Goal: Task Accomplishment & Management: Manage account settings

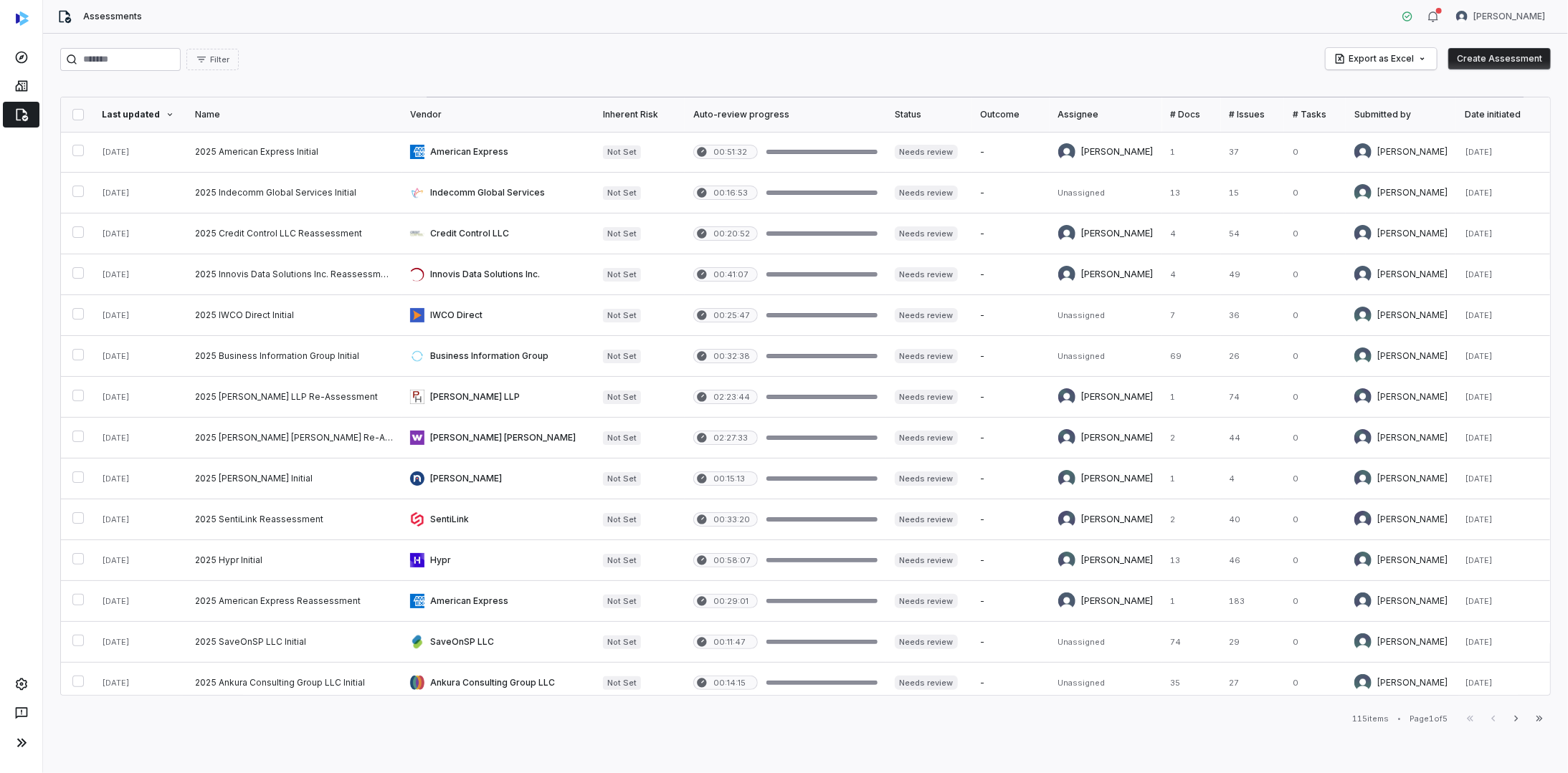
click at [15, 17] on img at bounding box center [22, 18] width 13 height 15
click at [1496, 53] on button "Create Assessment" at bounding box center [1499, 59] width 102 height 22
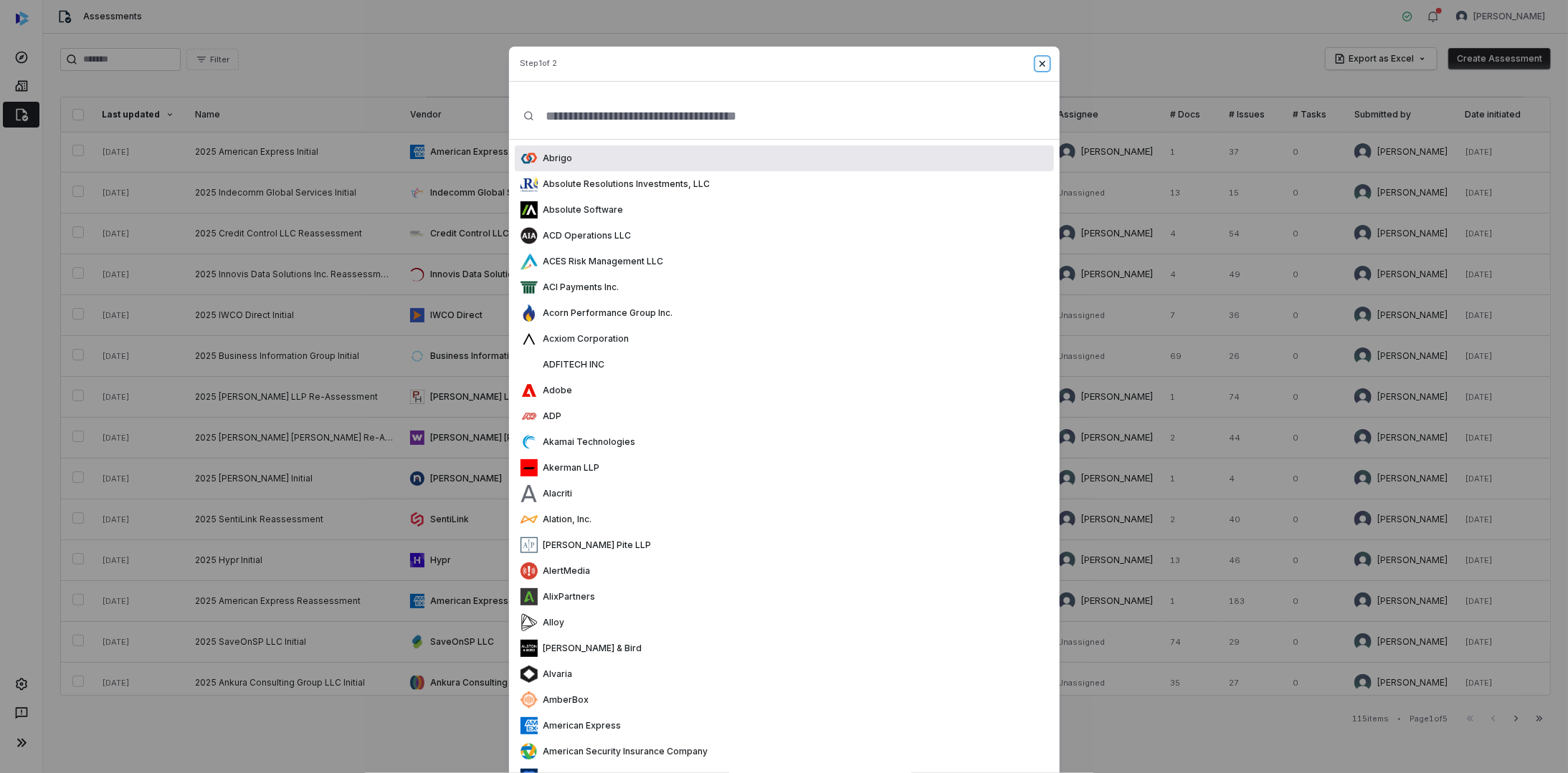
click at [1038, 60] on icon "button" at bounding box center [1042, 63] width 11 height 11
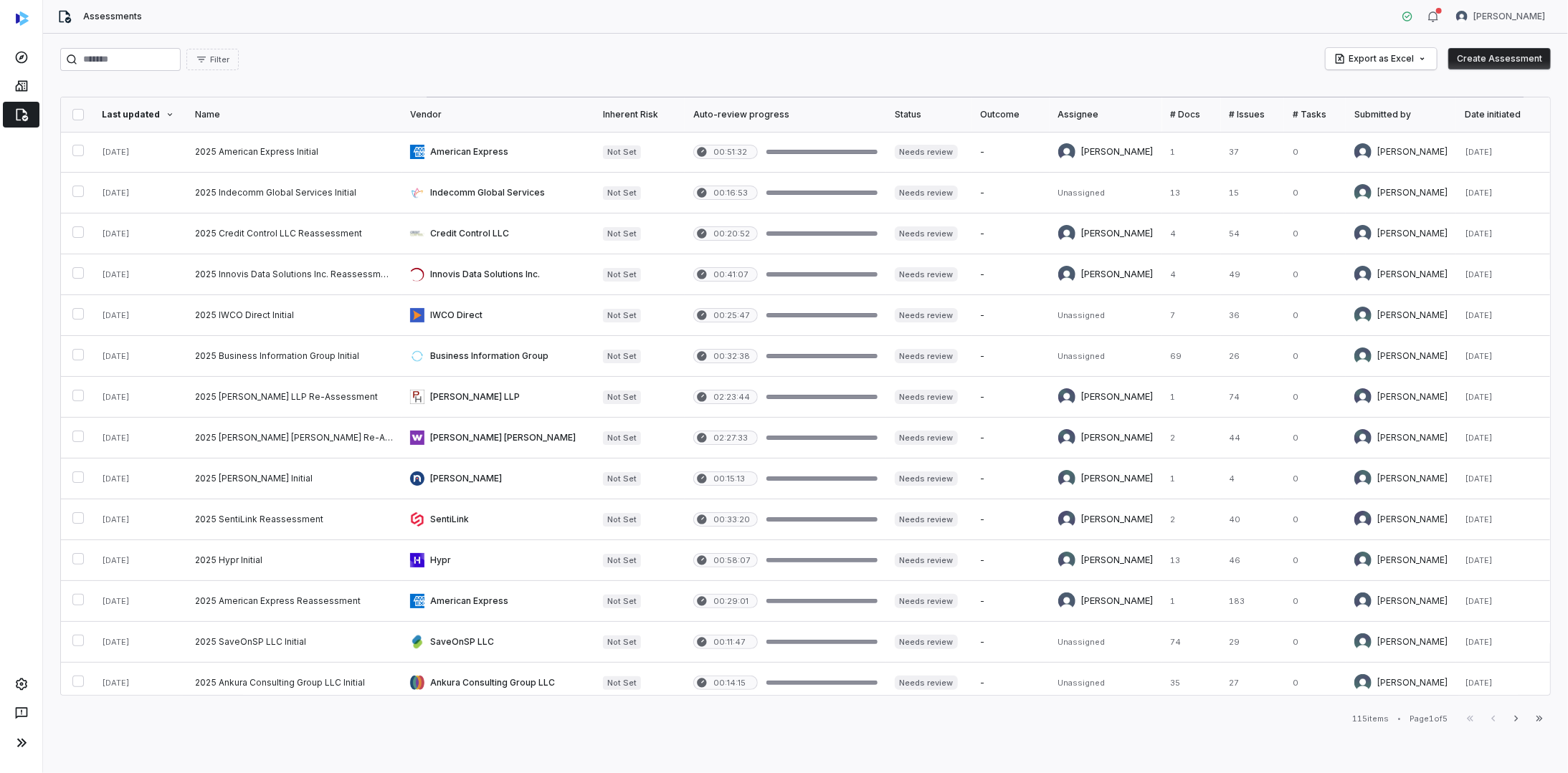
click at [1463, 58] on button "Create Assessment" at bounding box center [1499, 59] width 102 height 22
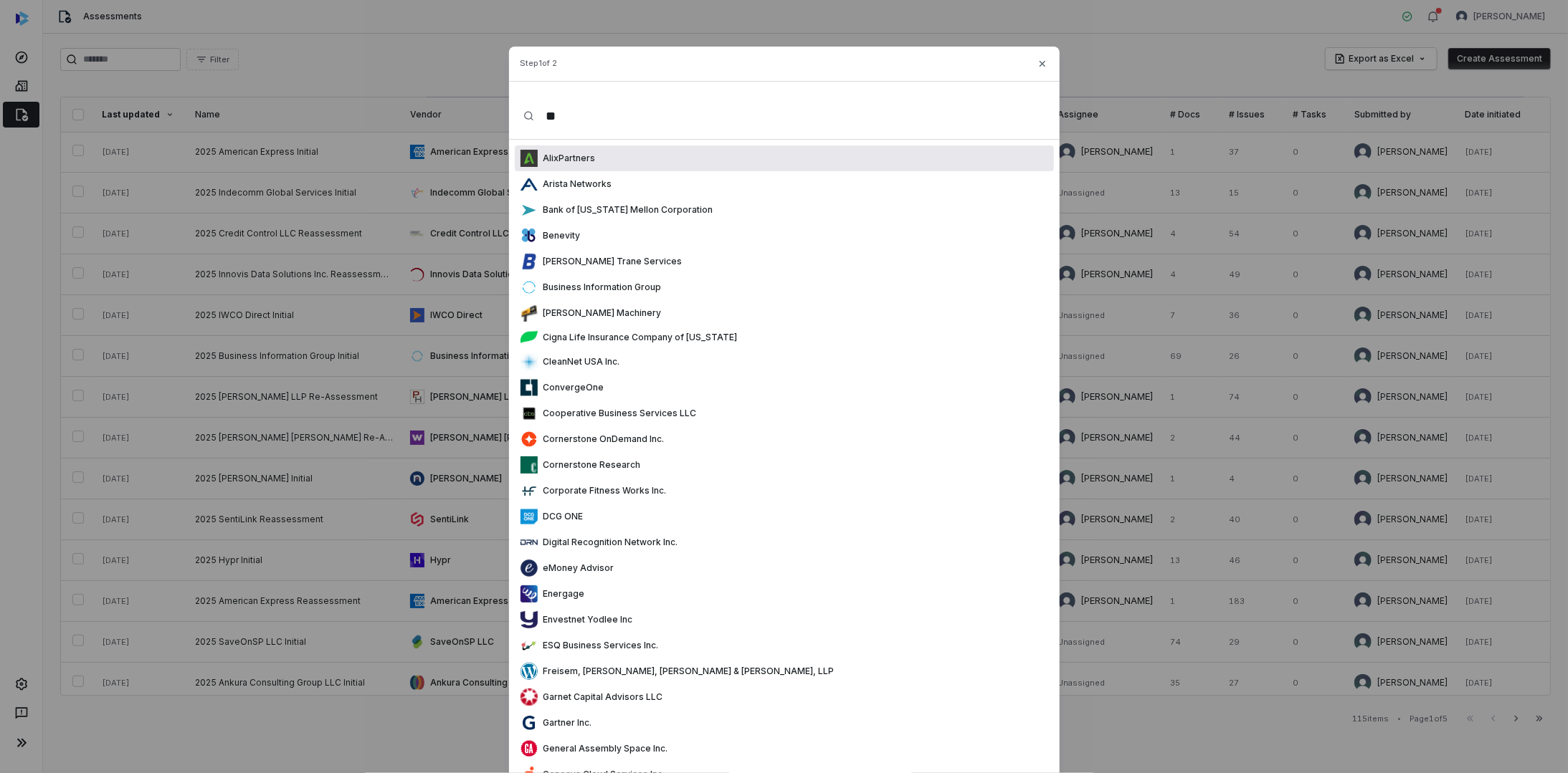
type input "*"
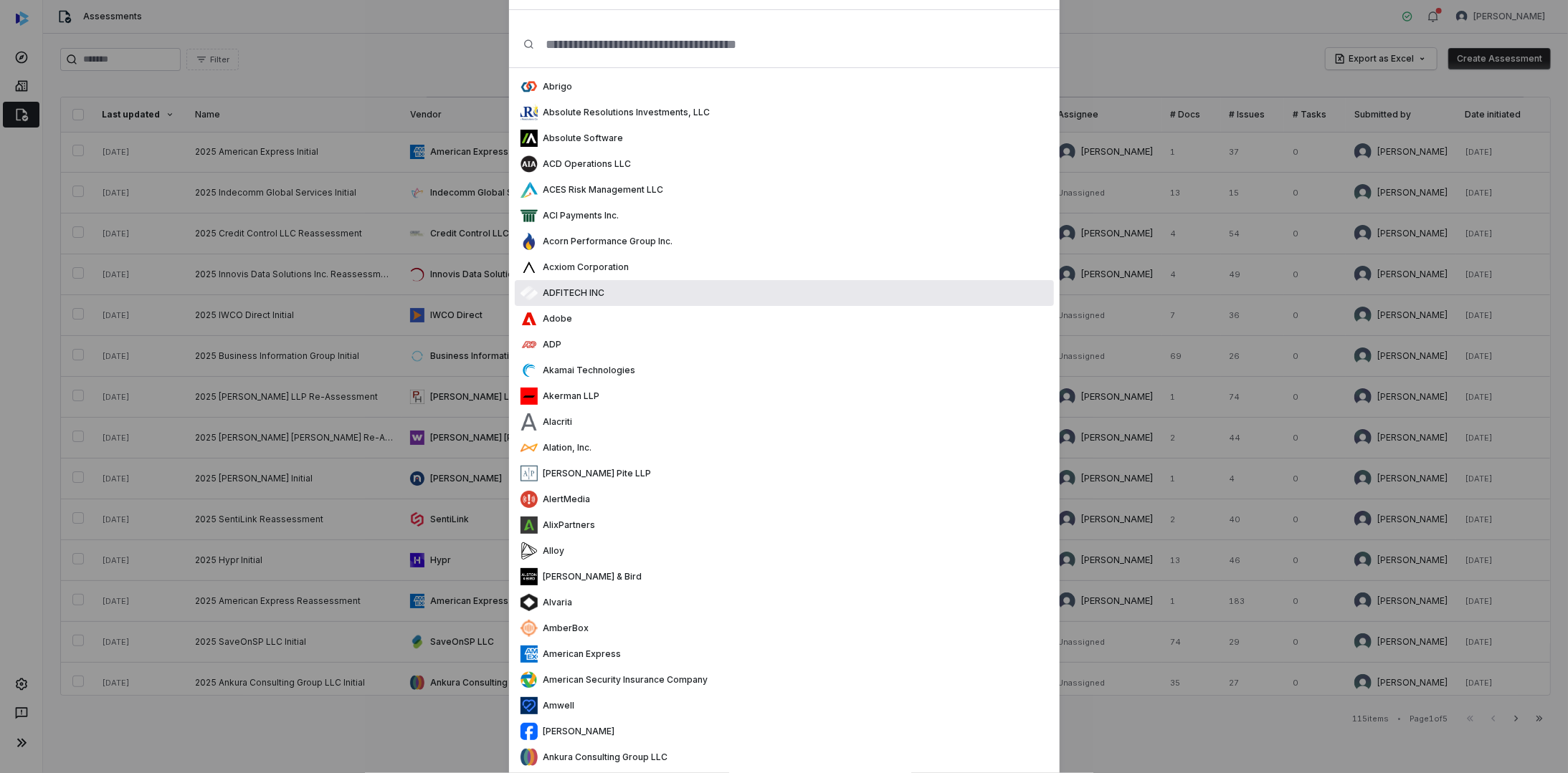
scroll to position [47, 0]
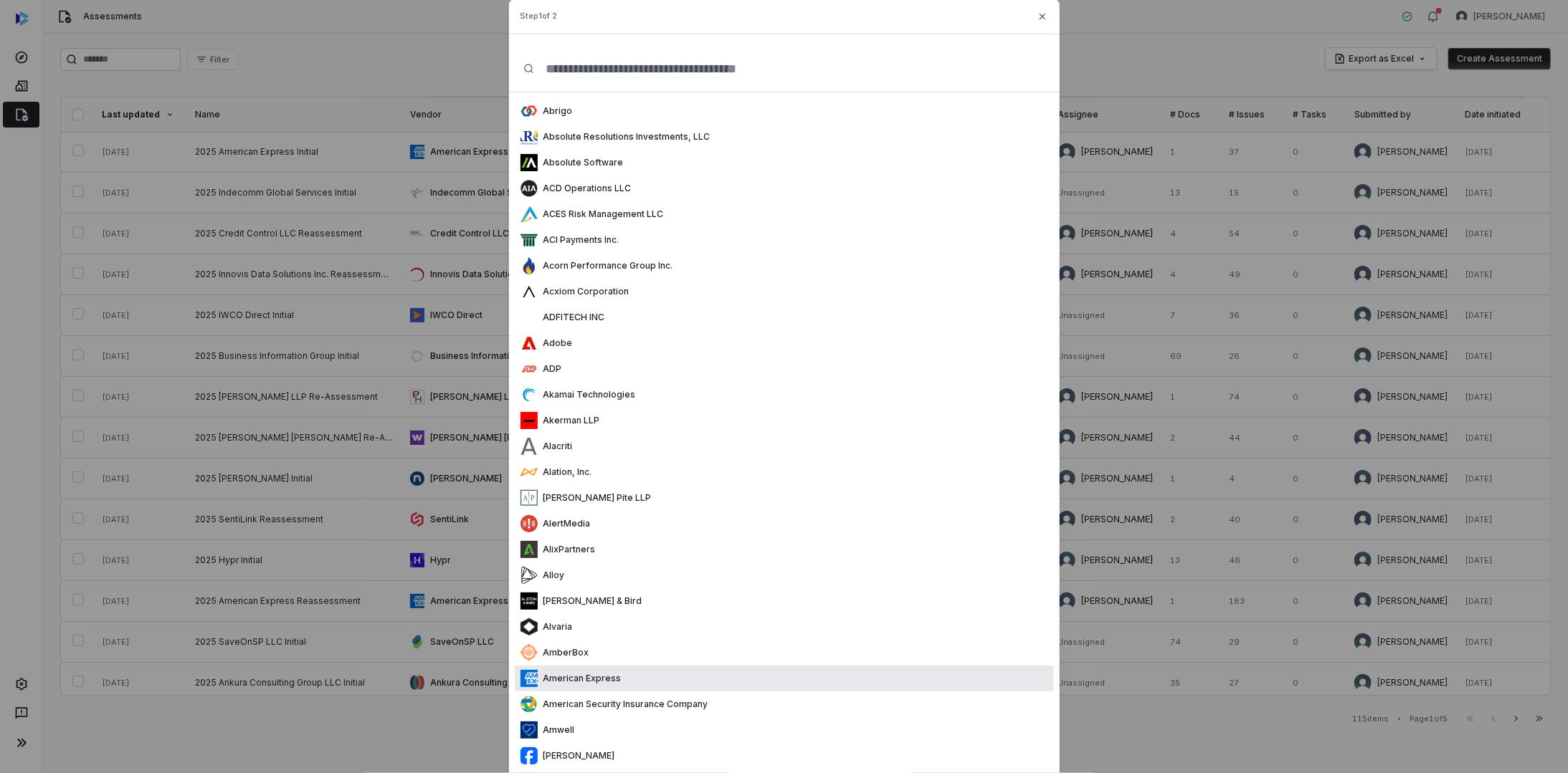
click at [610, 674] on p "American Express" at bounding box center [579, 678] width 84 height 11
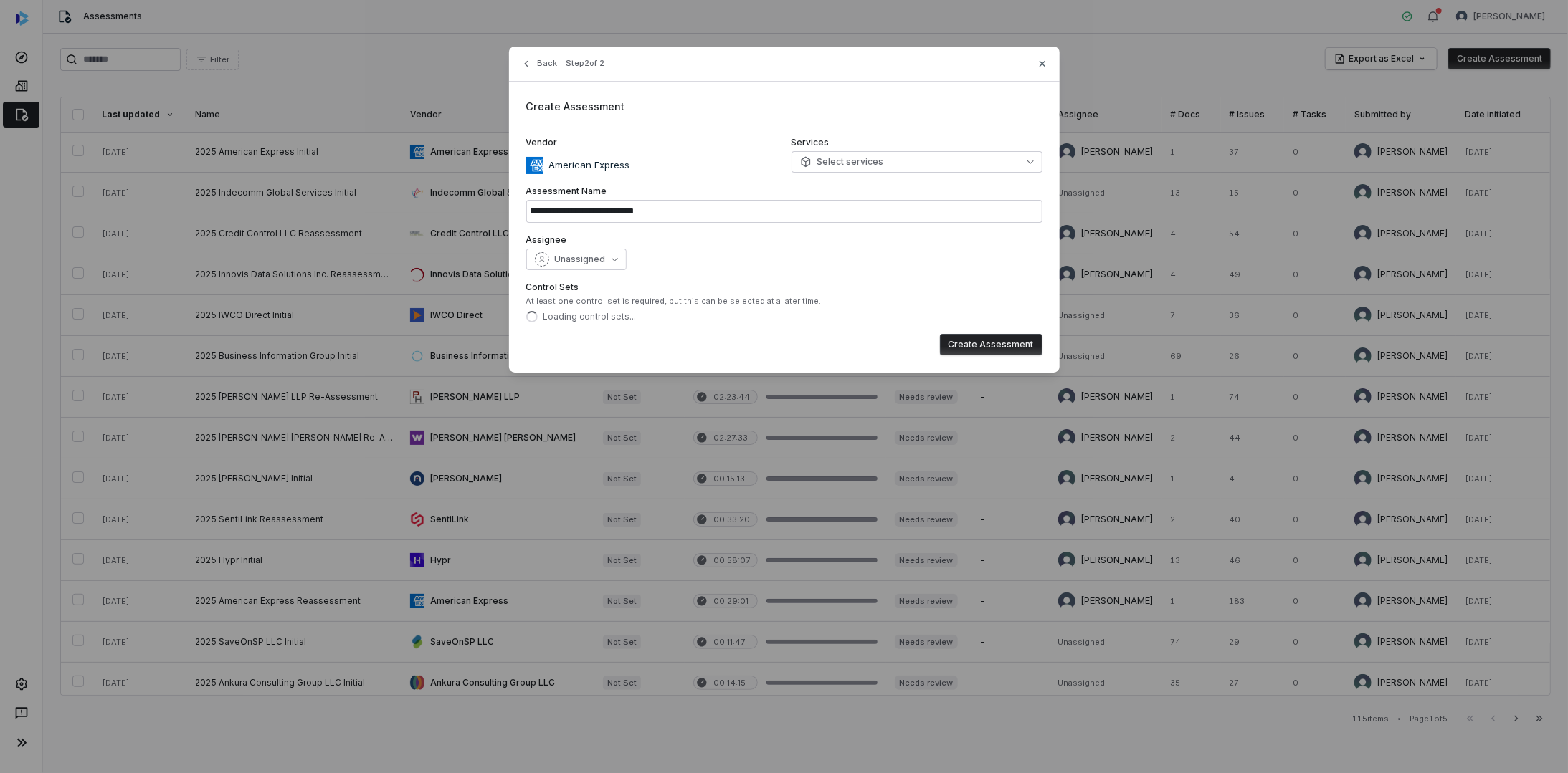
scroll to position [0, 0]
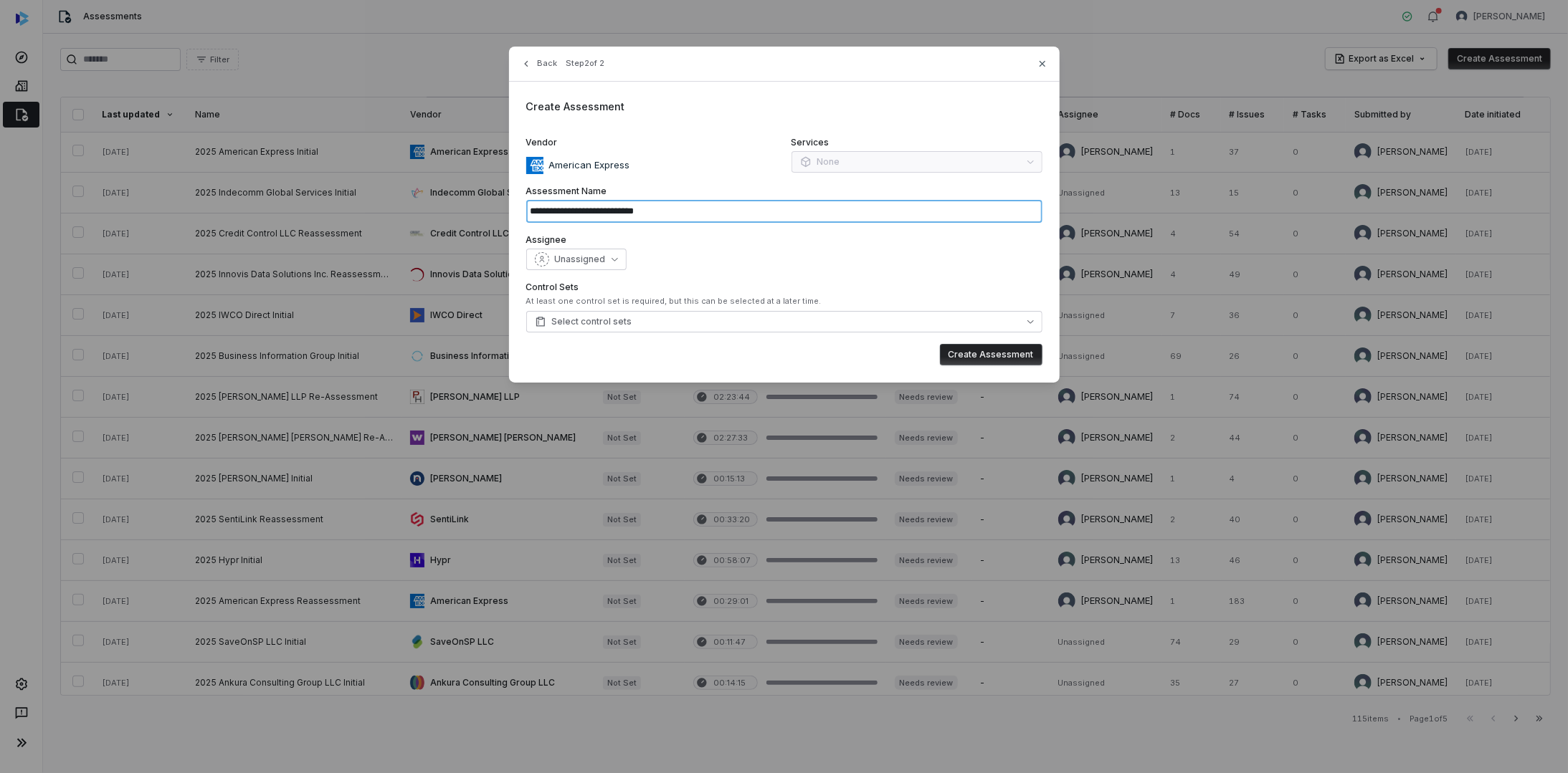
click at [700, 207] on input "**********" at bounding box center [784, 211] width 516 height 23
click at [700, 209] on input "**********" at bounding box center [784, 211] width 516 height 23
type input "**********"
click at [679, 250] on div "Unassigned" at bounding box center [784, 259] width 516 height 22
click at [588, 257] on span "Unassigned" at bounding box center [579, 259] width 51 height 11
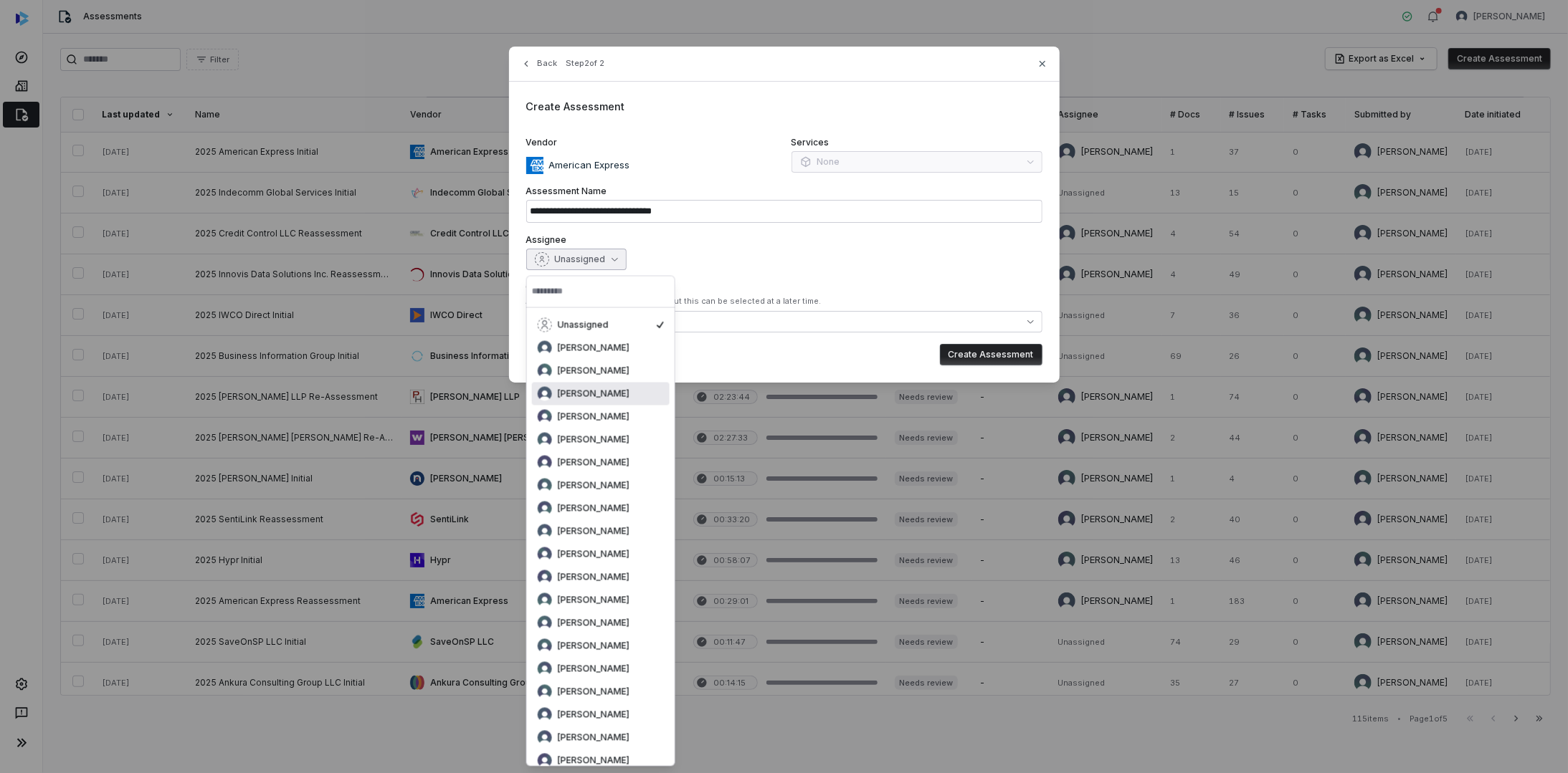
click at [600, 389] on span "[PERSON_NAME]" at bounding box center [593, 393] width 71 height 11
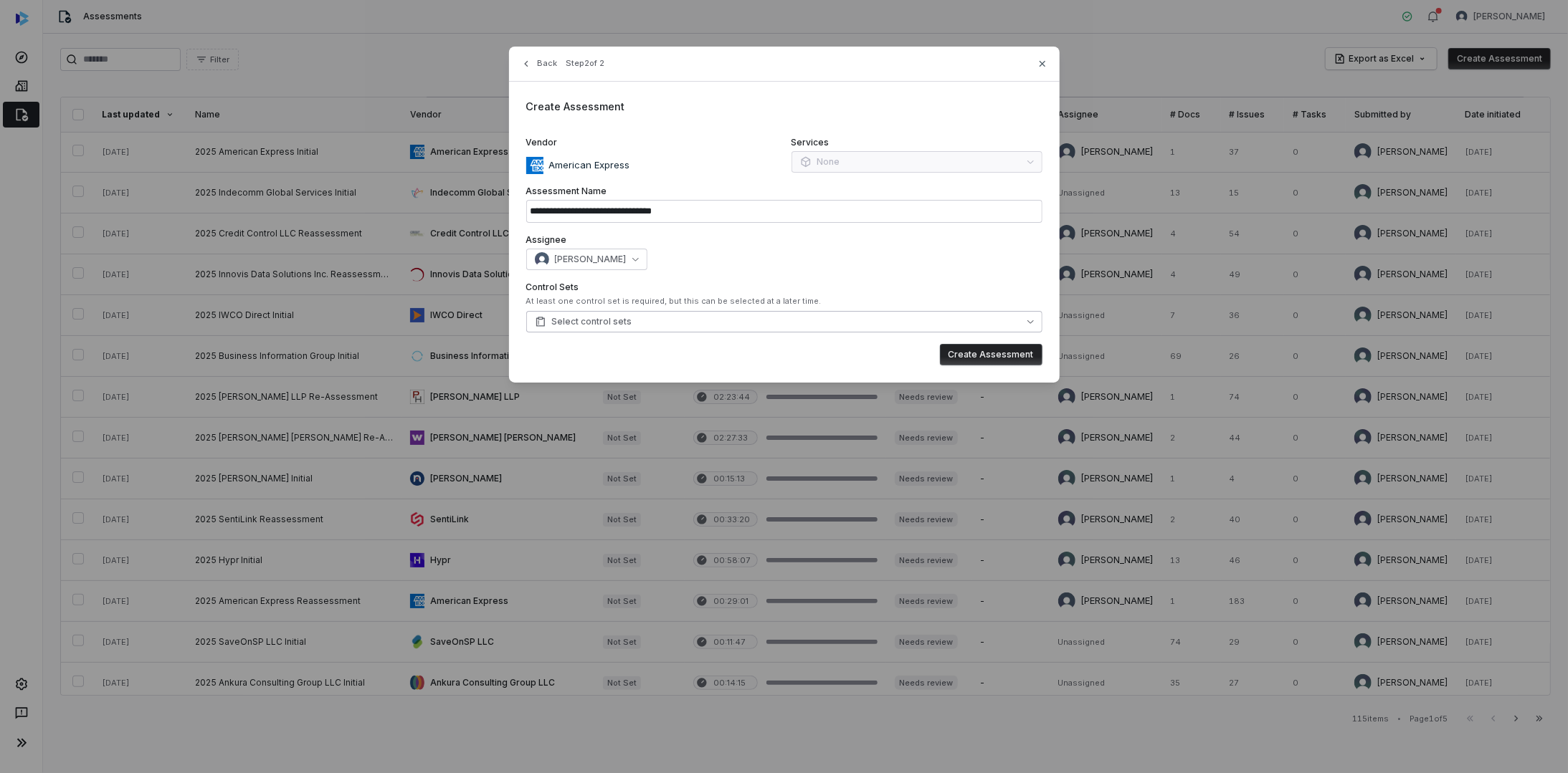
click at [614, 322] on span "Select control sets" at bounding box center [583, 321] width 97 height 11
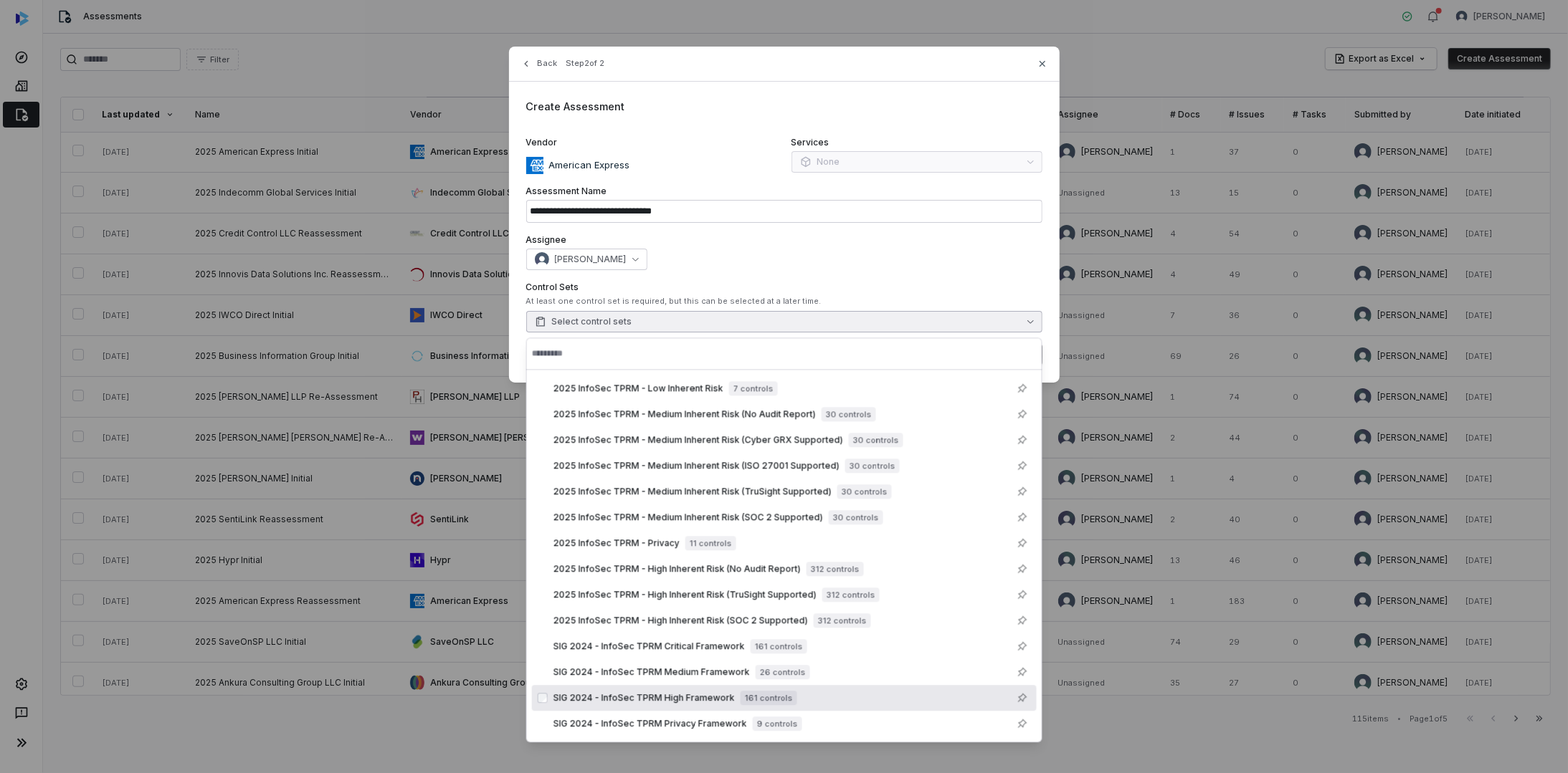
click at [1121, 733] on div "**********" at bounding box center [784, 386] width 1568 height 773
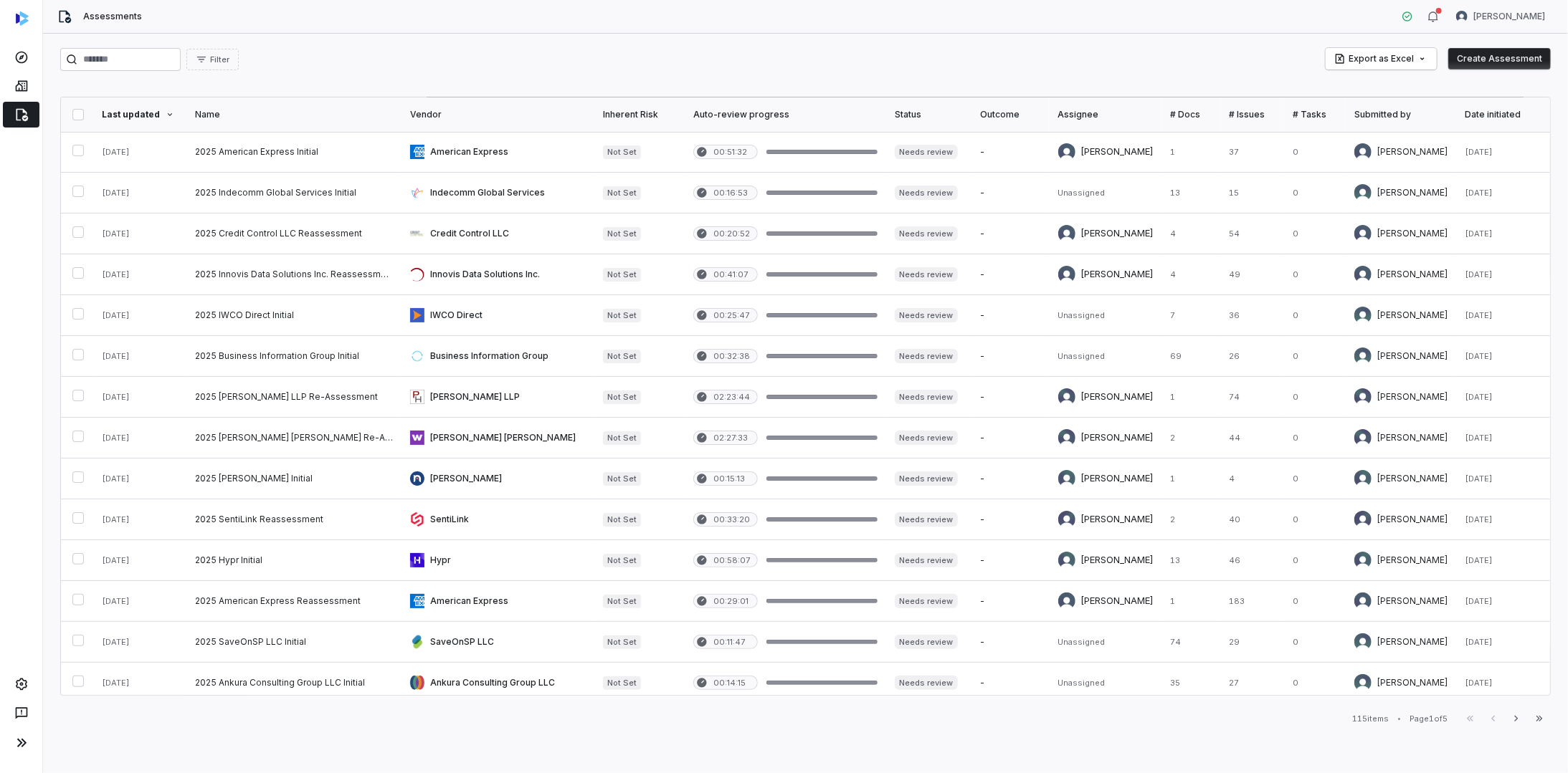
click at [1492, 56] on button "Create Assessment" at bounding box center [1499, 59] width 102 height 22
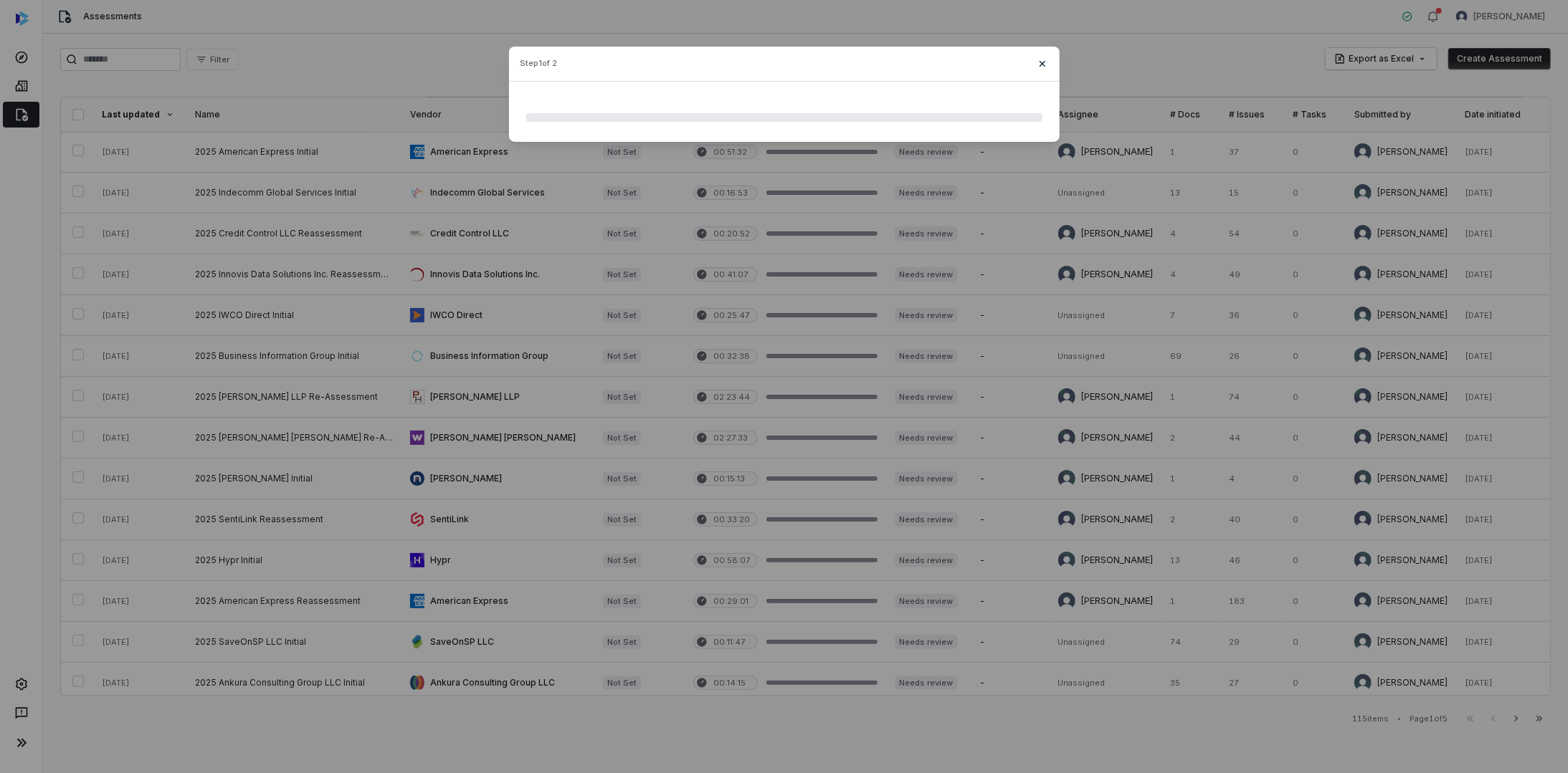
click at [1043, 59] on icon "button" at bounding box center [1042, 63] width 11 height 11
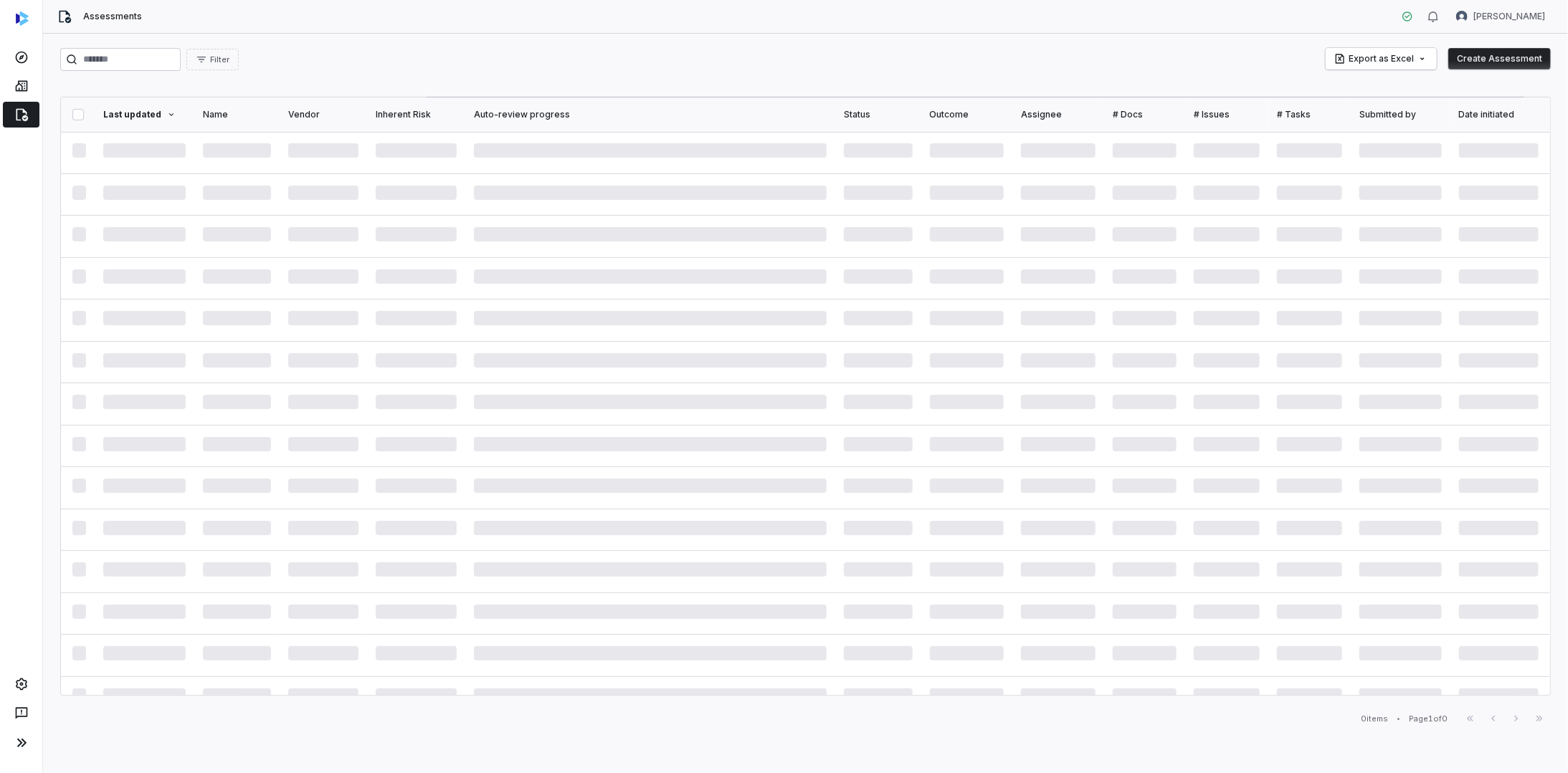
click at [1481, 16] on html "Assessments [PERSON_NAME] Filter Export as Excel Create Assessment Last updated…" at bounding box center [784, 386] width 1568 height 773
click at [1489, 130] on div "Log out" at bounding box center [1492, 132] width 109 height 23
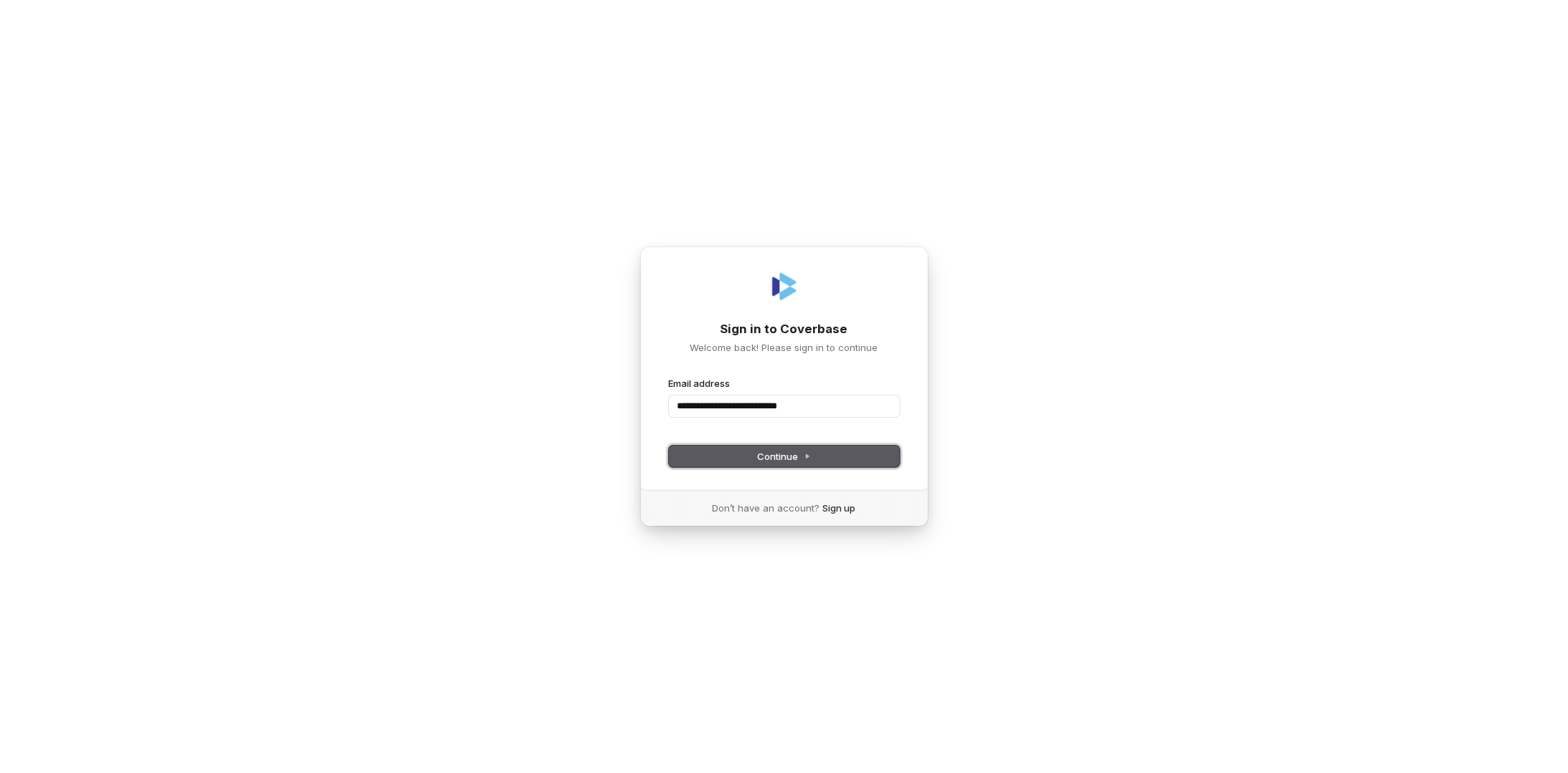
click at [799, 452] on span "Continue" at bounding box center [784, 456] width 53 height 13
type input "**********"
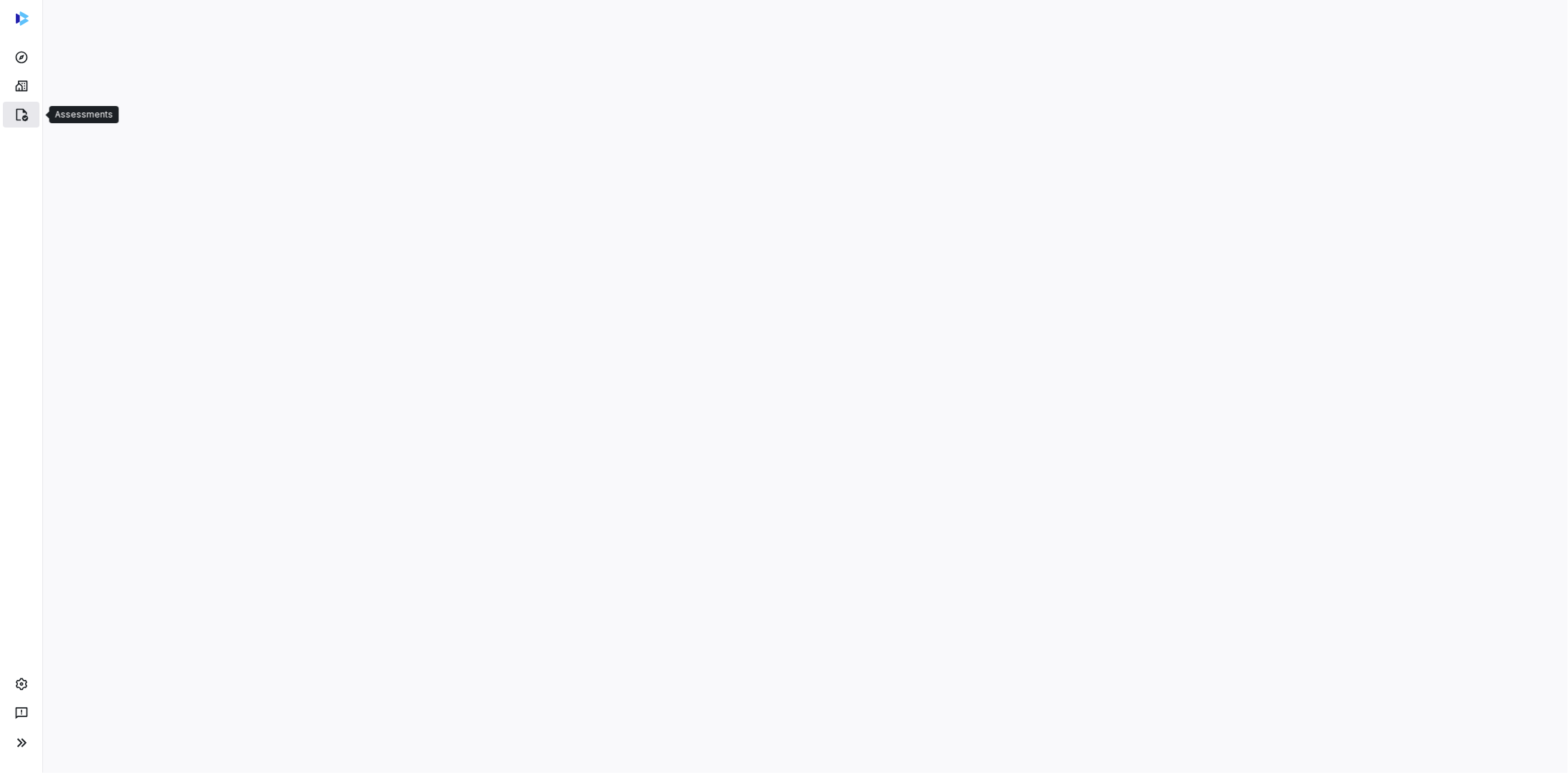
click at [25, 117] on icon at bounding box center [22, 115] width 12 height 13
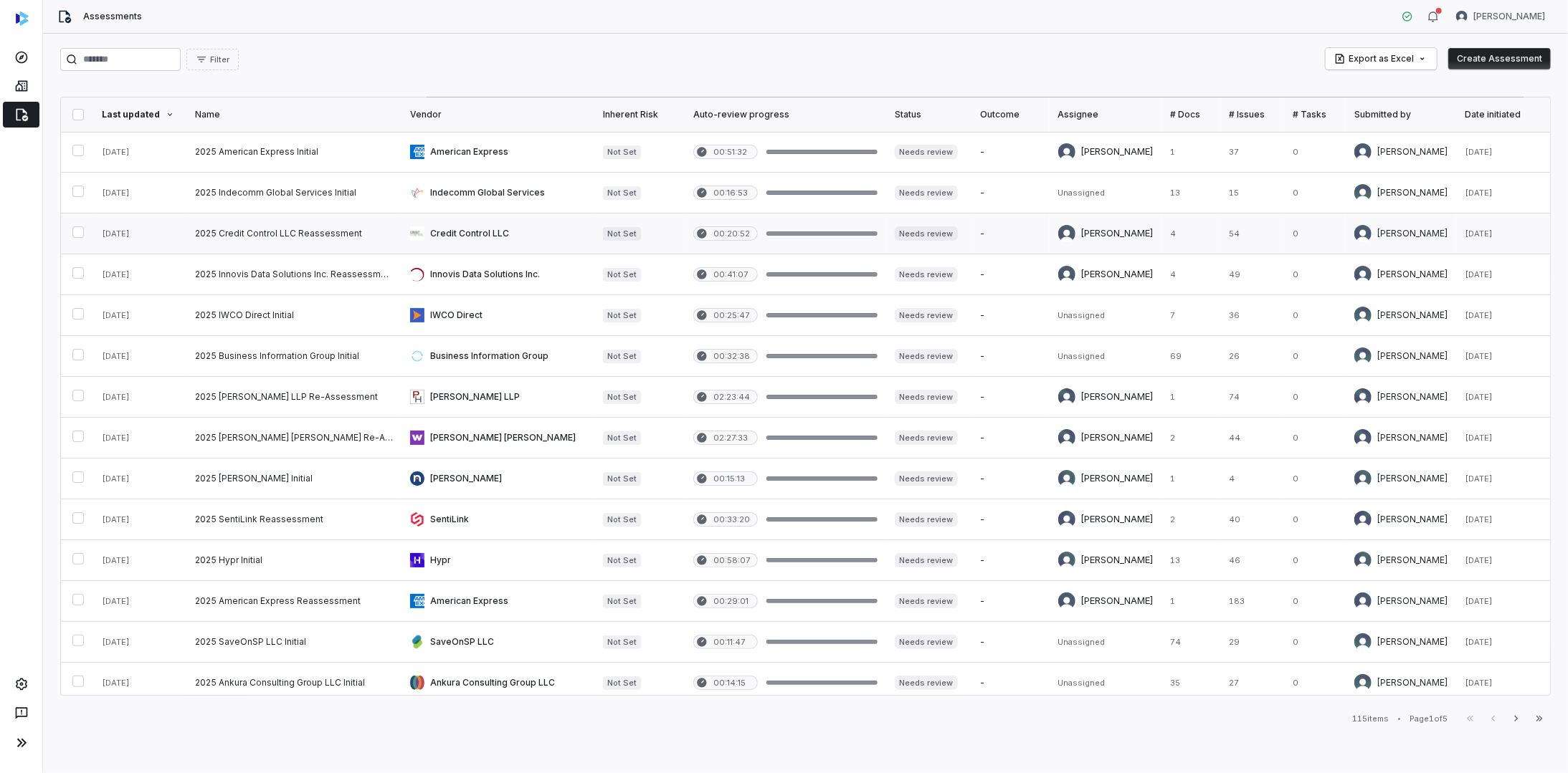
click at [376, 226] on link at bounding box center [294, 233] width 215 height 40
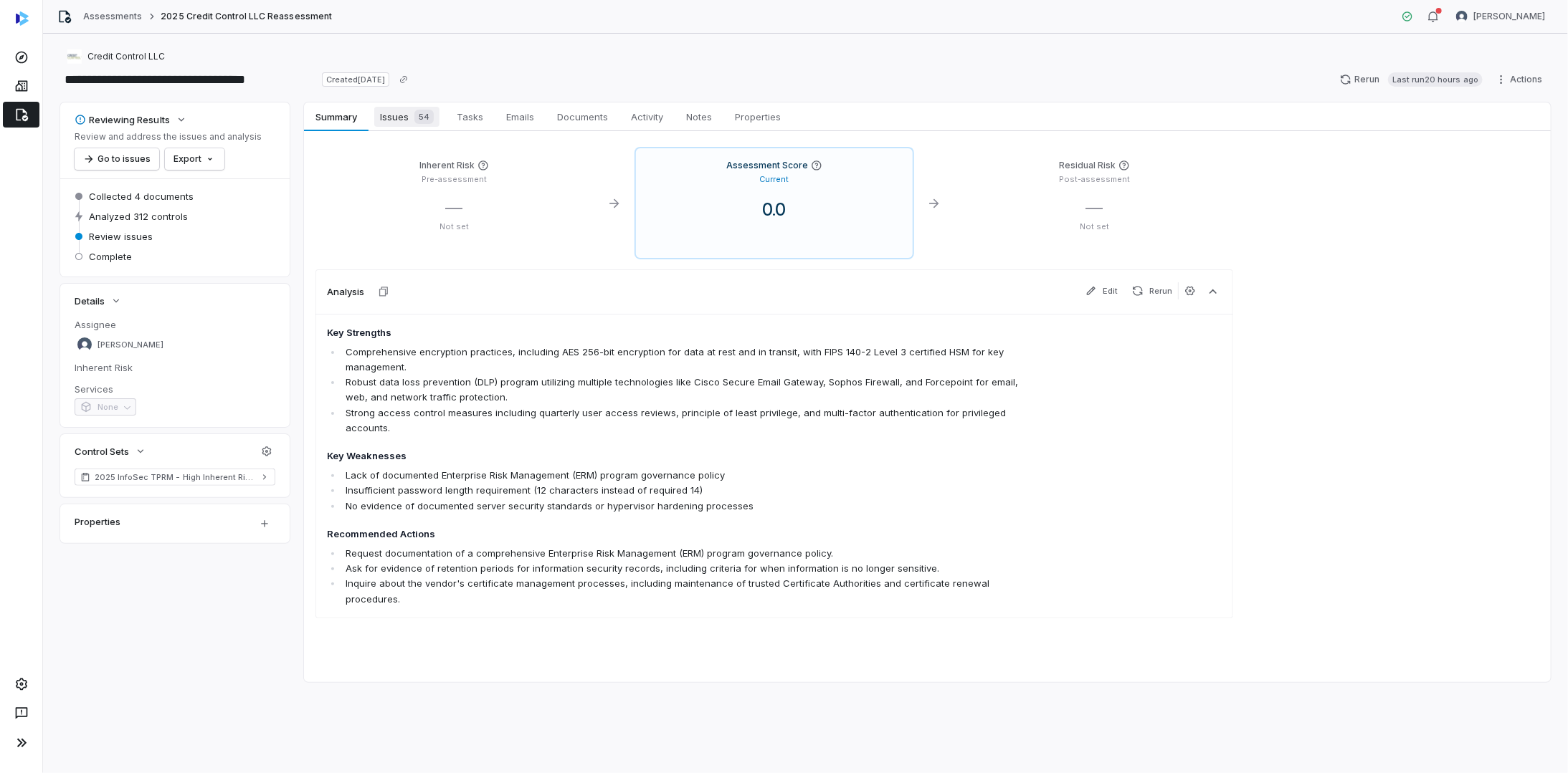
click at [403, 110] on span "Issues 54" at bounding box center [407, 116] width 65 height 20
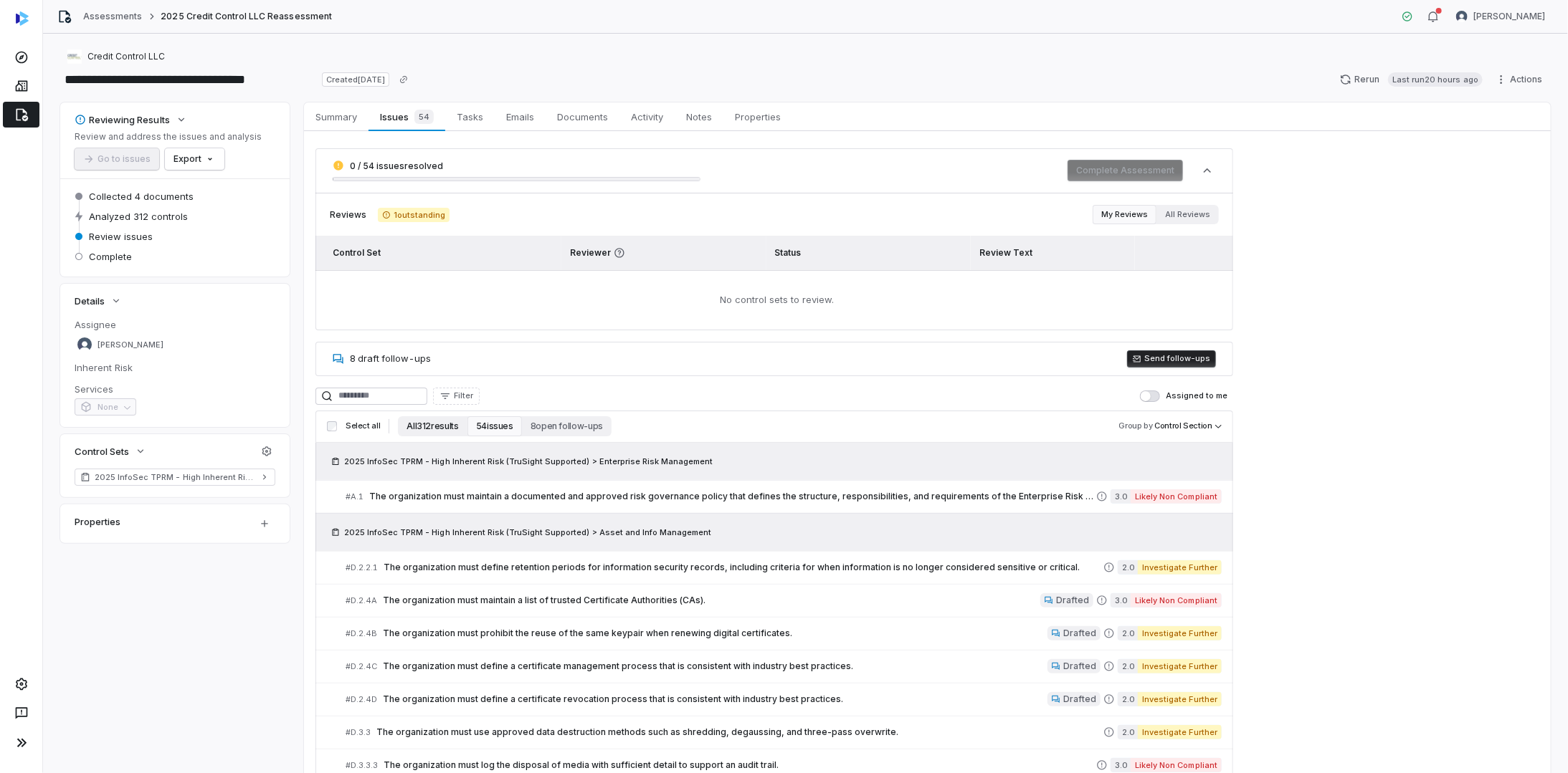
click at [423, 420] on button "All 312 results" at bounding box center [432, 426] width 69 height 20
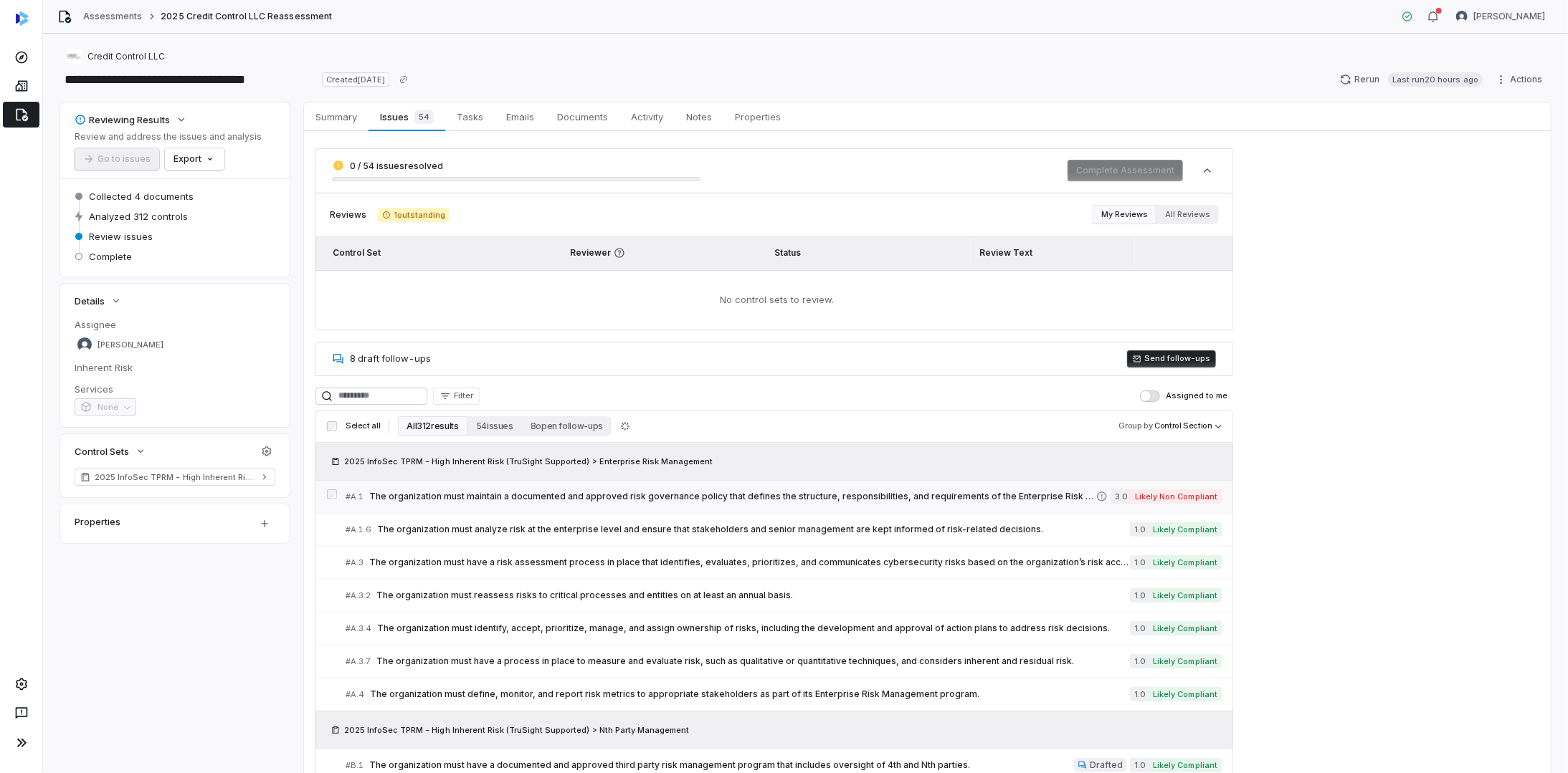
click at [494, 494] on span "The organization must maintain a documented and approved risk governance policy…" at bounding box center [733, 496] width 727 height 11
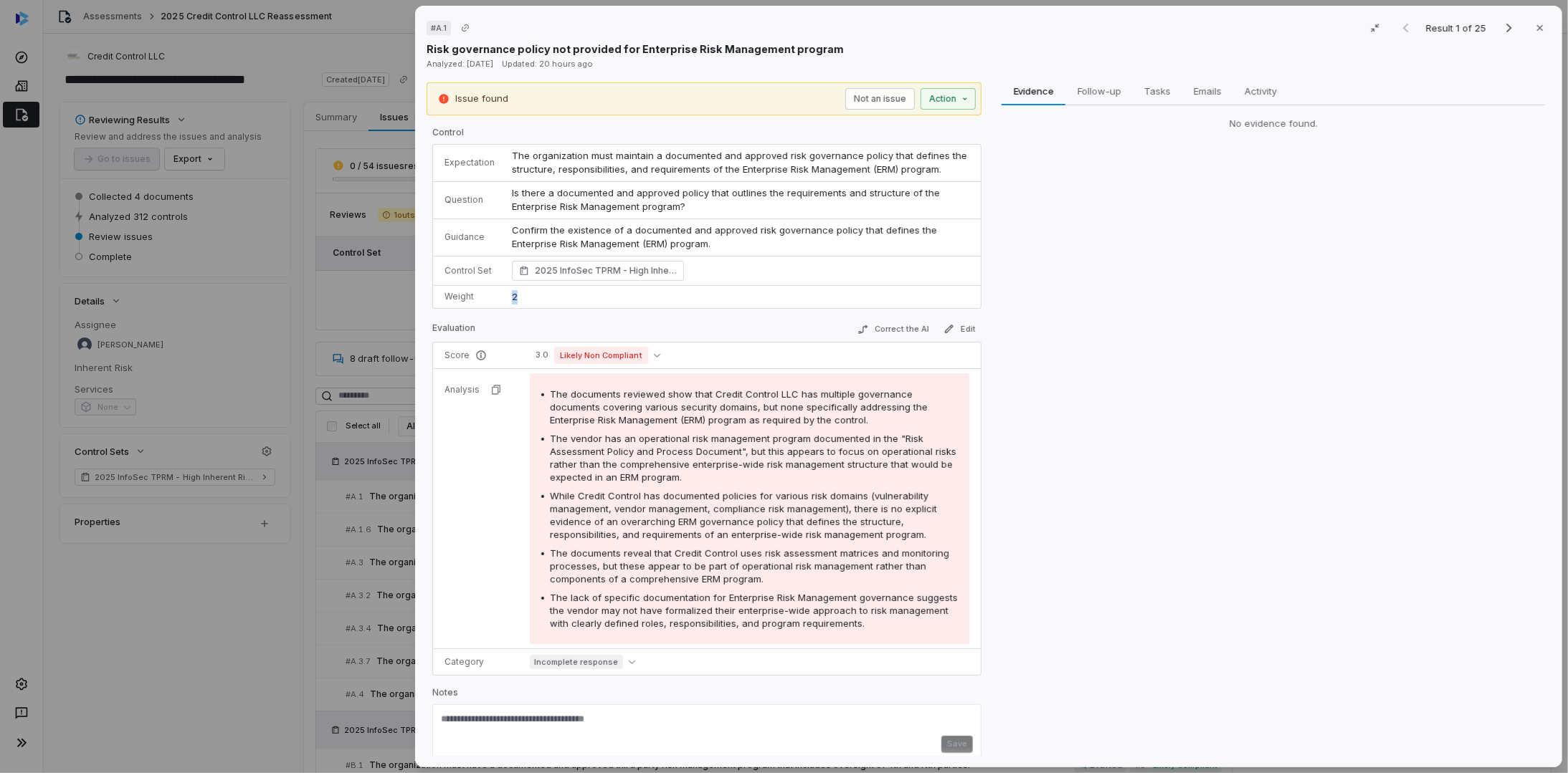
drag, startPoint x: 521, startPoint y: 294, endPoint x: 505, endPoint y: 294, distance: 16.0
click at [505, 294] on td "2" at bounding box center [741, 296] width 477 height 23
click at [1398, 176] on div "Evidence Evidence Follow-up Follow-up Tasks Tasks Emails Emails Activity Activi…" at bounding box center [1273, 419] width 555 height 674
click at [1501, 27] on icon "Next result" at bounding box center [1509, 28] width 17 height 17
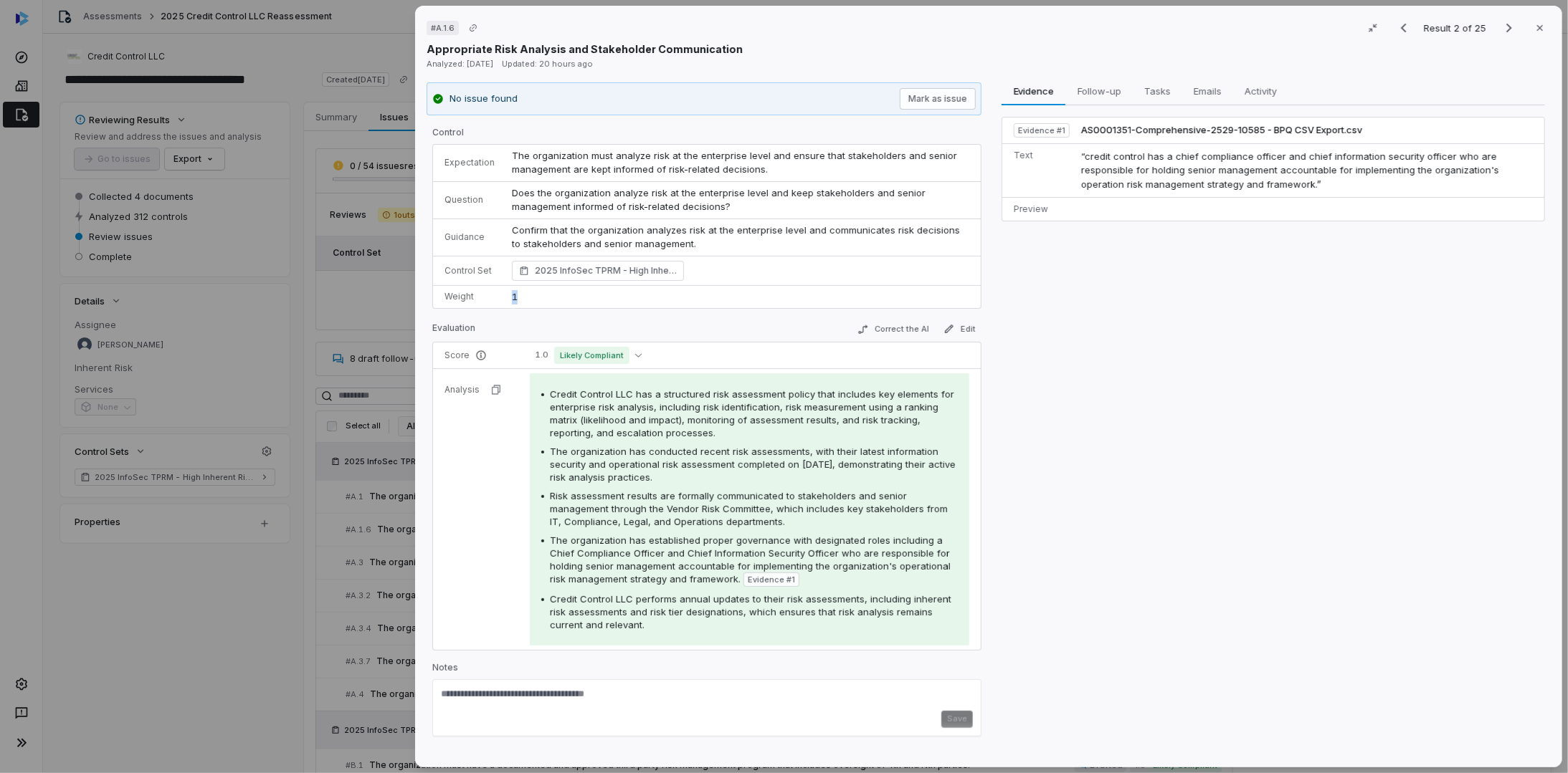
drag, startPoint x: 511, startPoint y: 291, endPoint x: 522, endPoint y: 291, distance: 11.0
click at [522, 291] on td "1" at bounding box center [741, 296] width 477 height 23
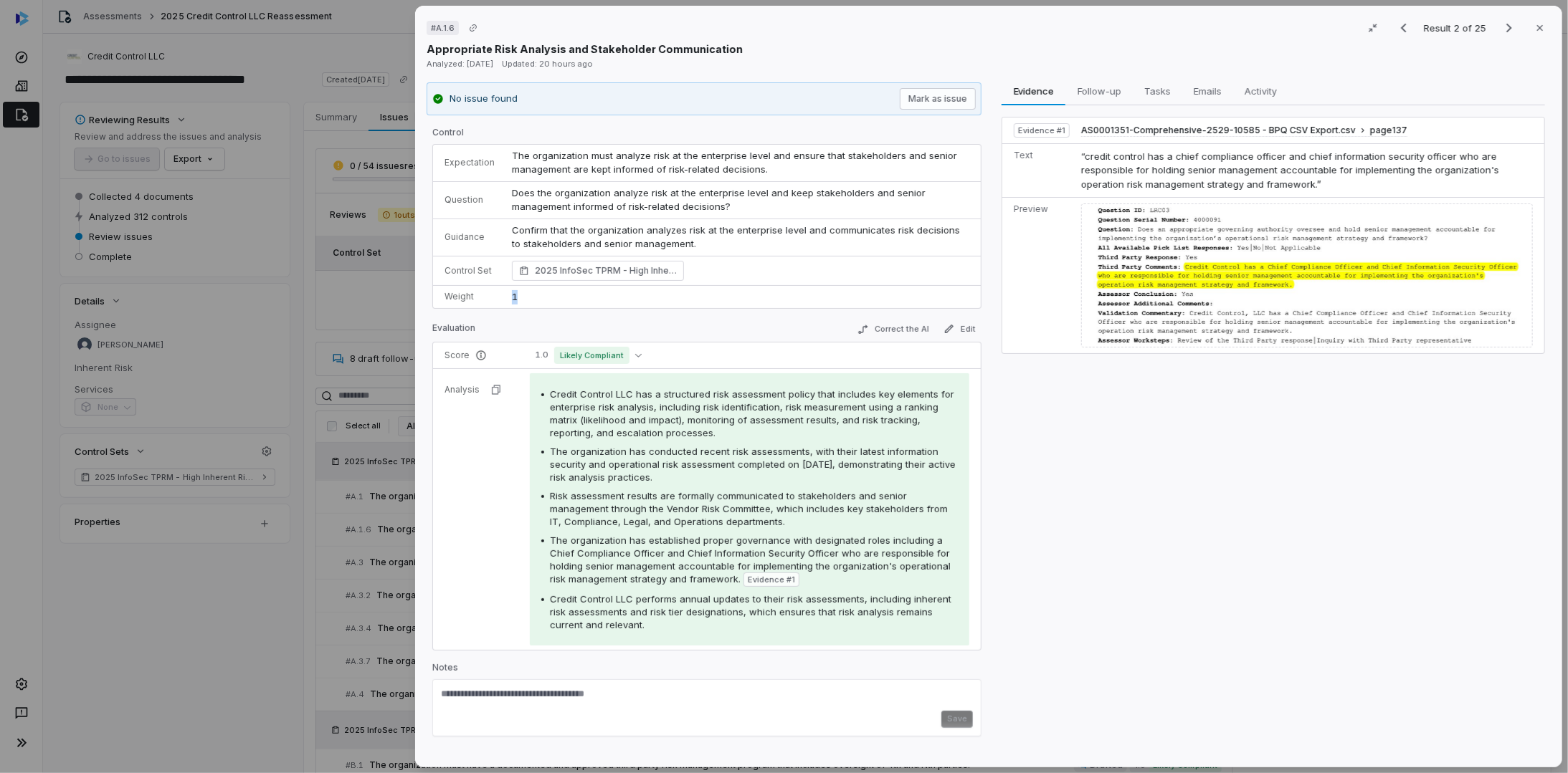
click at [511, 298] on span "1" at bounding box center [514, 296] width 6 height 11
drag, startPoint x: 522, startPoint y: 297, endPoint x: 499, endPoint y: 299, distance: 23.1
click at [499, 299] on tr "Weight 1" at bounding box center [707, 296] width 548 height 23
drag, startPoint x: 499, startPoint y: 299, endPoint x: 517, endPoint y: 297, distance: 18.1
click at [517, 297] on td "1" at bounding box center [741, 296] width 477 height 23
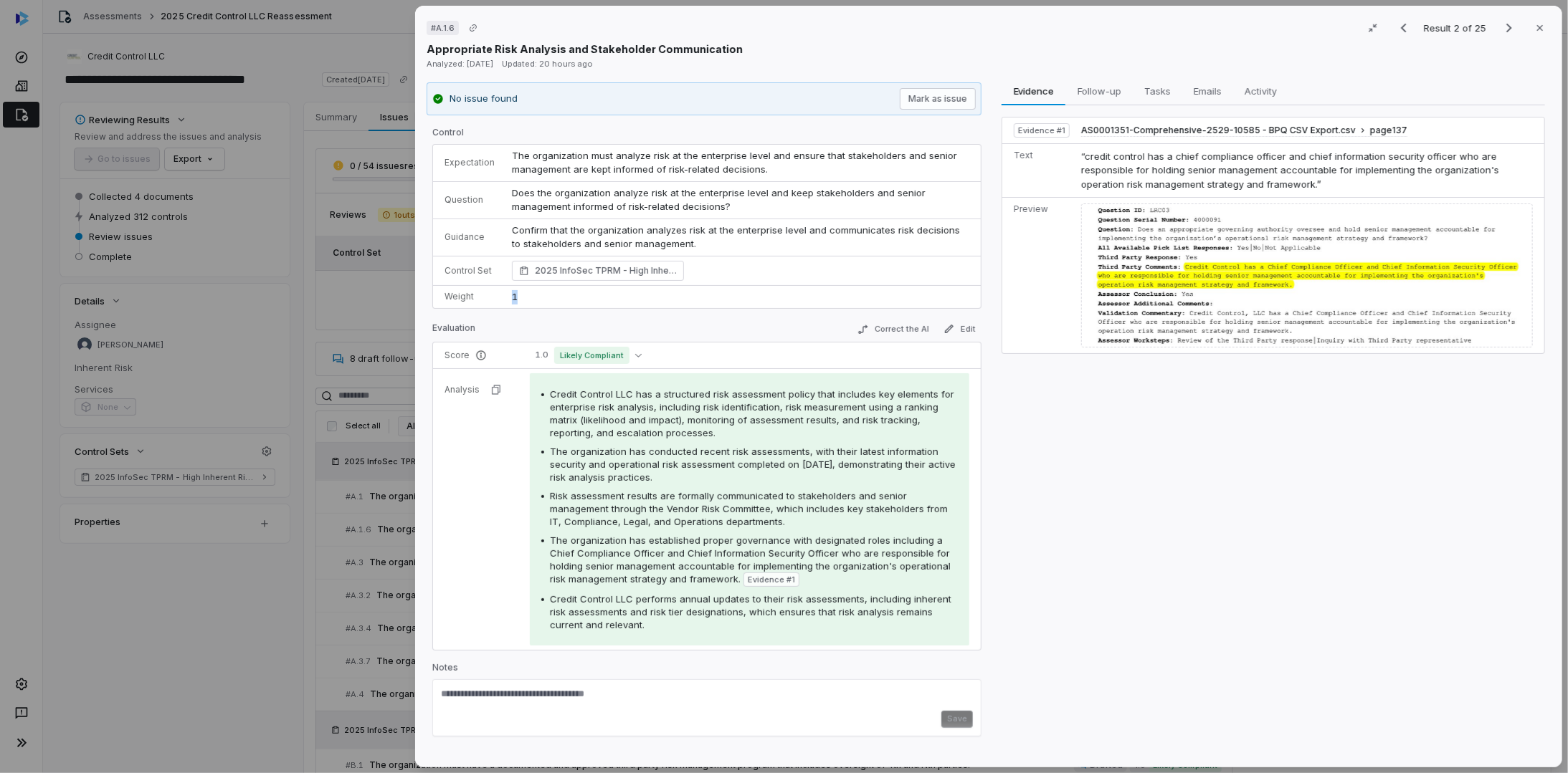
click at [518, 298] on td "1" at bounding box center [741, 296] width 477 height 23
click at [1534, 23] on icon "button" at bounding box center [1540, 28] width 11 height 11
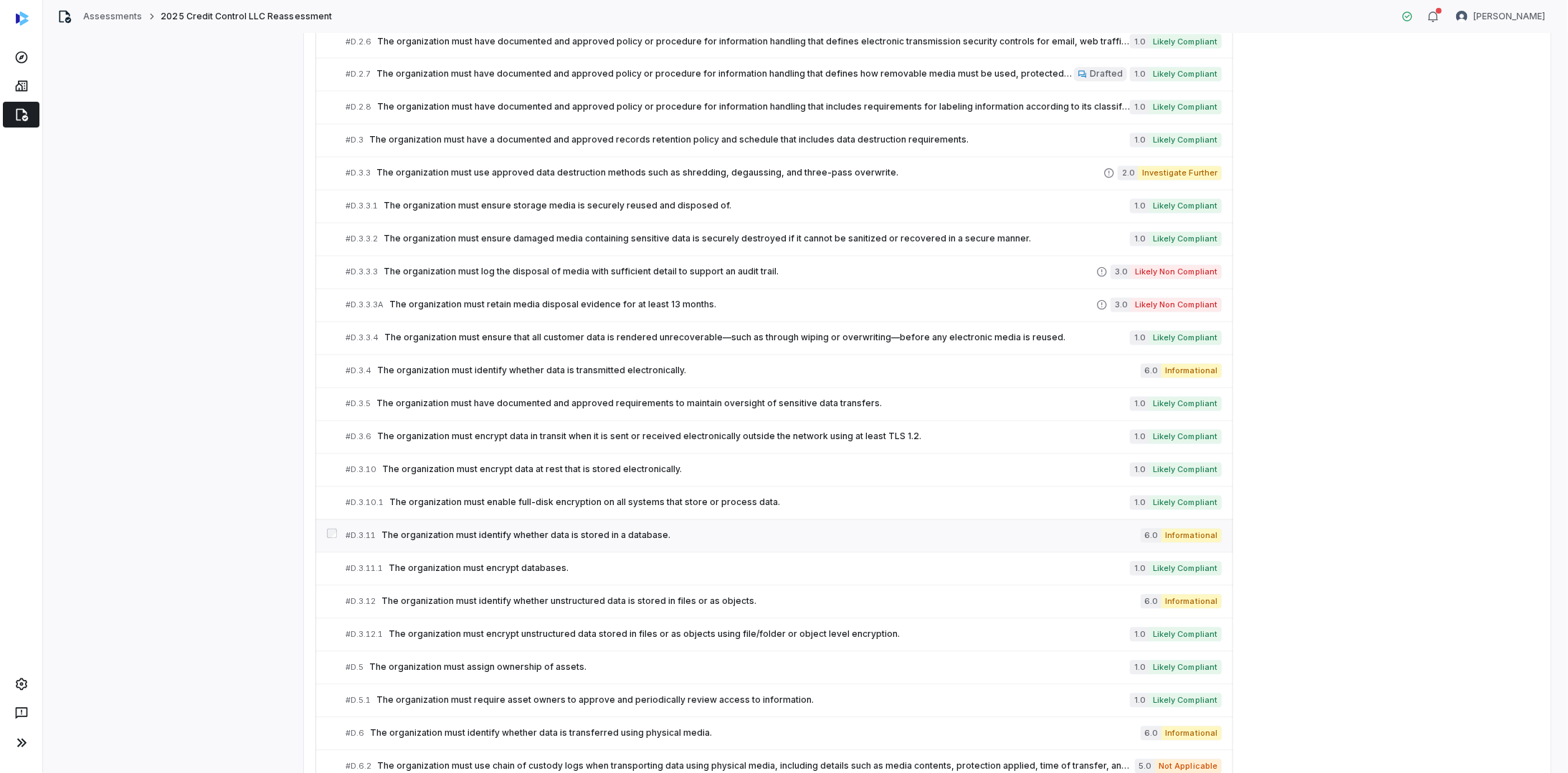
scroll to position [1813, 0]
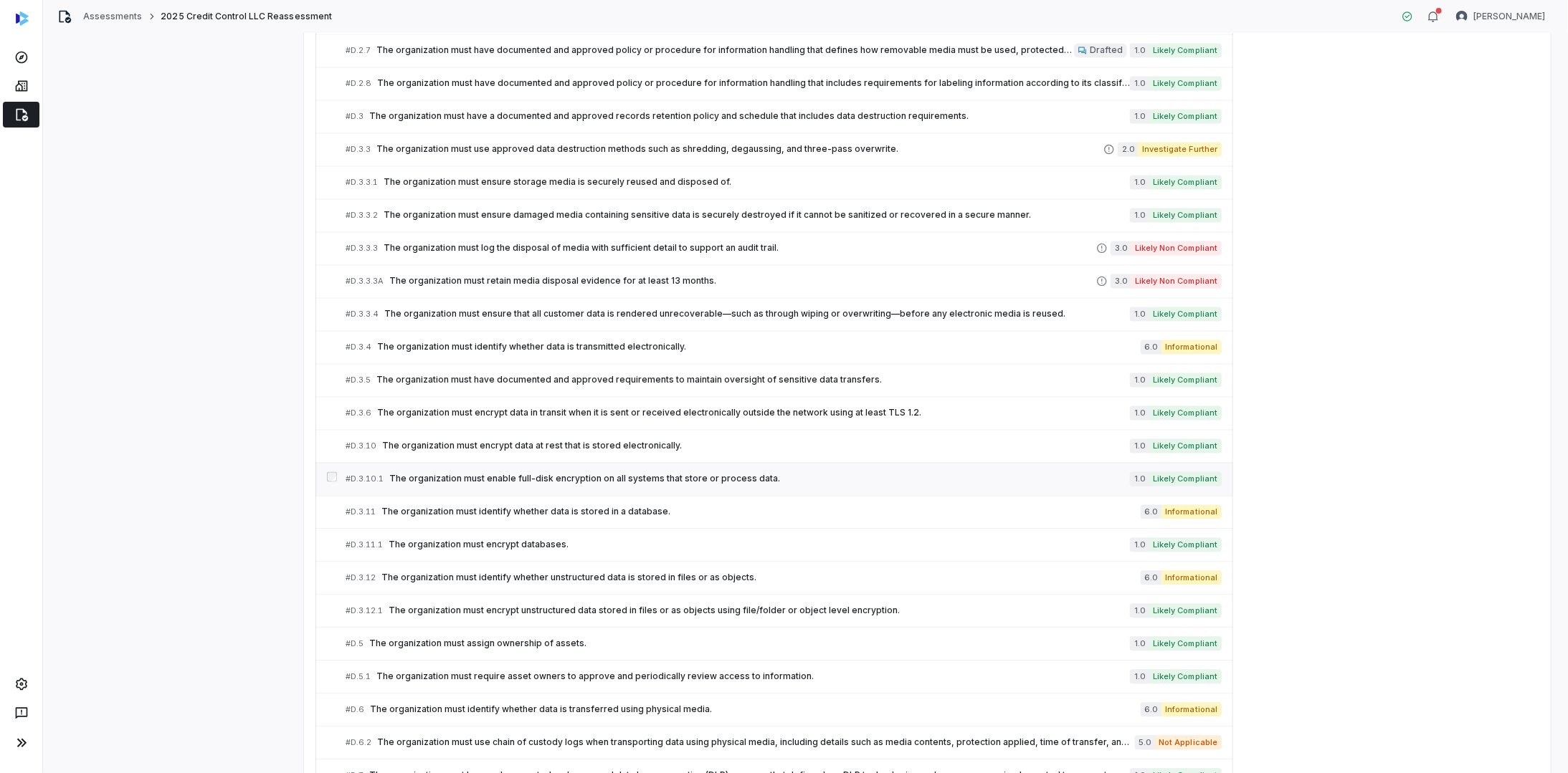
click at [577, 473] on span "The organization must enable full-disk encryption on all systems that store or …" at bounding box center [759, 479] width 741 height 11
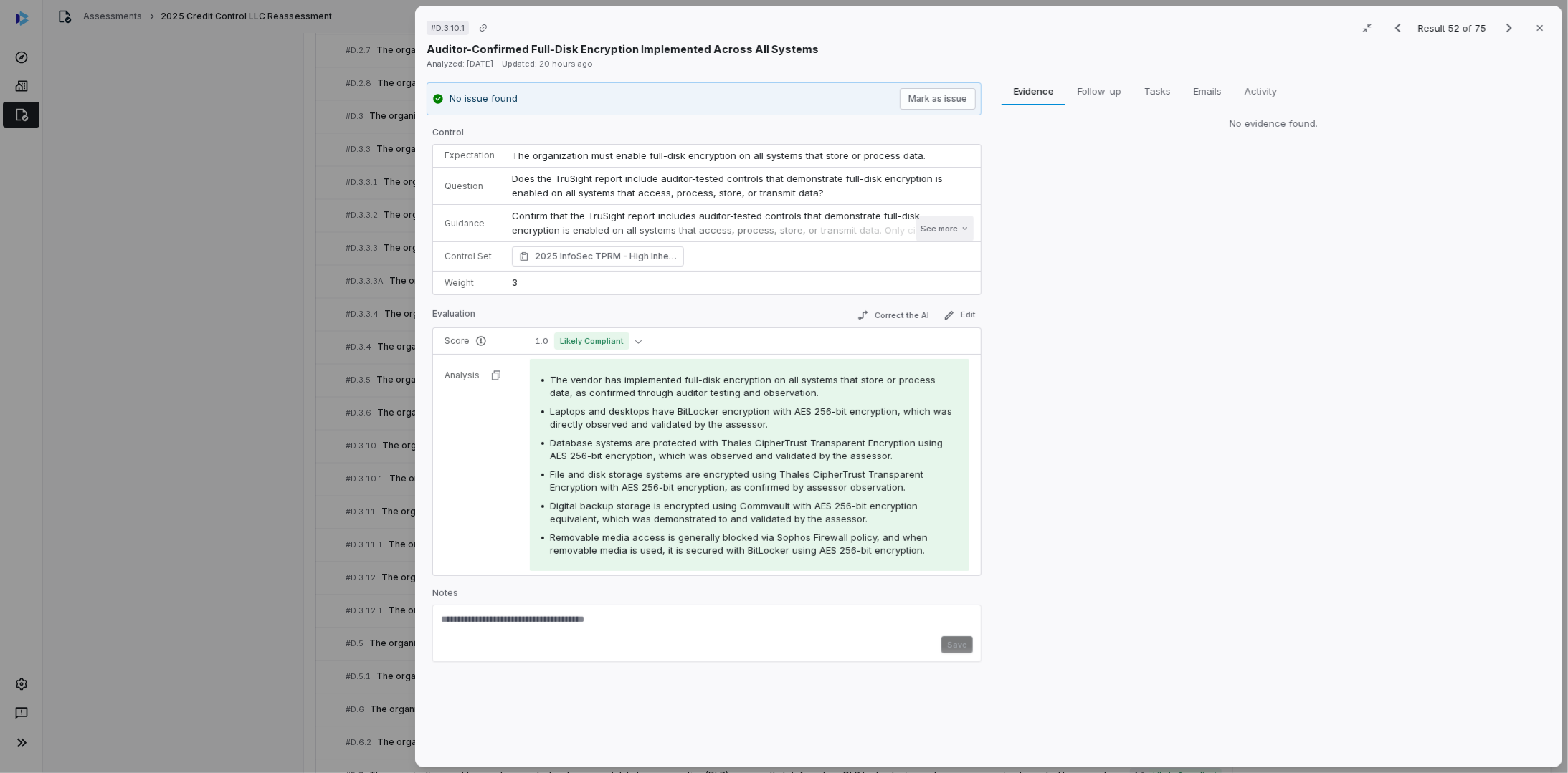
click at [931, 226] on button "See more" at bounding box center [945, 229] width 58 height 26
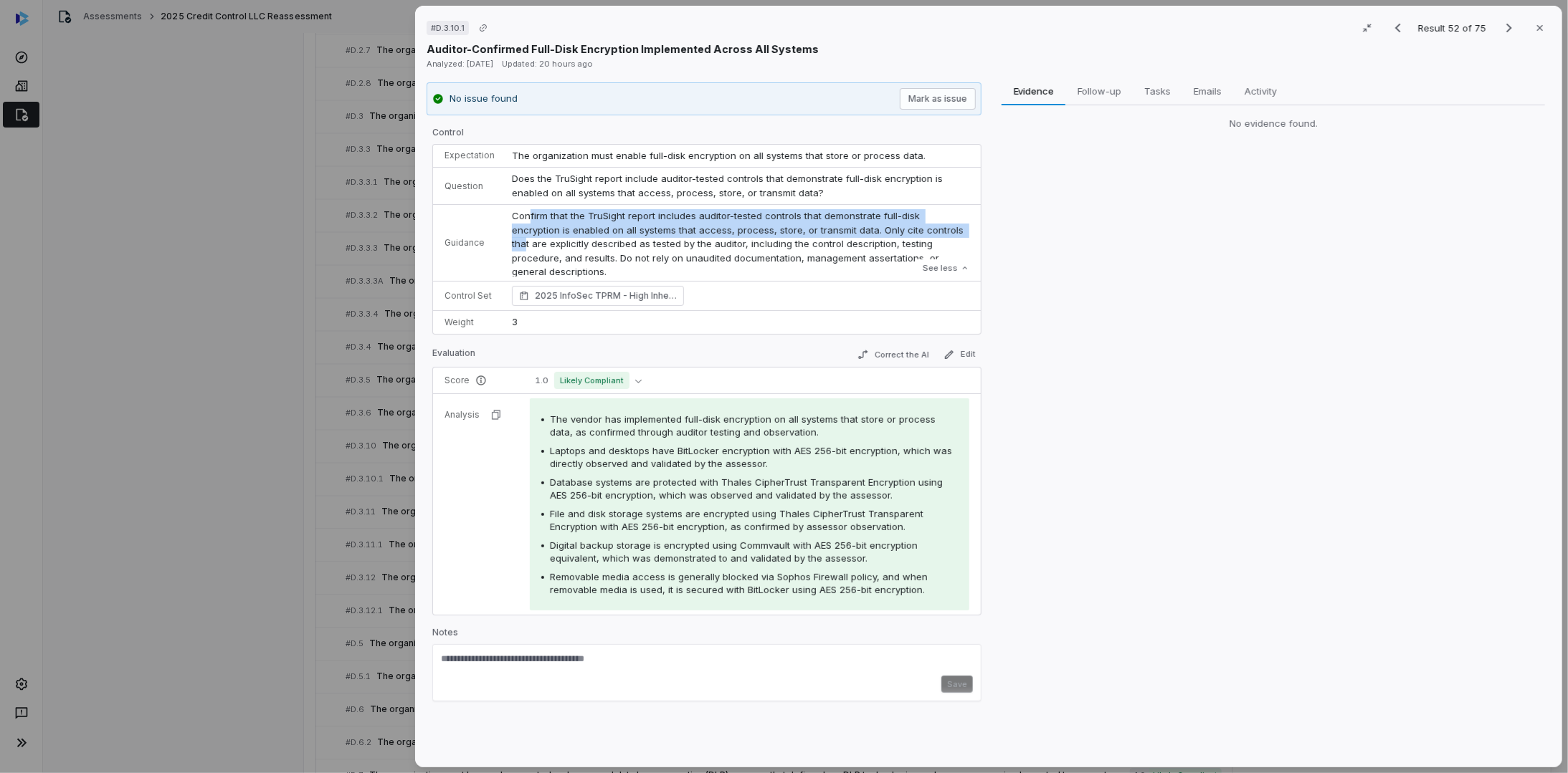
drag, startPoint x: 529, startPoint y: 212, endPoint x: 914, endPoint y: 229, distance: 385.4
click at [914, 229] on p "Confirm that the TruSight report includes auditor-tested controls that demonstr…" at bounding box center [740, 244] width 457 height 71
drag, startPoint x: 914, startPoint y: 229, endPoint x: 804, endPoint y: 250, distance: 112.0
click at [804, 250] on p "Confirm that the TruSight report includes auditor-tested controls that demonstr…" at bounding box center [740, 244] width 457 height 71
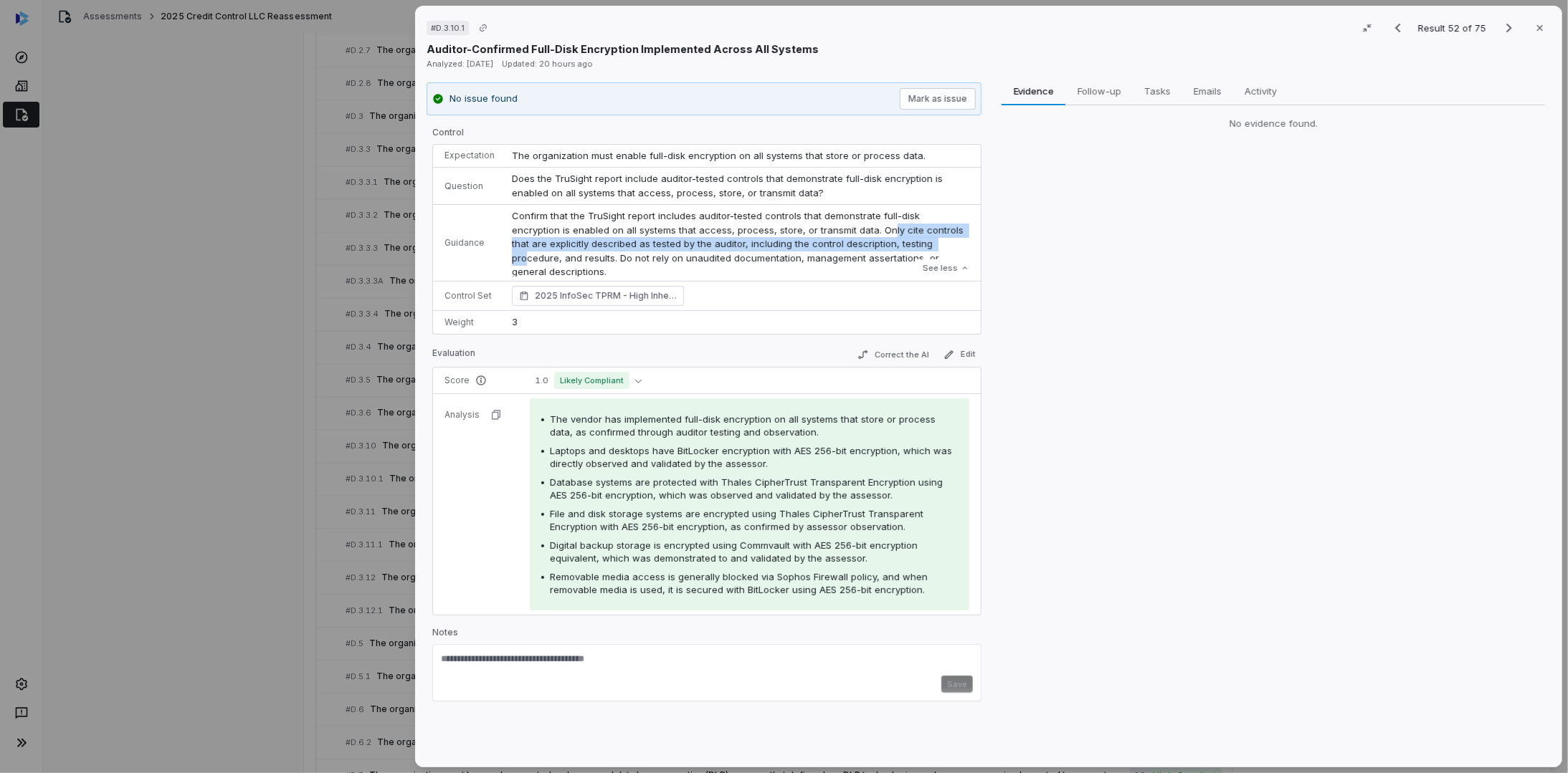
drag, startPoint x: 832, startPoint y: 226, endPoint x: 897, endPoint y: 245, distance: 67.7
click at [897, 245] on p "Confirm that the TruSight report includes auditor-tested controls that demonstr…" at bounding box center [740, 244] width 457 height 71
drag, startPoint x: 897, startPoint y: 245, endPoint x: 883, endPoint y: 254, distance: 16.6
click at [886, 254] on p "Confirm that the TruSight report includes auditor-tested controls that demonstr…" at bounding box center [740, 244] width 457 height 71
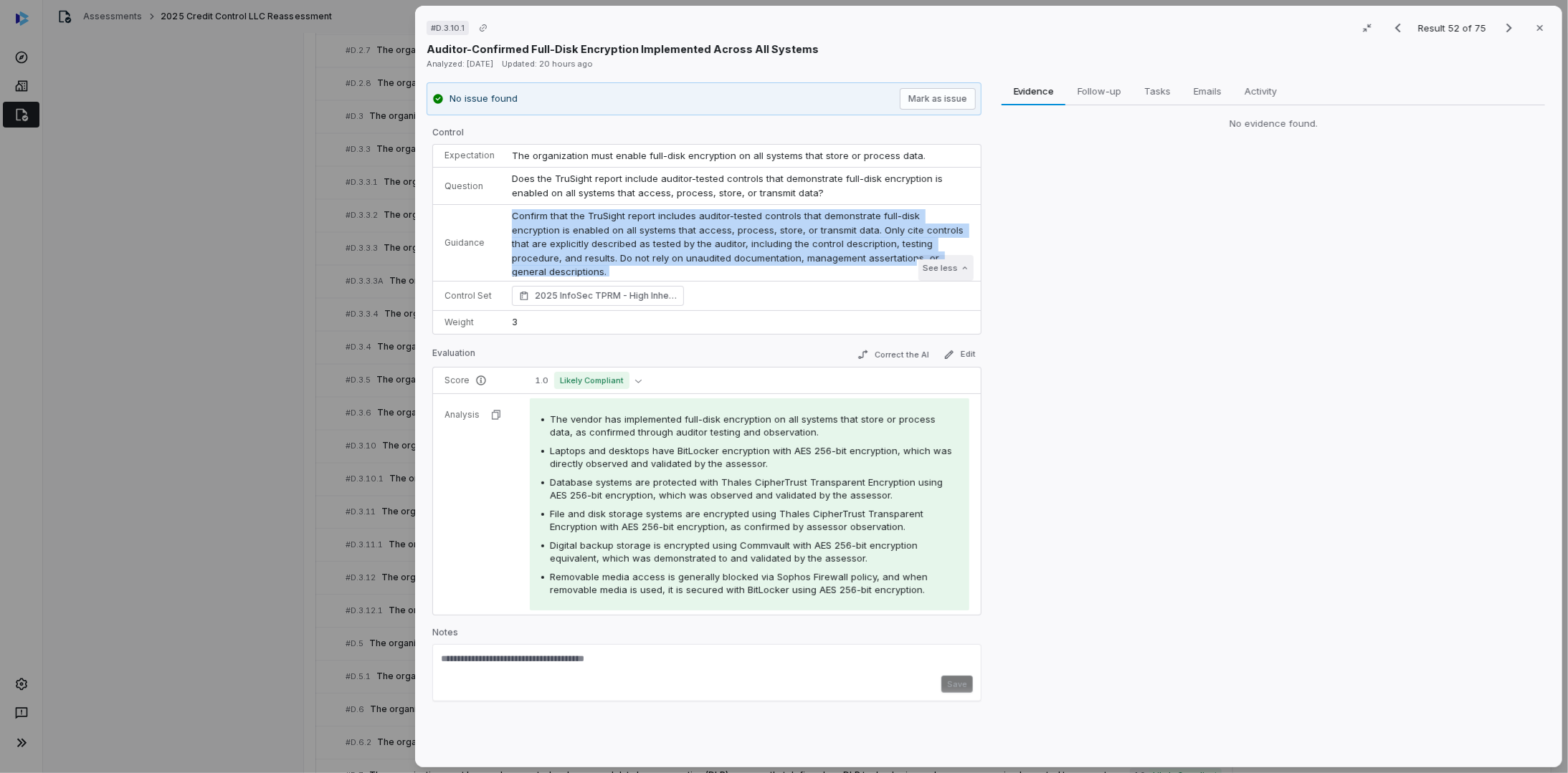
drag, startPoint x: 511, startPoint y: 215, endPoint x: 939, endPoint y: 257, distance: 430.1
click at [939, 257] on div "Confirm that the TruSight report includes auditor-tested controls that demonstr…" at bounding box center [740, 243] width 457 height 67
drag, startPoint x: 939, startPoint y: 257, endPoint x: 850, endPoint y: 242, distance: 90.3
click at [850, 242] on p "Confirm that the TruSight report includes auditor-tested controls that demonstr…" at bounding box center [740, 244] width 457 height 71
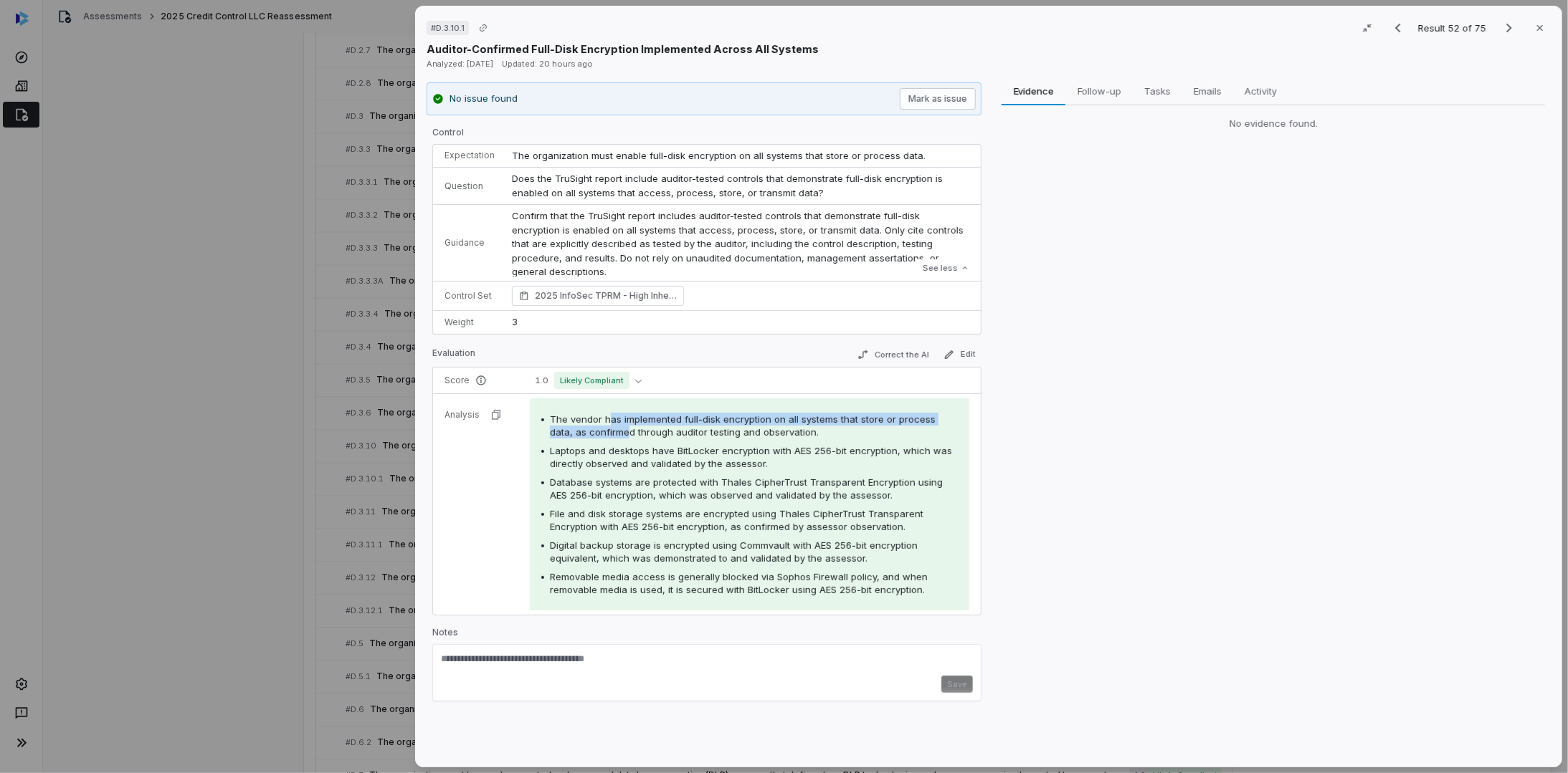
drag, startPoint x: 601, startPoint y: 418, endPoint x: 601, endPoint y: 430, distance: 12.0
click at [601, 430] on div "The vendor has implemented full-disk encryption on all systems that store or pr…" at bounding box center [749, 504] width 439 height 212
drag, startPoint x: 601, startPoint y: 430, endPoint x: 611, endPoint y: 440, distance: 14.1
click at [611, 440] on div "The vendor has implemented full-disk encryption on all systems that store or pr…" at bounding box center [750, 504] width 417 height 183
click at [881, 349] on button "Correct the AI" at bounding box center [893, 355] width 84 height 17
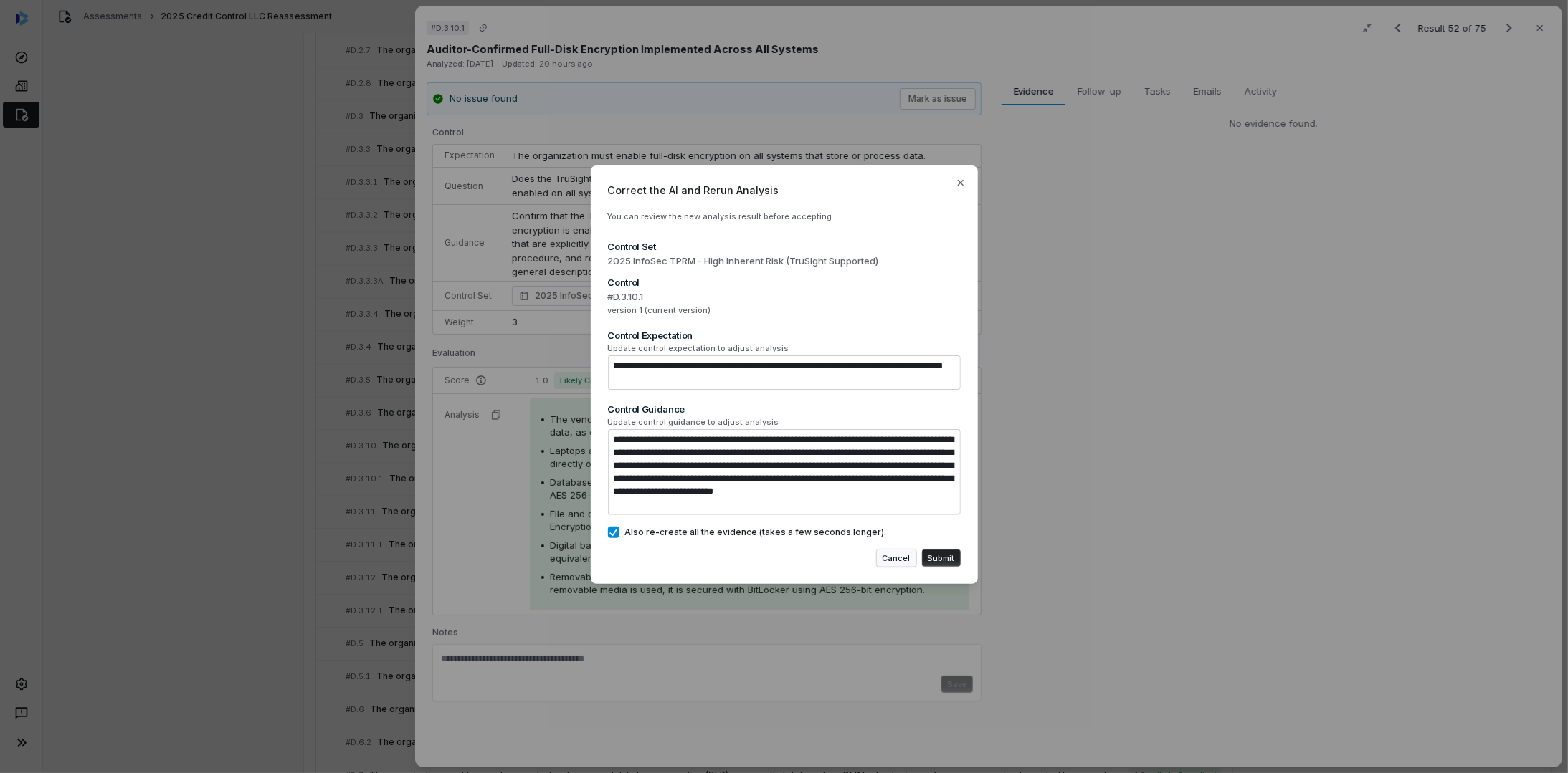
click at [894, 566] on button "Cancel" at bounding box center [896, 559] width 40 height 17
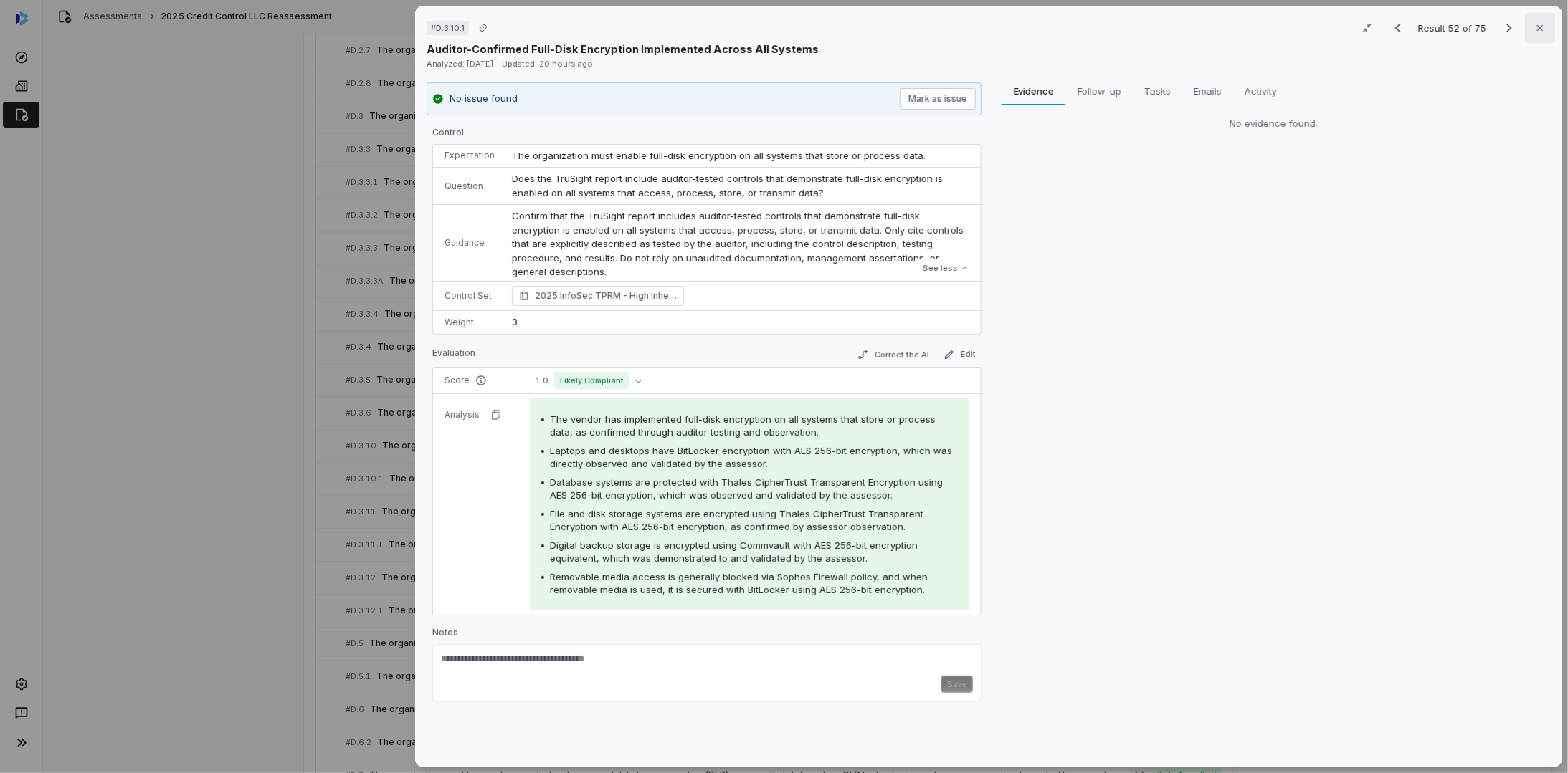
click at [1537, 28] on icon "button" at bounding box center [1540, 28] width 6 height 6
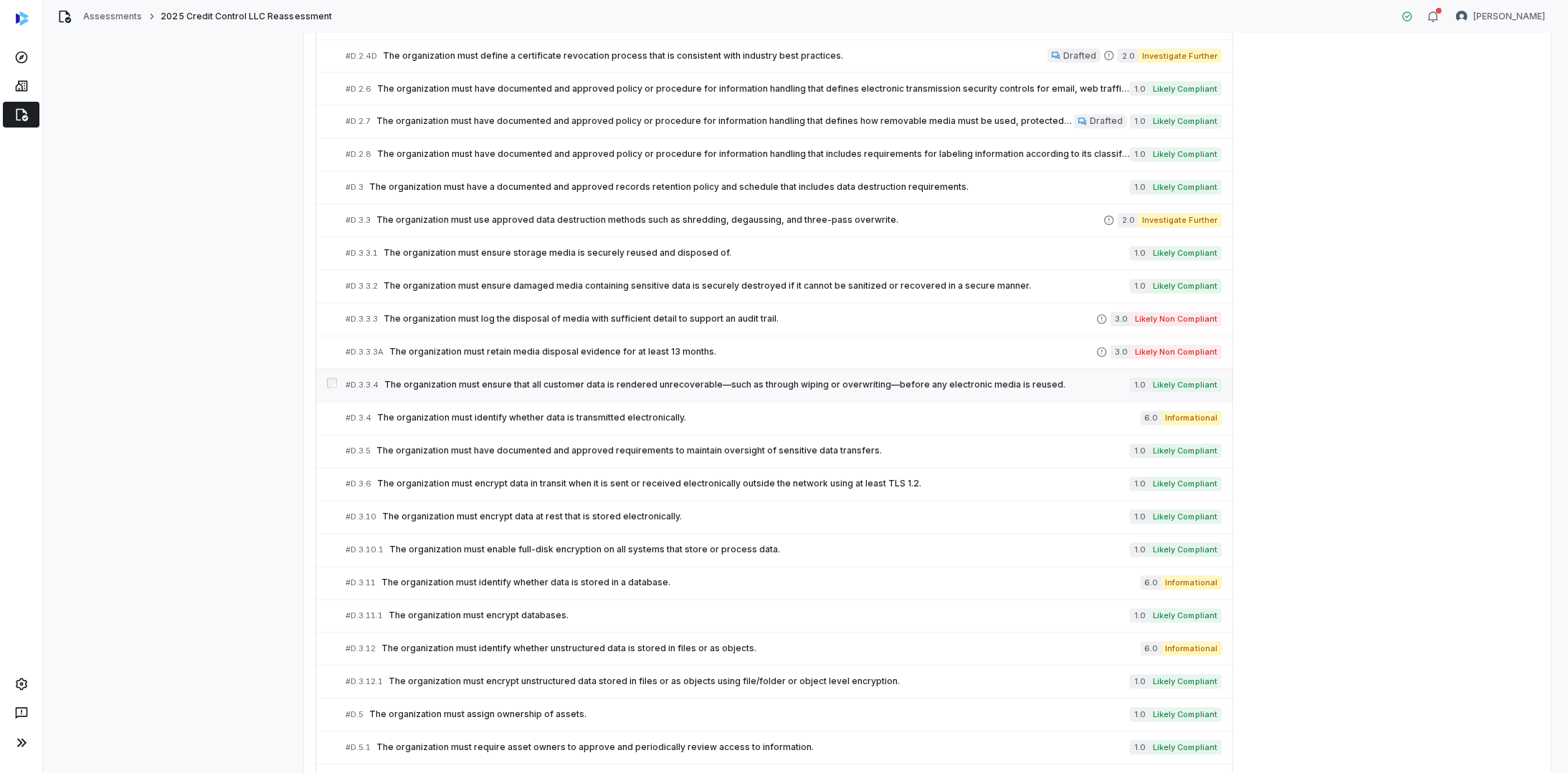
scroll to position [1741, 0]
click at [561, 314] on span "The organization must log the disposal of media with sufficient detail to suppo…" at bounding box center [740, 319] width 713 height 11
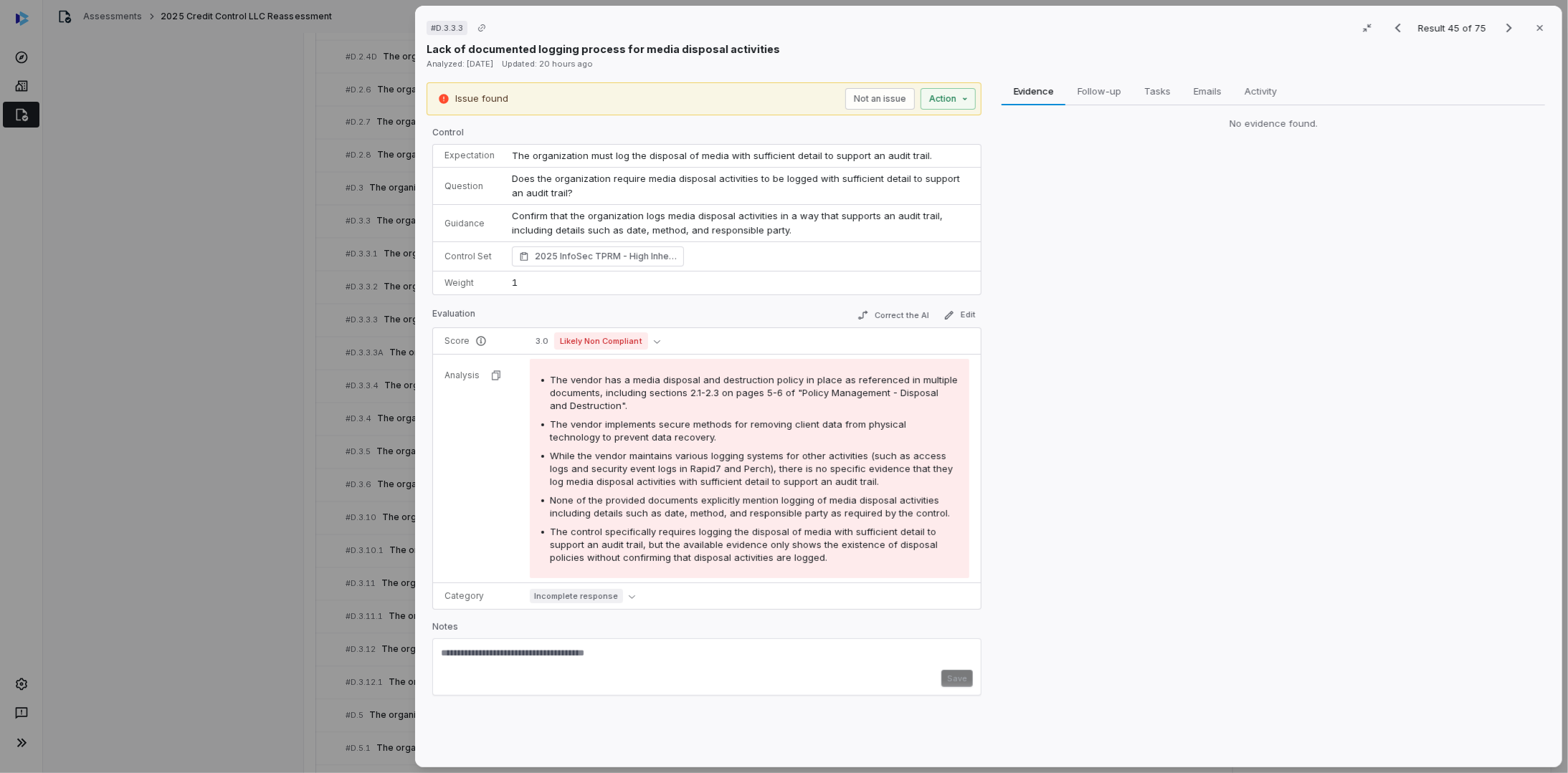
click at [549, 652] on textarea at bounding box center [707, 659] width 532 height 23
click at [612, 337] on span "Likely Non Compliant" at bounding box center [601, 341] width 94 height 17
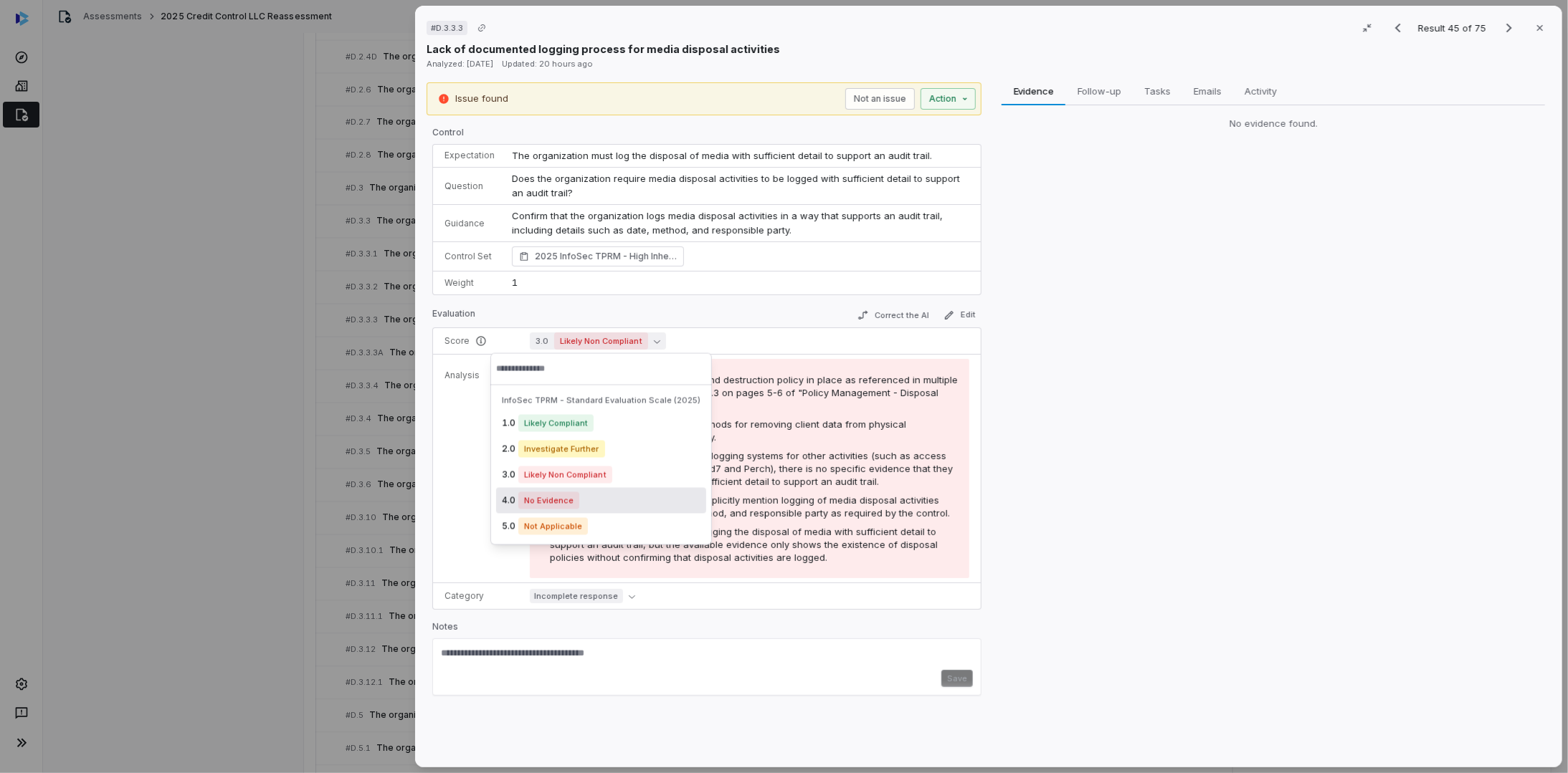
click at [674, 621] on p "Notes" at bounding box center [707, 630] width 549 height 17
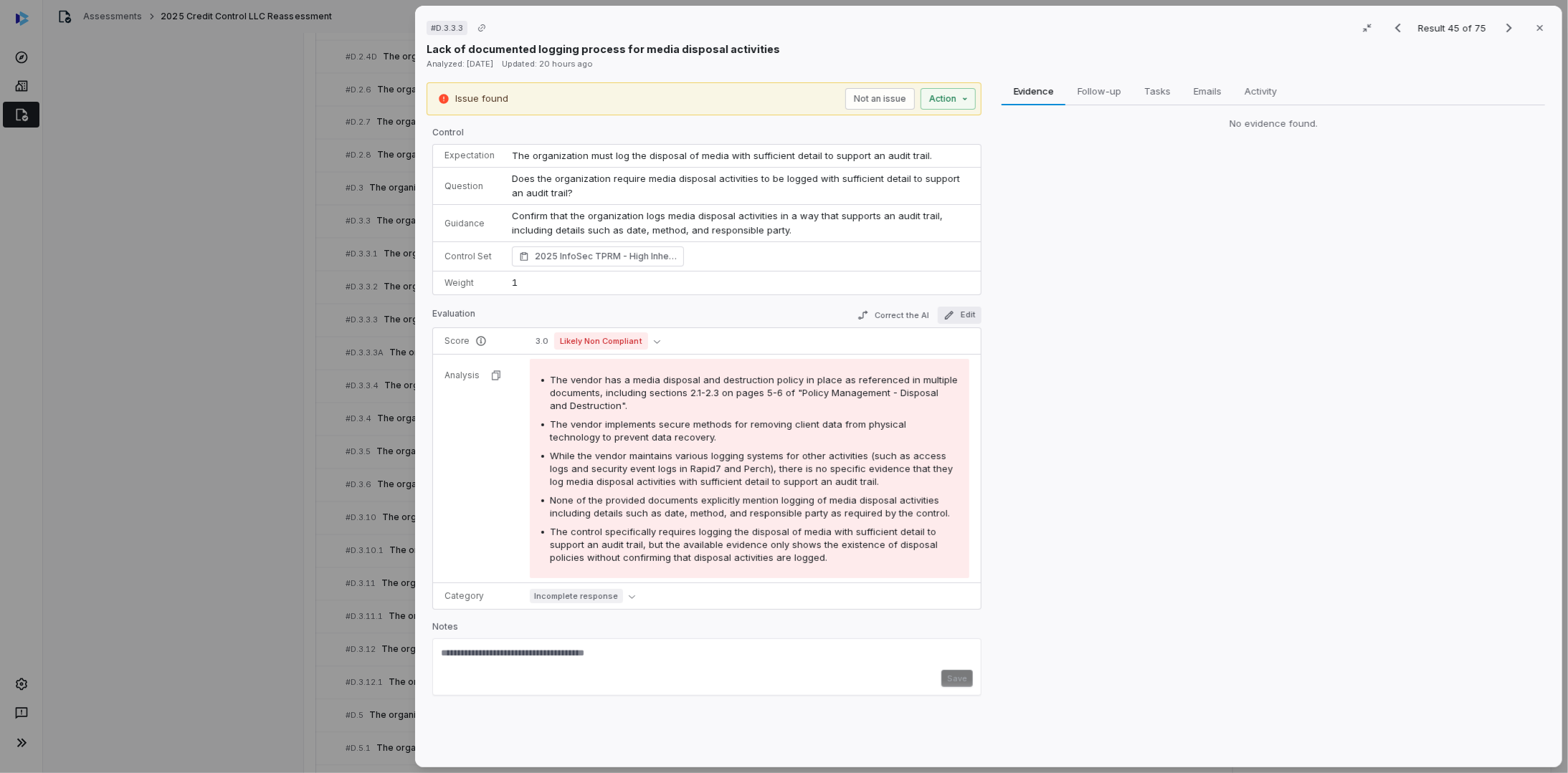
click at [970, 306] on button "Edit" at bounding box center [959, 315] width 44 height 17
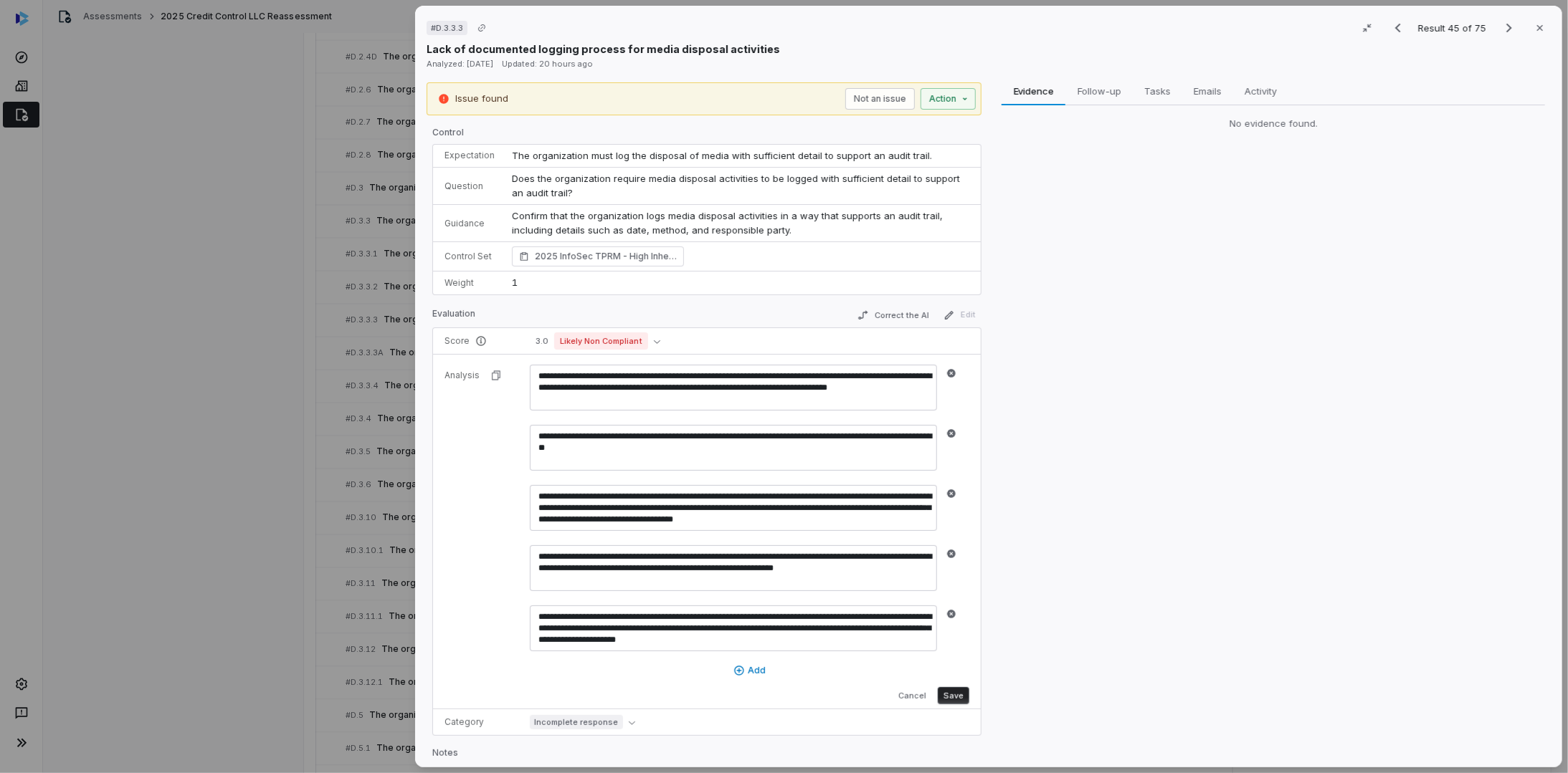
click at [1067, 504] on div "Evidence Evidence Follow-up Follow-up Tasks Tasks Emails Emails Activity Activi…" at bounding box center [1273, 419] width 555 height 674
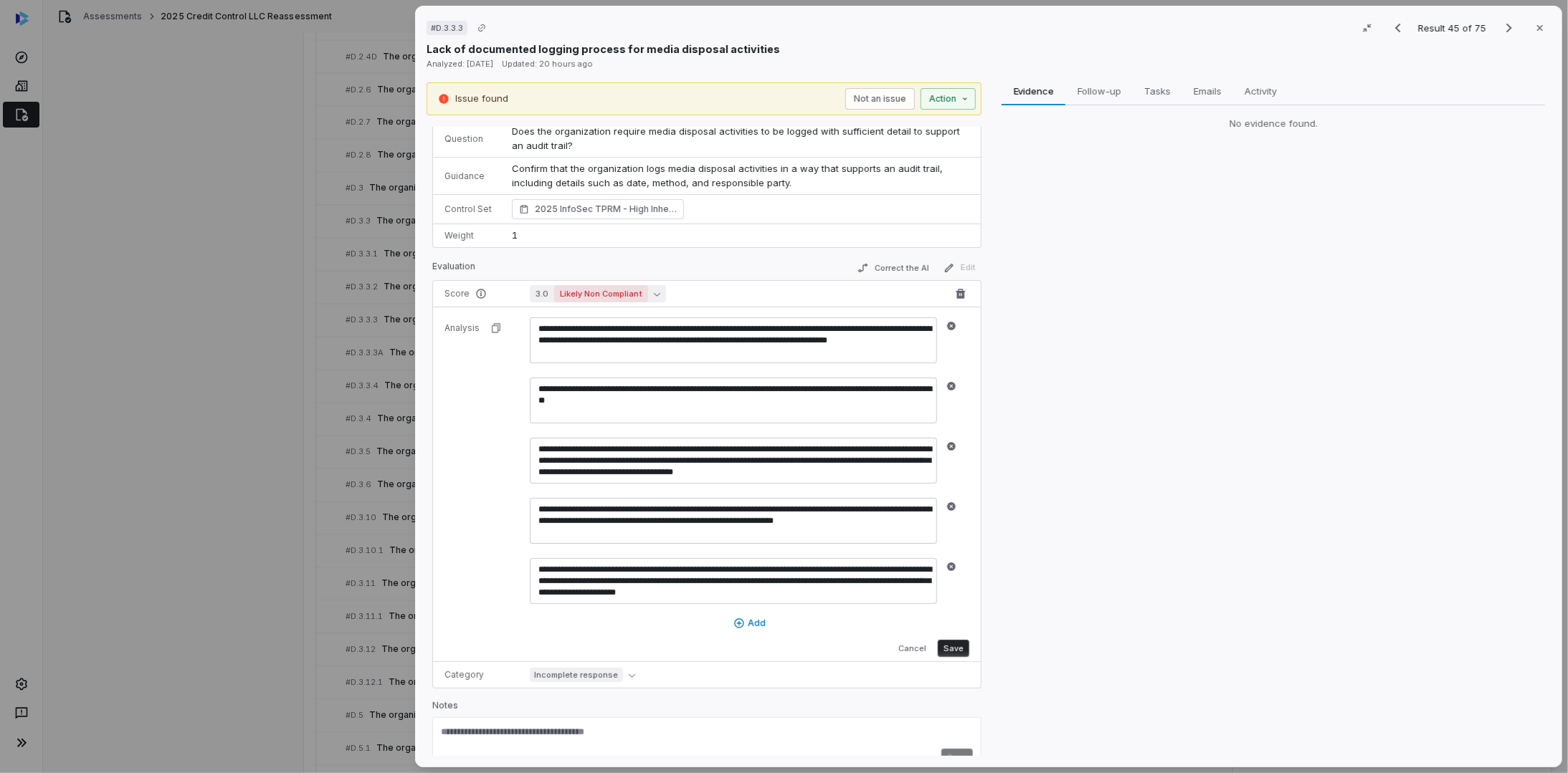
scroll to position [67, 0]
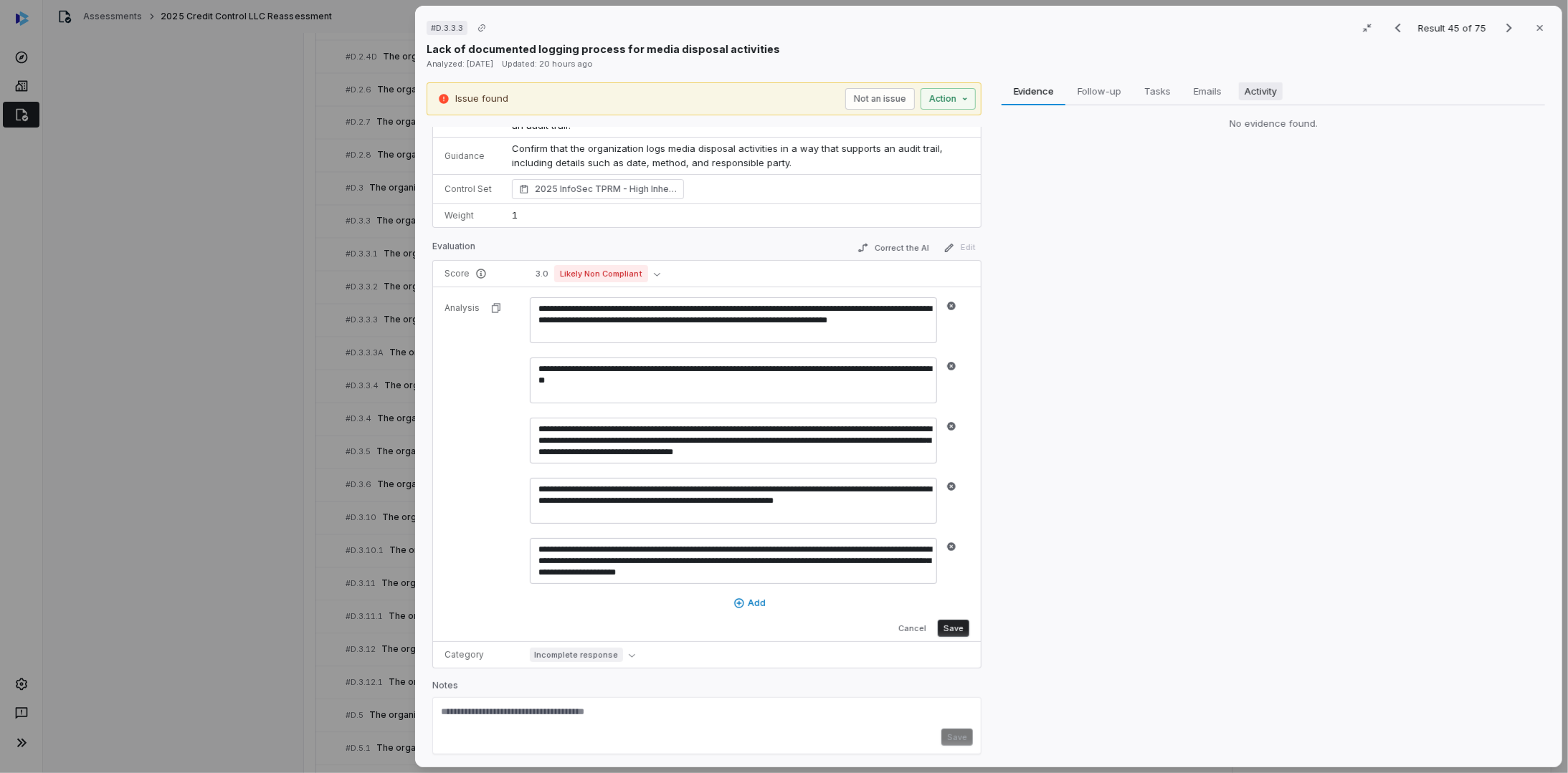
click at [1254, 90] on span "Activity" at bounding box center [1261, 91] width 44 height 19
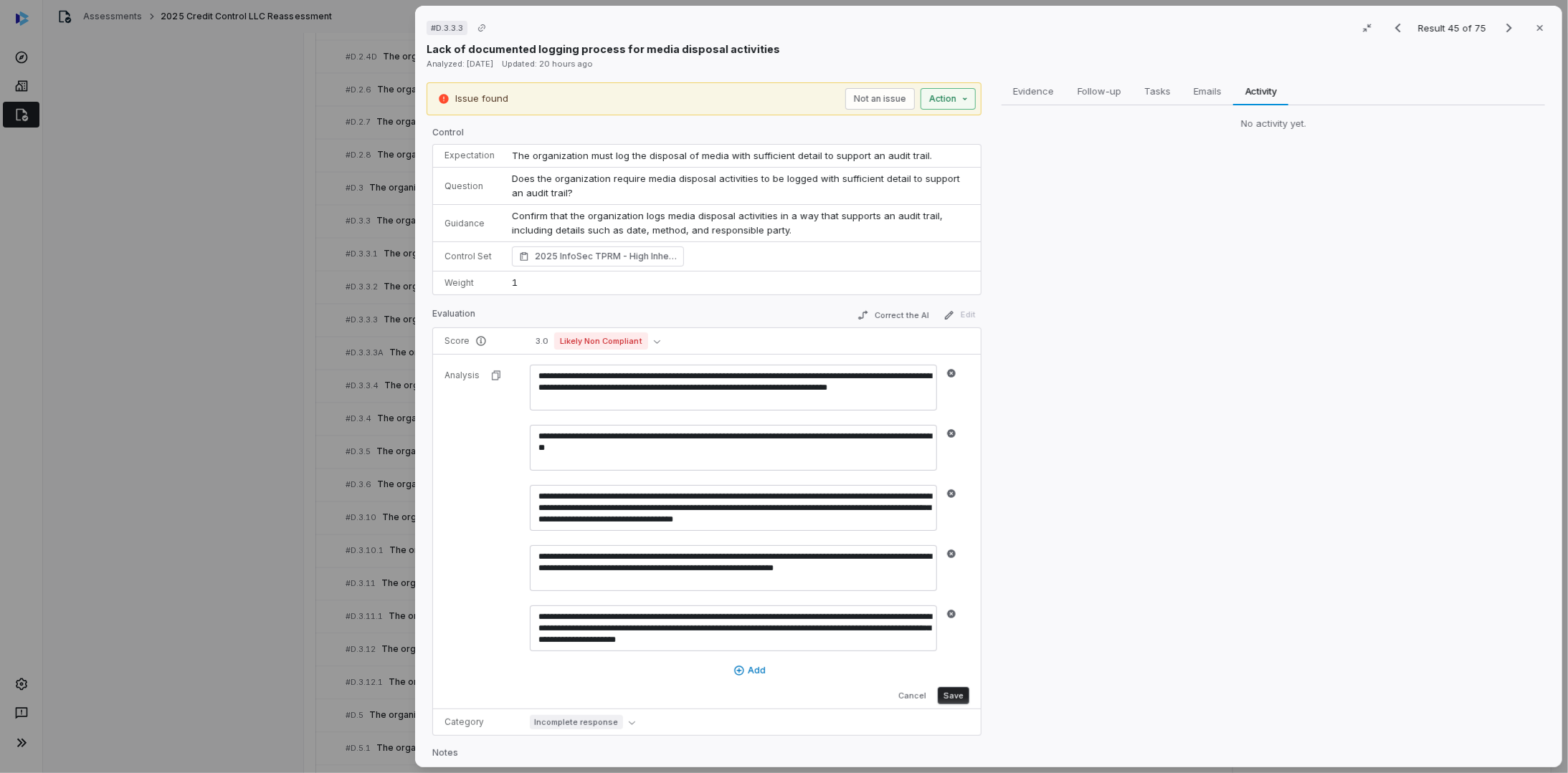
click at [961, 96] on div "# D.3.3.3 Result 45 of 75 Close Lack of documented logging process for media di…" at bounding box center [784, 386] width 1568 height 773
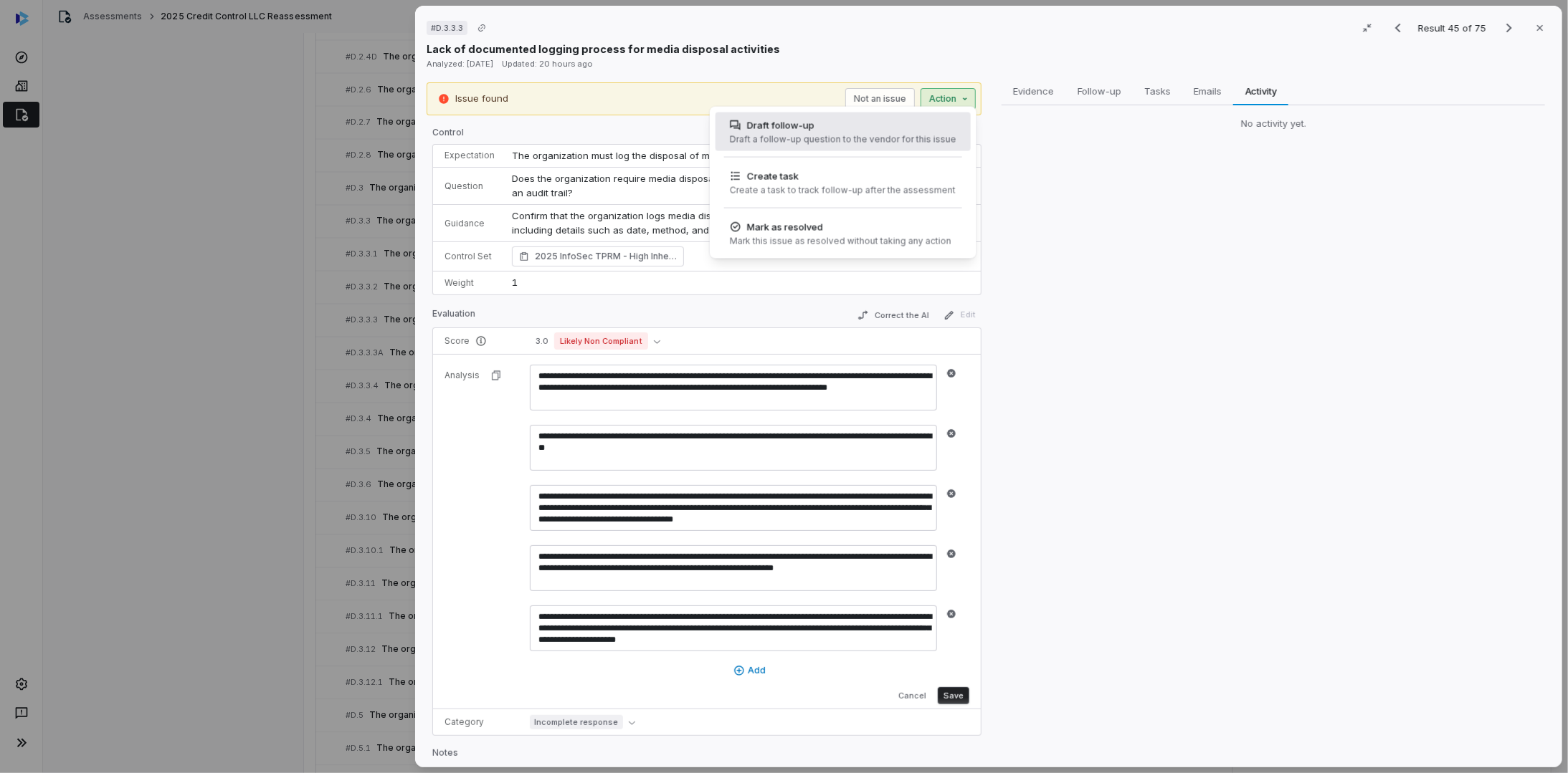
click at [830, 136] on div "Draft a follow-up question to the vendor for this issue" at bounding box center [843, 139] width 226 height 11
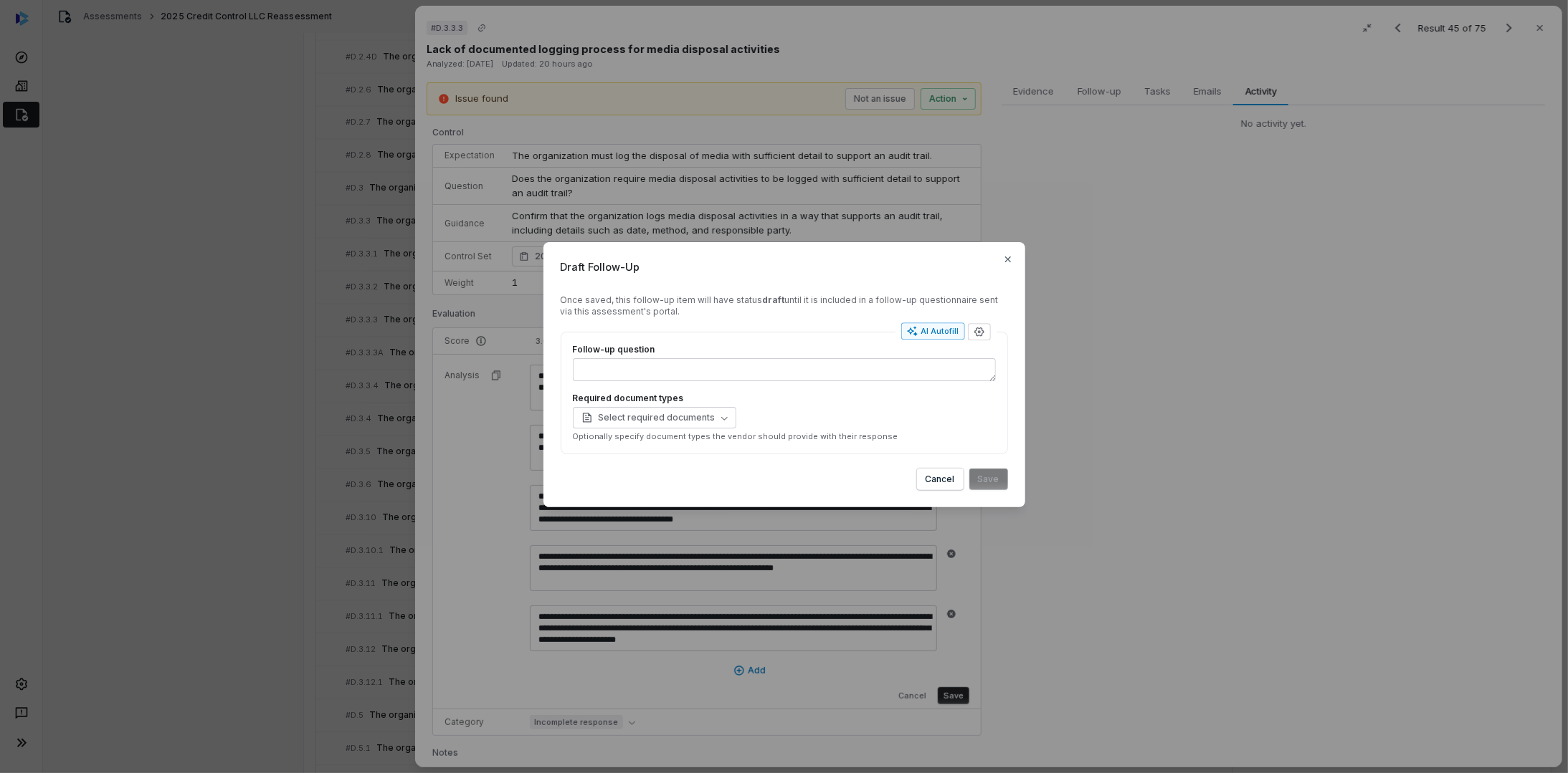
click at [943, 331] on div "AI Autofill" at bounding box center [933, 331] width 53 height 11
type textarea "*"
type textarea "**********"
type textarea "*"
type textarea "**********"
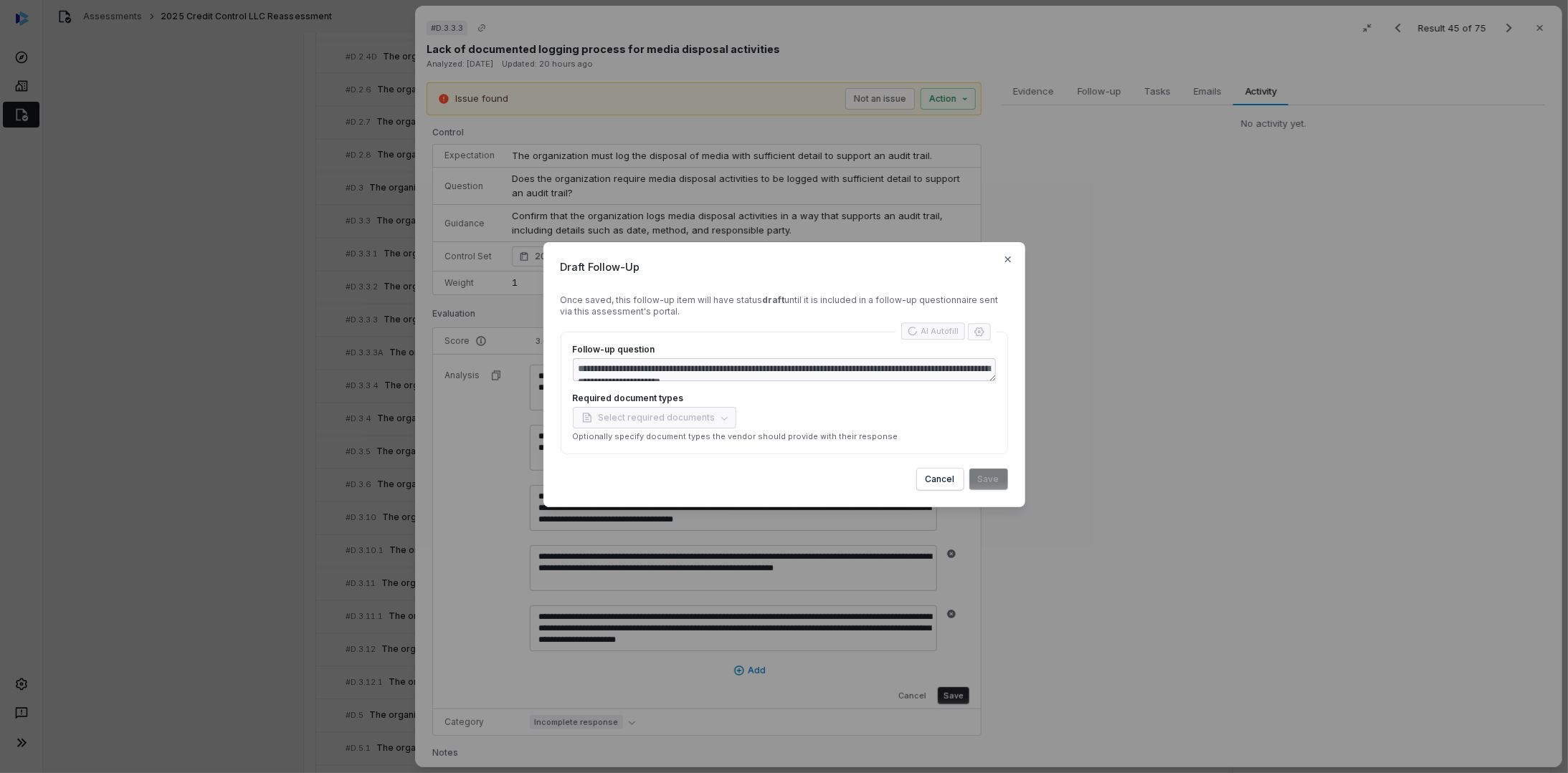
type textarea "*"
type textarea "**********"
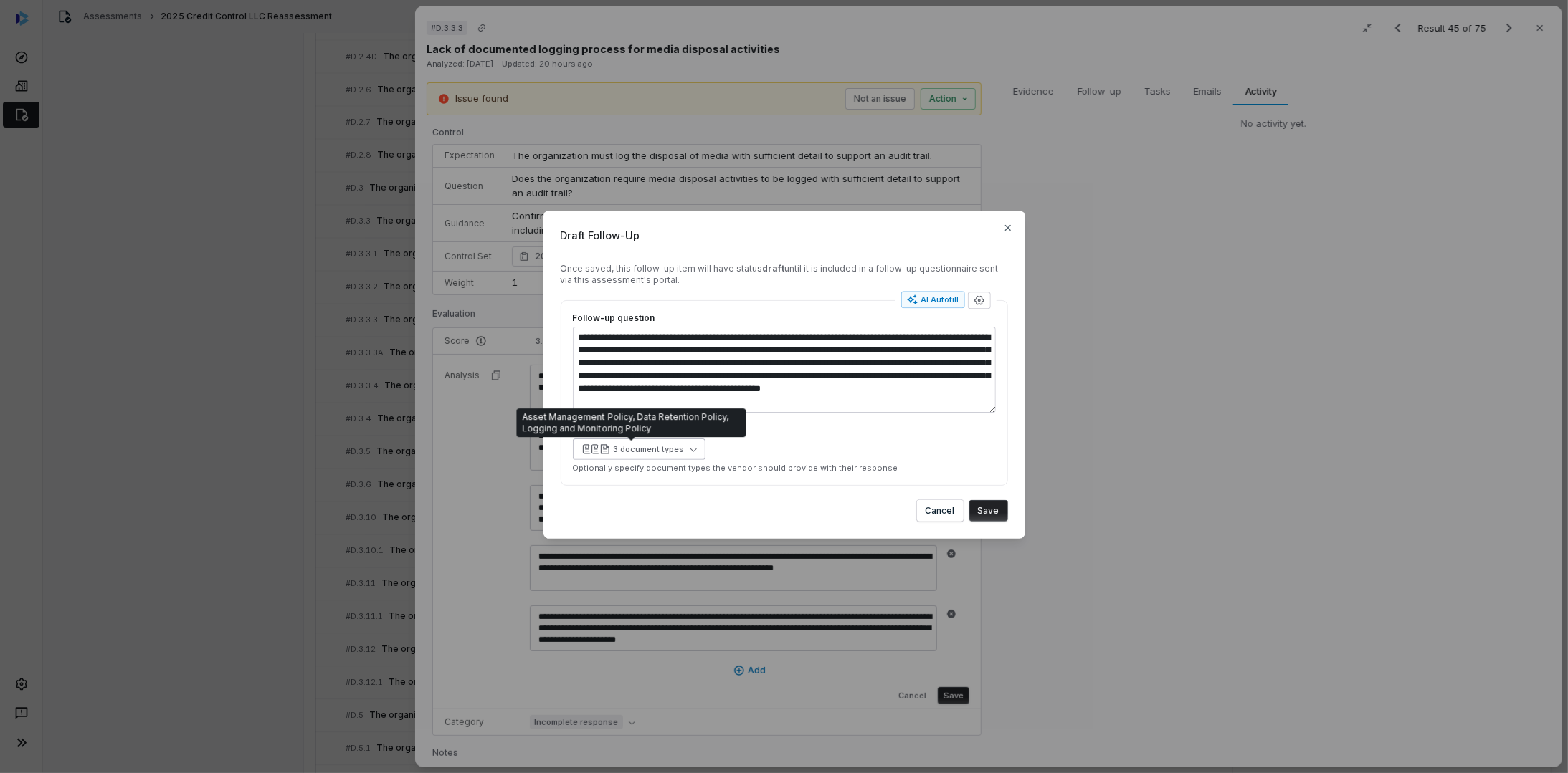
click at [656, 446] on div "3 document types" at bounding box center [649, 449] width 71 height 10
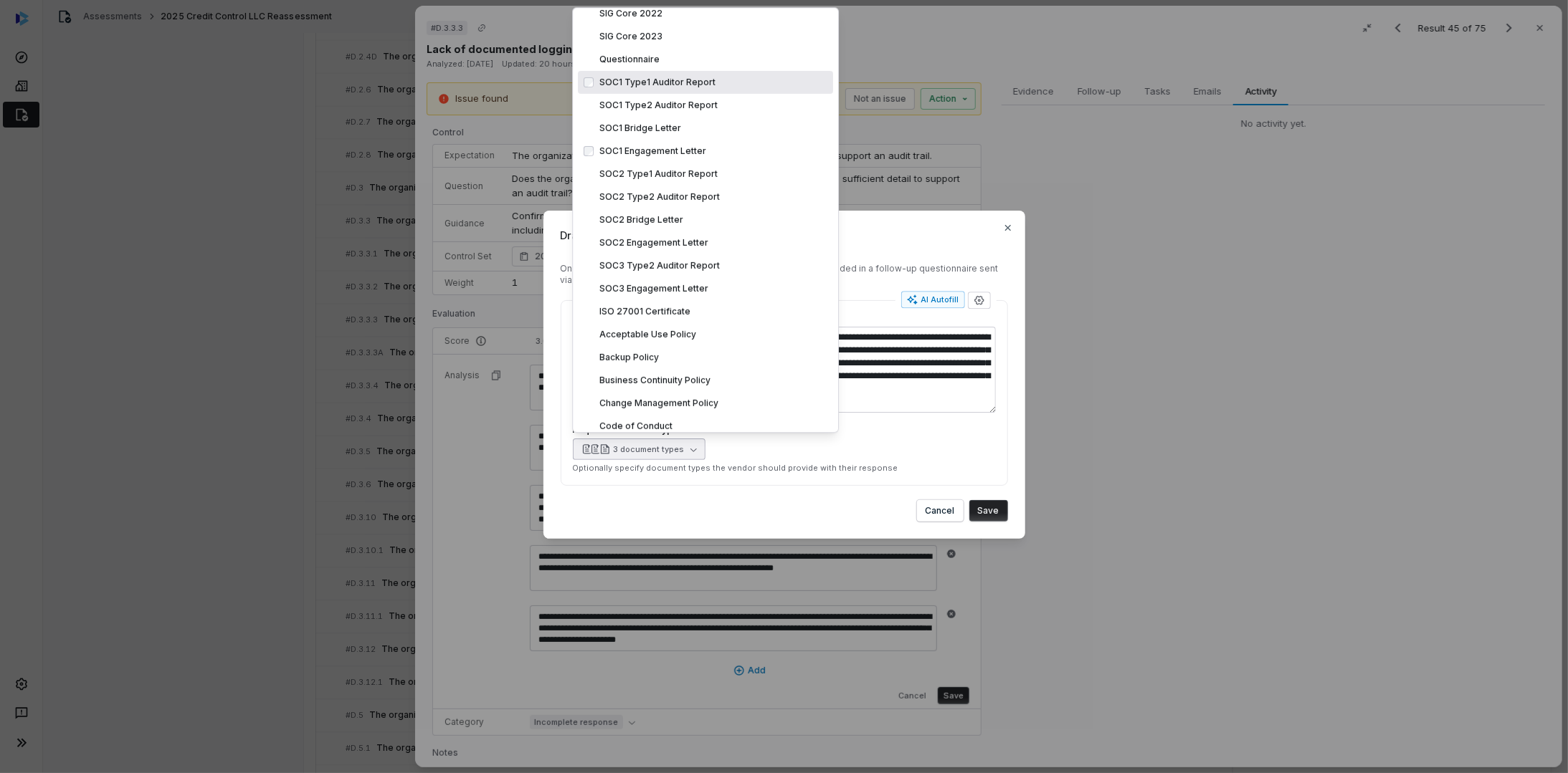
scroll to position [310, 0]
click at [909, 455] on div "3 document types" at bounding box center [784, 449] width 423 height 22
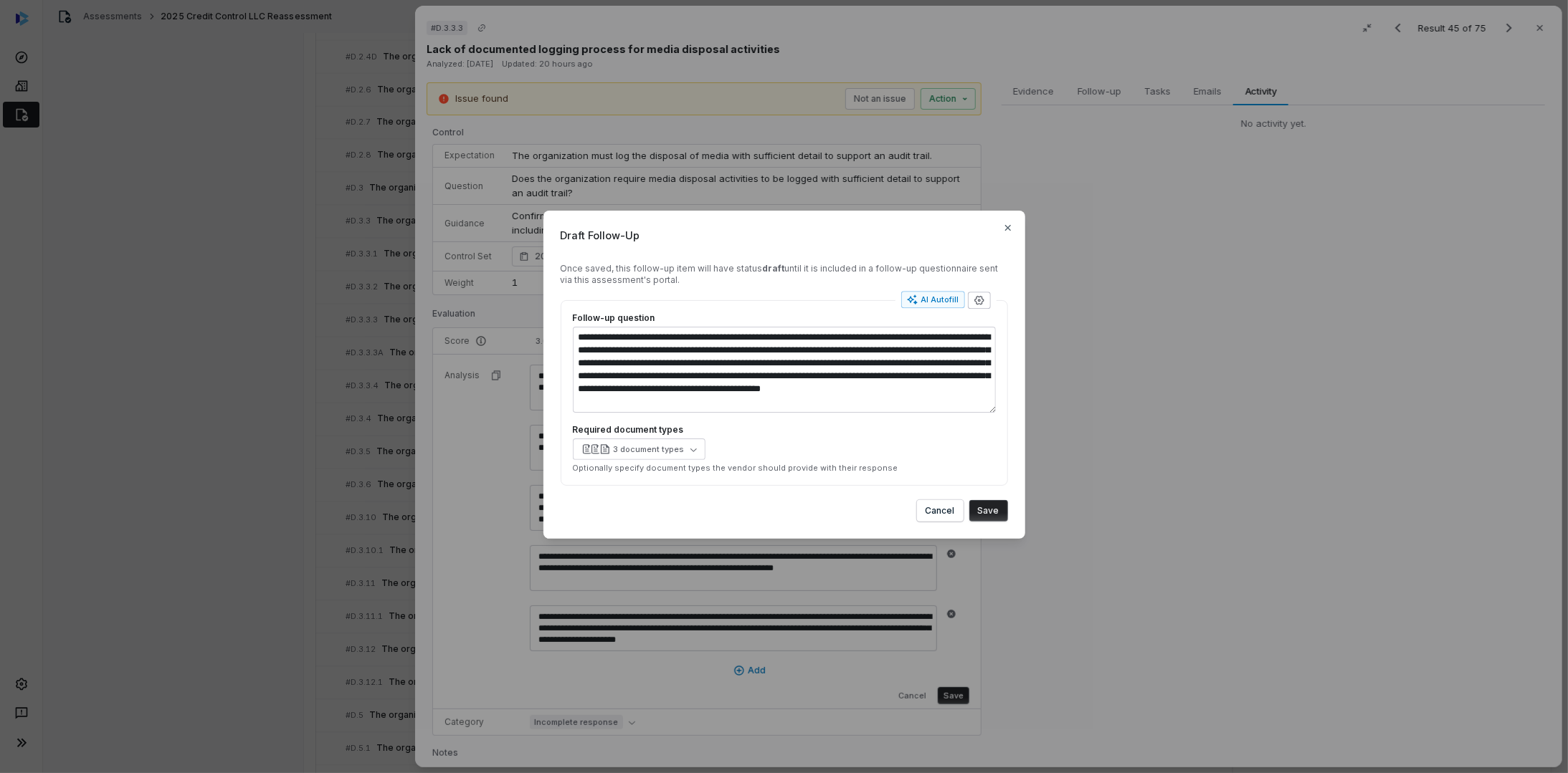
click at [982, 302] on icon "button" at bounding box center [978, 300] width 9 height 9
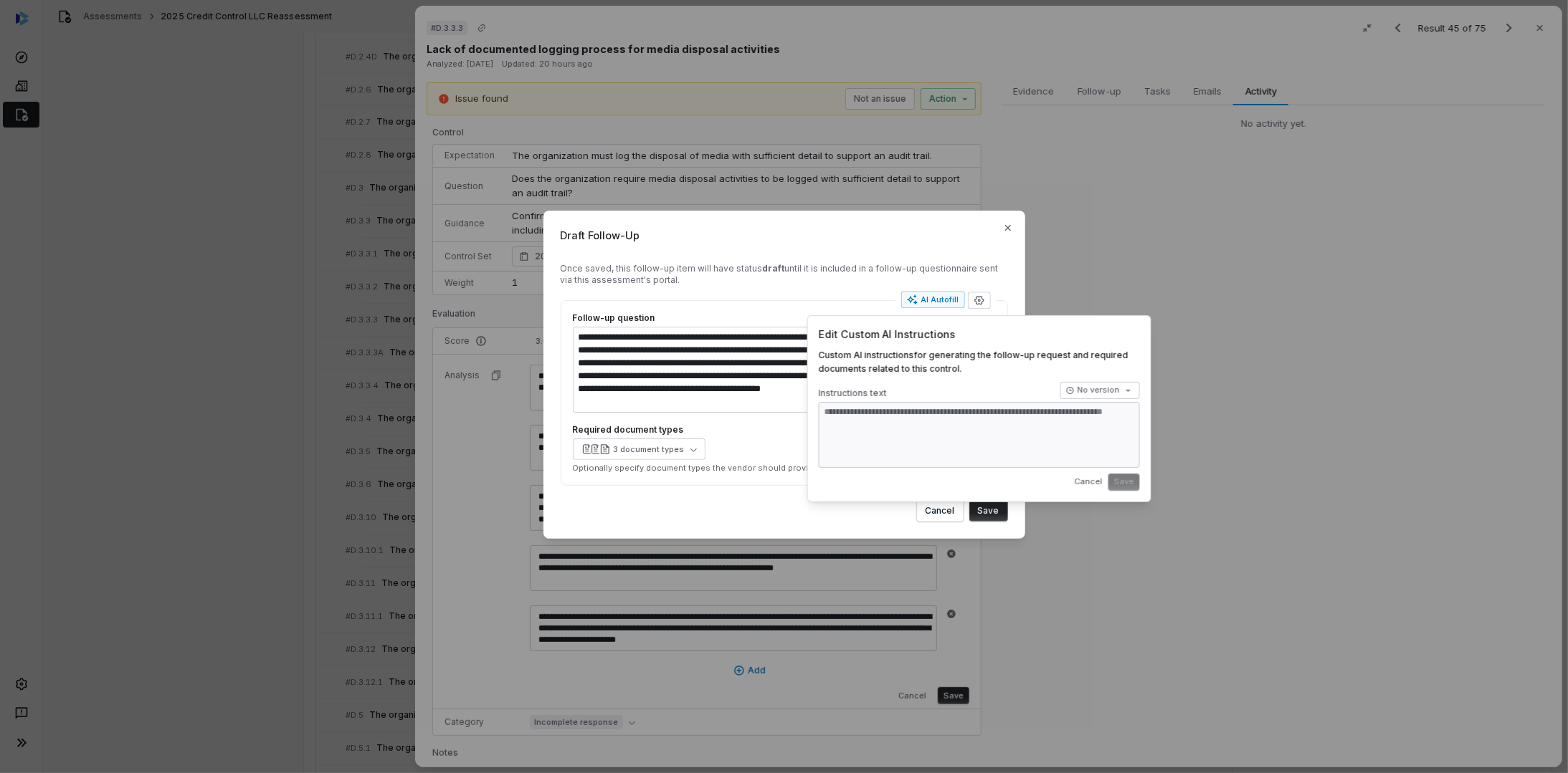
click at [734, 485] on div "**********" at bounding box center [784, 393] width 448 height 186
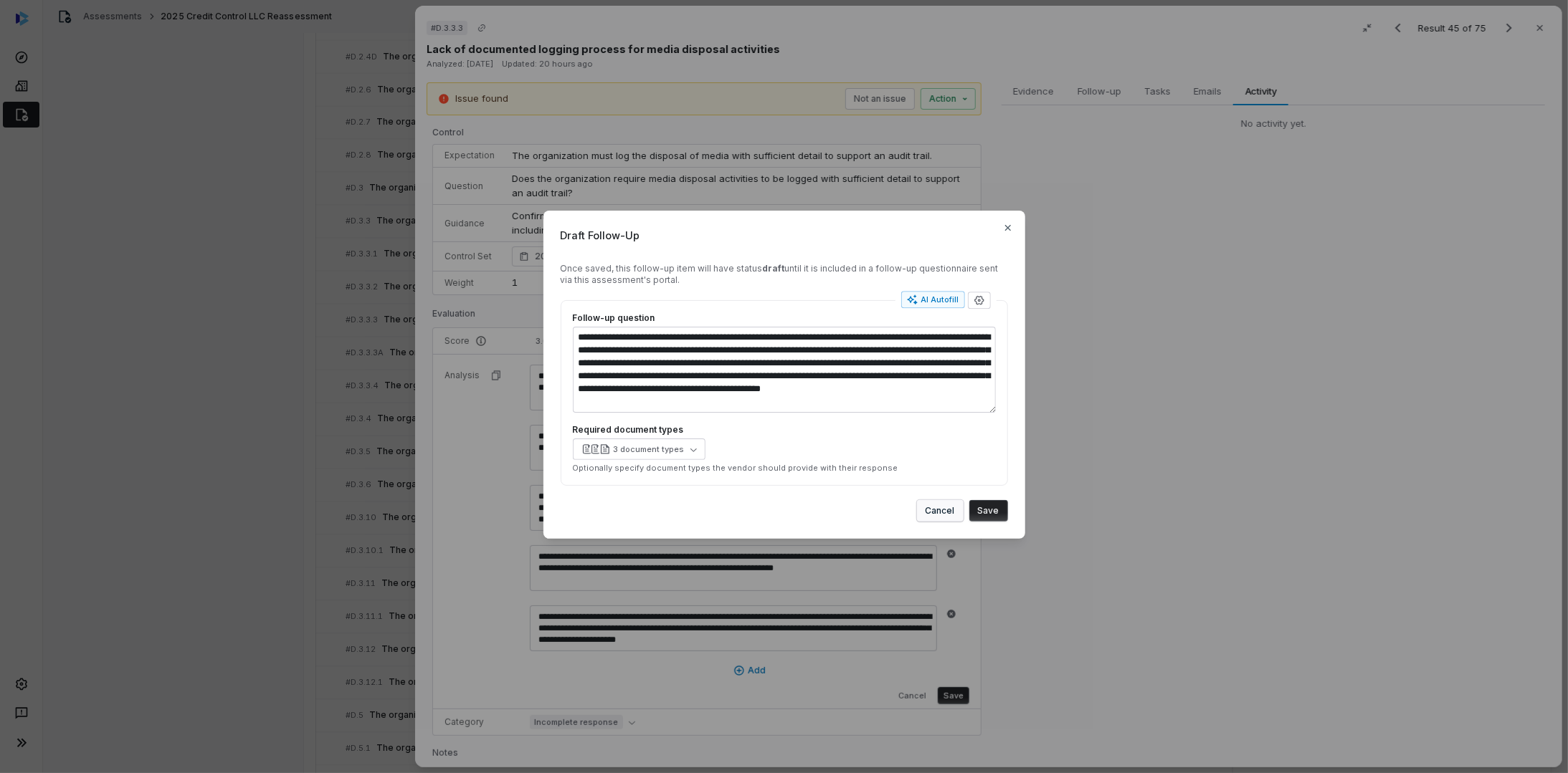
click at [936, 511] on button "Cancel" at bounding box center [940, 510] width 46 height 22
type textarea "*"
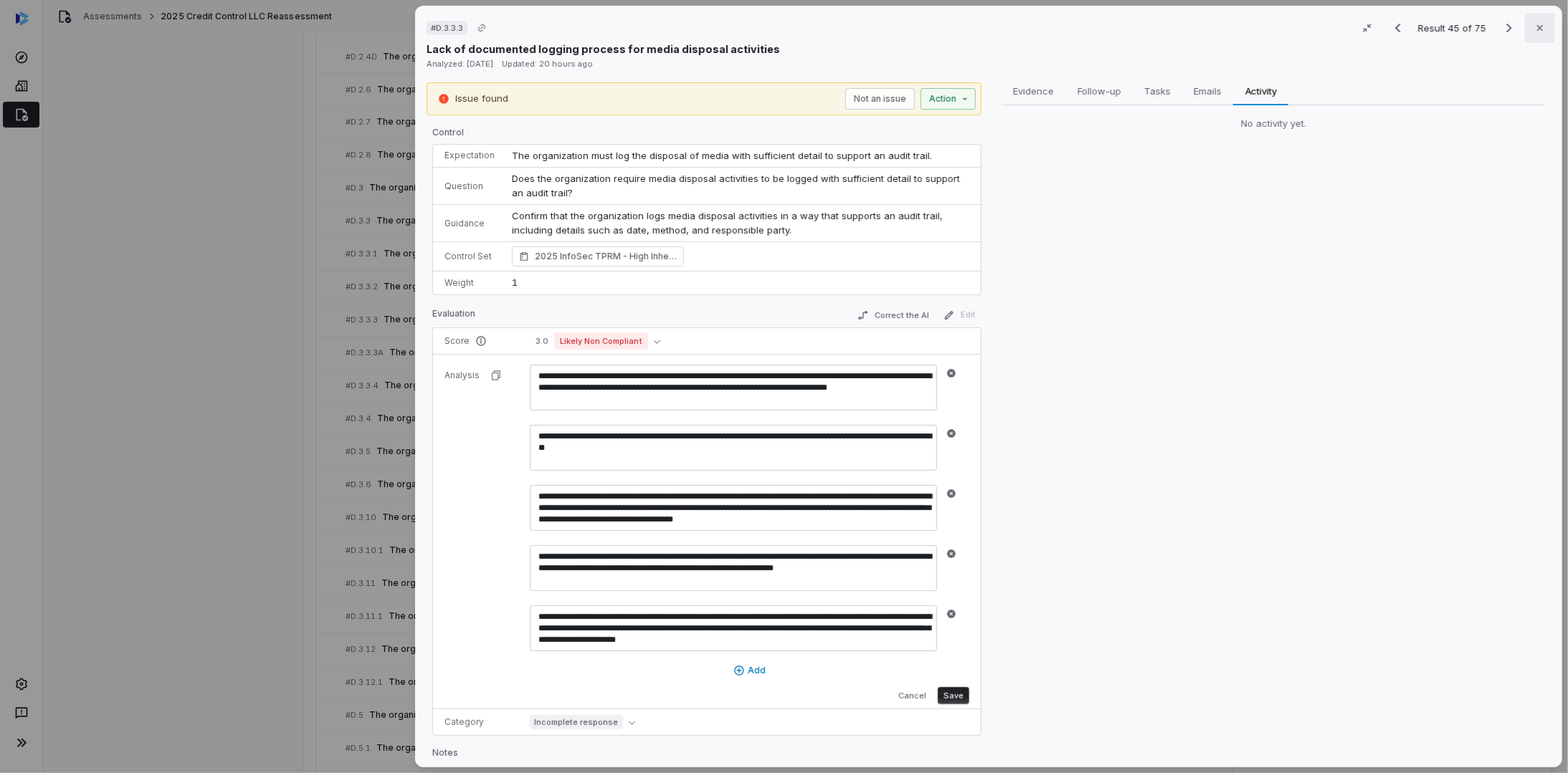
click at [1534, 27] on icon "button" at bounding box center [1540, 28] width 11 height 11
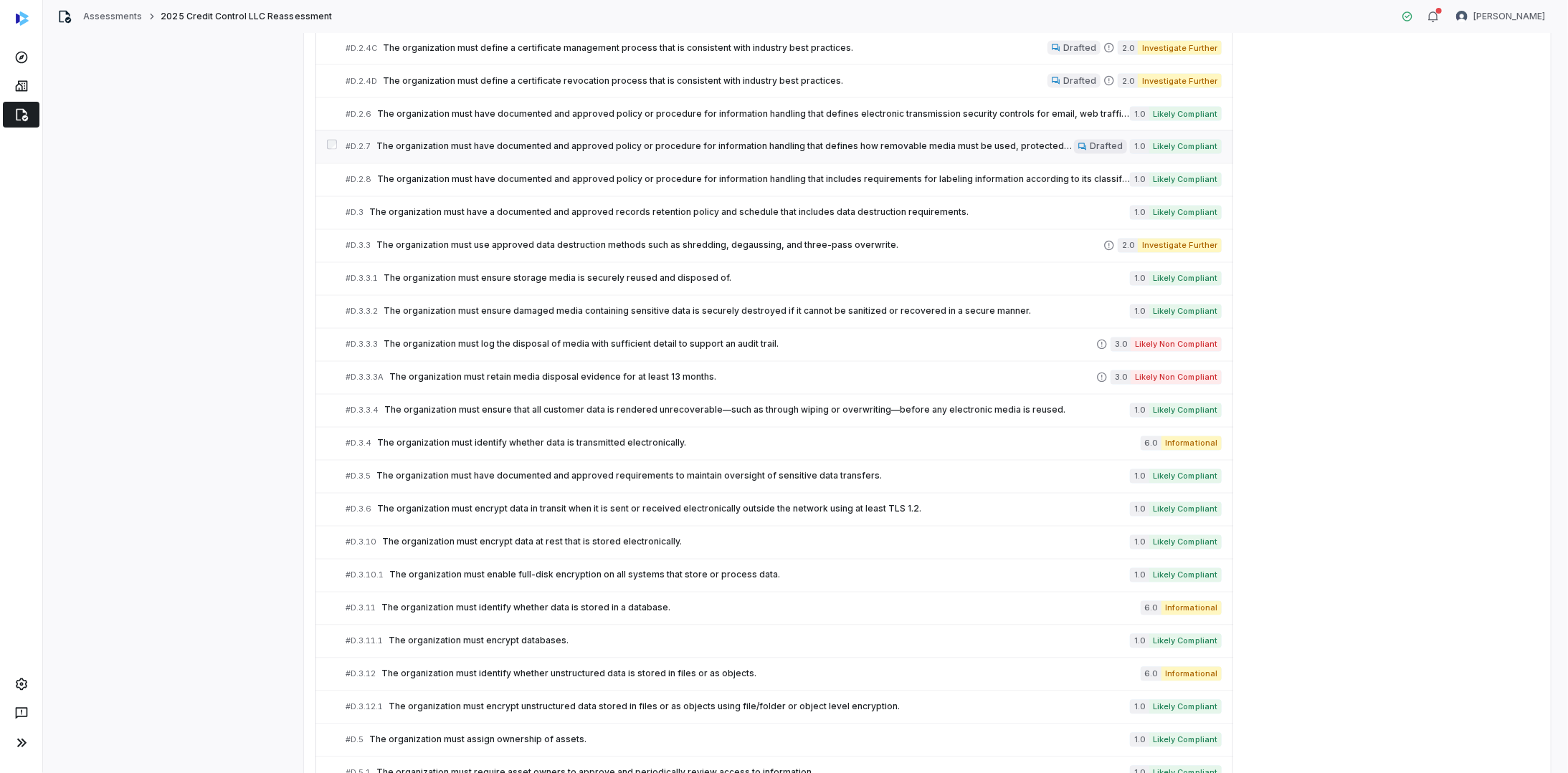
scroll to position [1669, 0]
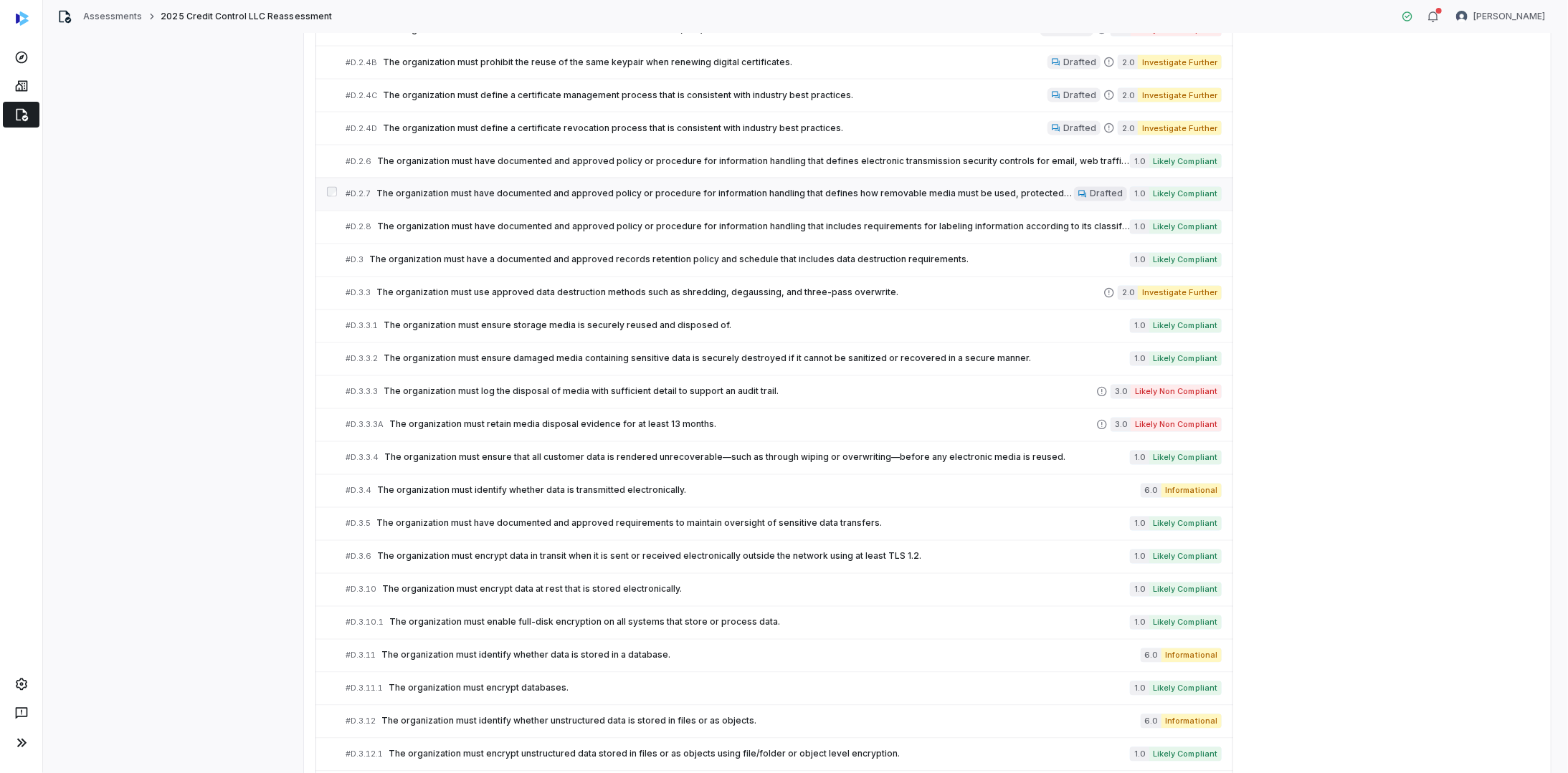
click at [1103, 189] on span "Drafted" at bounding box center [1106, 194] width 33 height 11
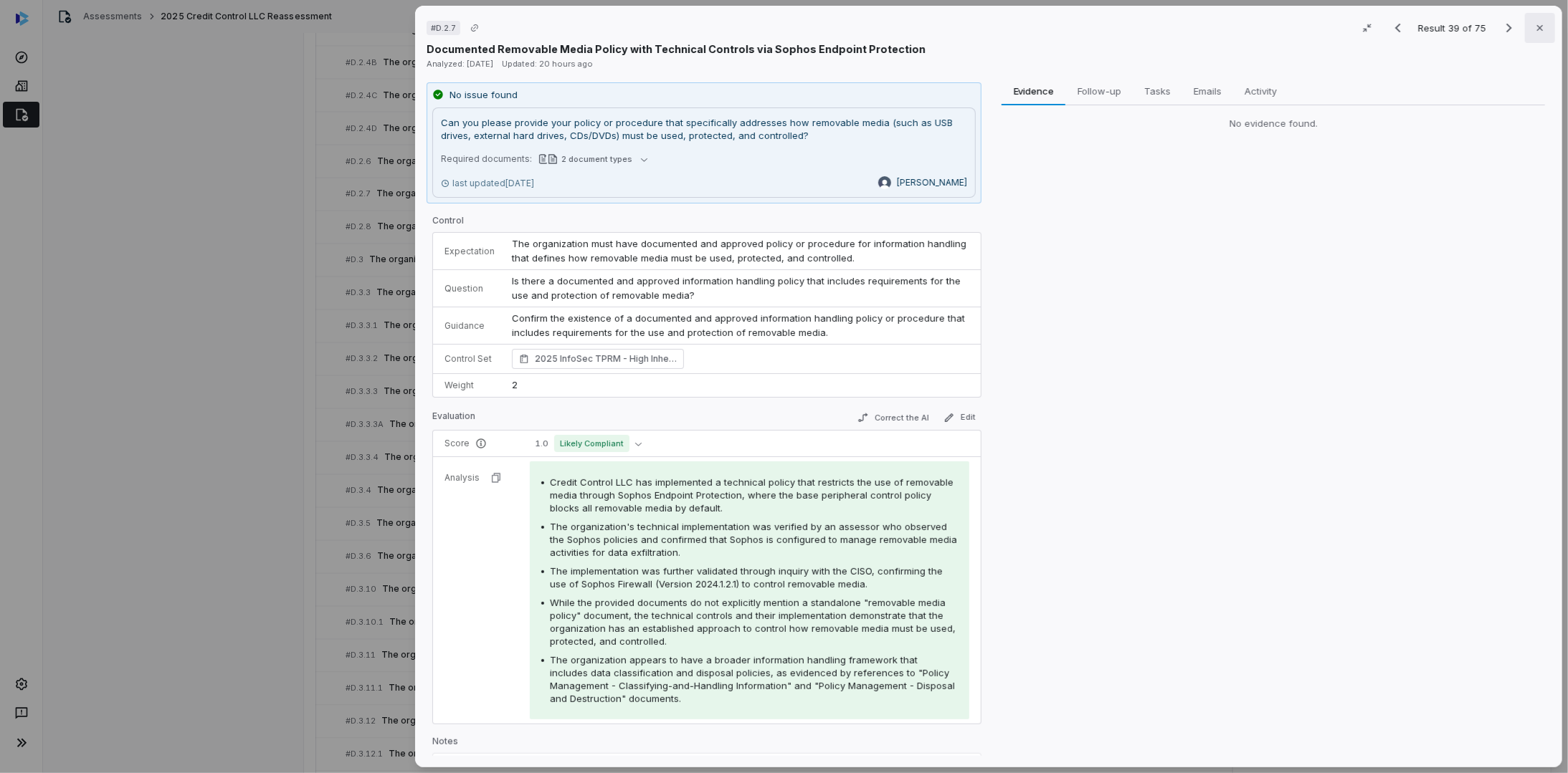
click at [1534, 28] on icon "button" at bounding box center [1540, 28] width 11 height 11
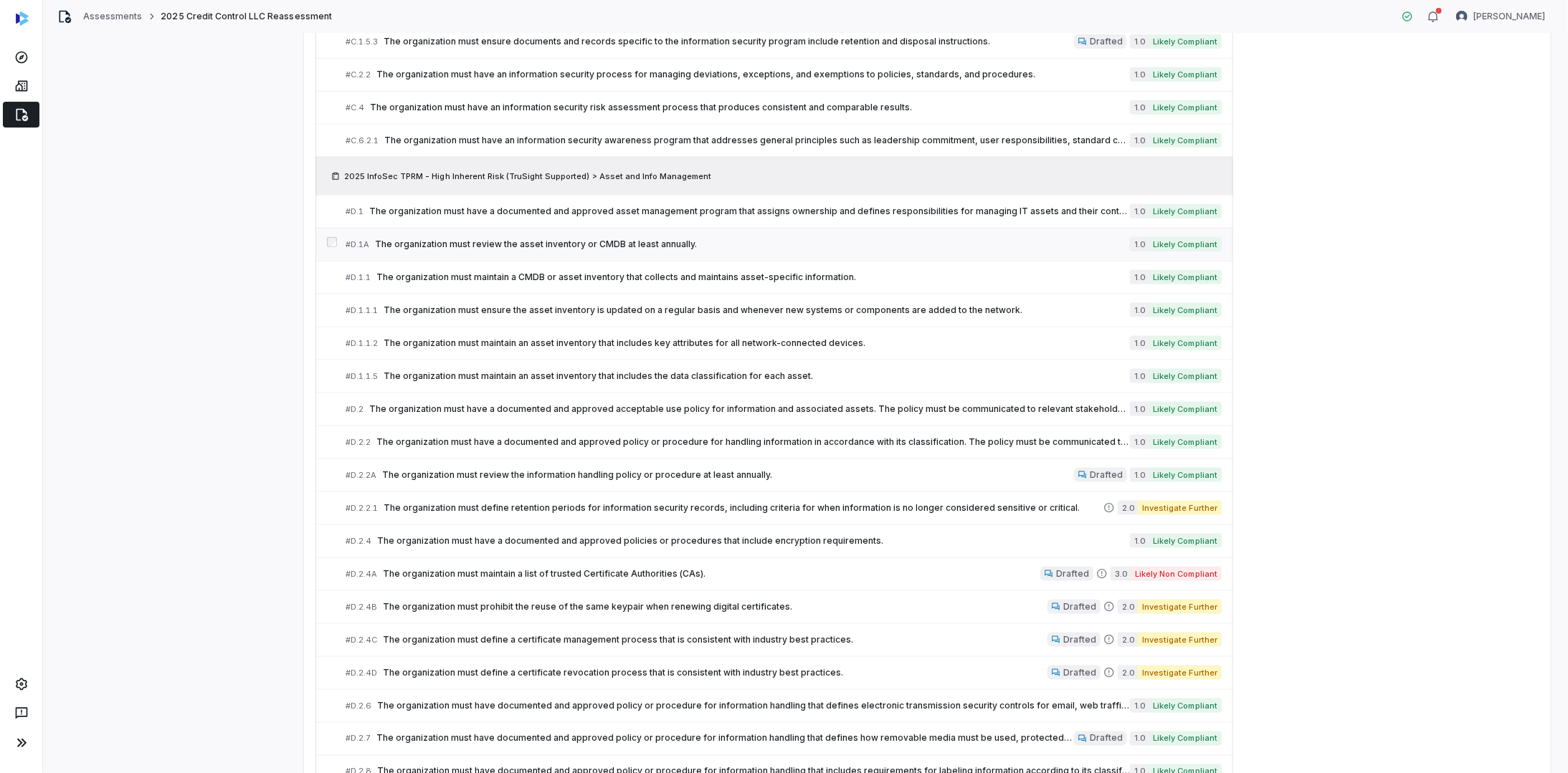
scroll to position [1072, 0]
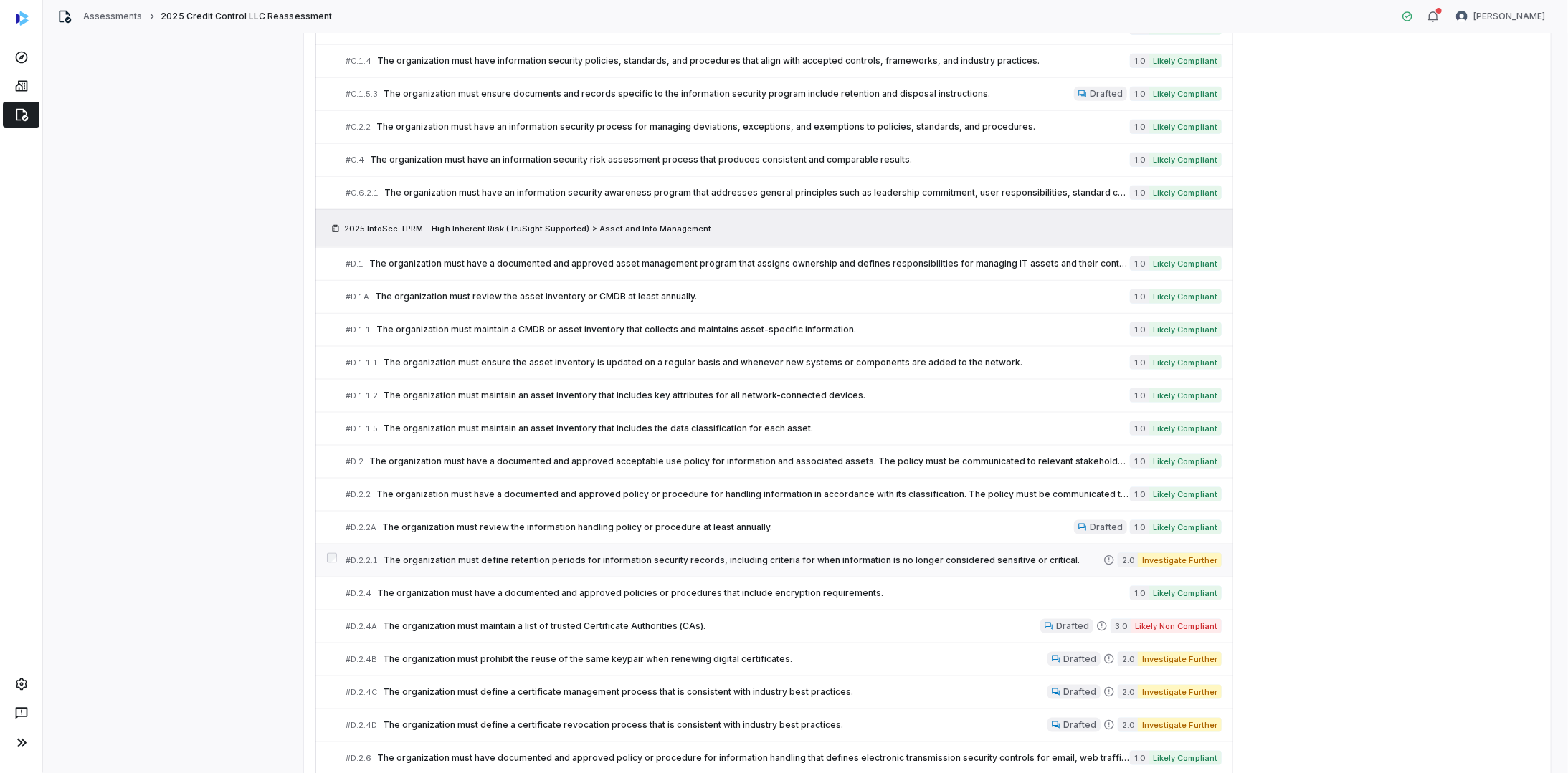
click at [1070, 553] on div "# D.2.2.1 The organization must define retention periods for information securi…" at bounding box center [724, 560] width 758 height 15
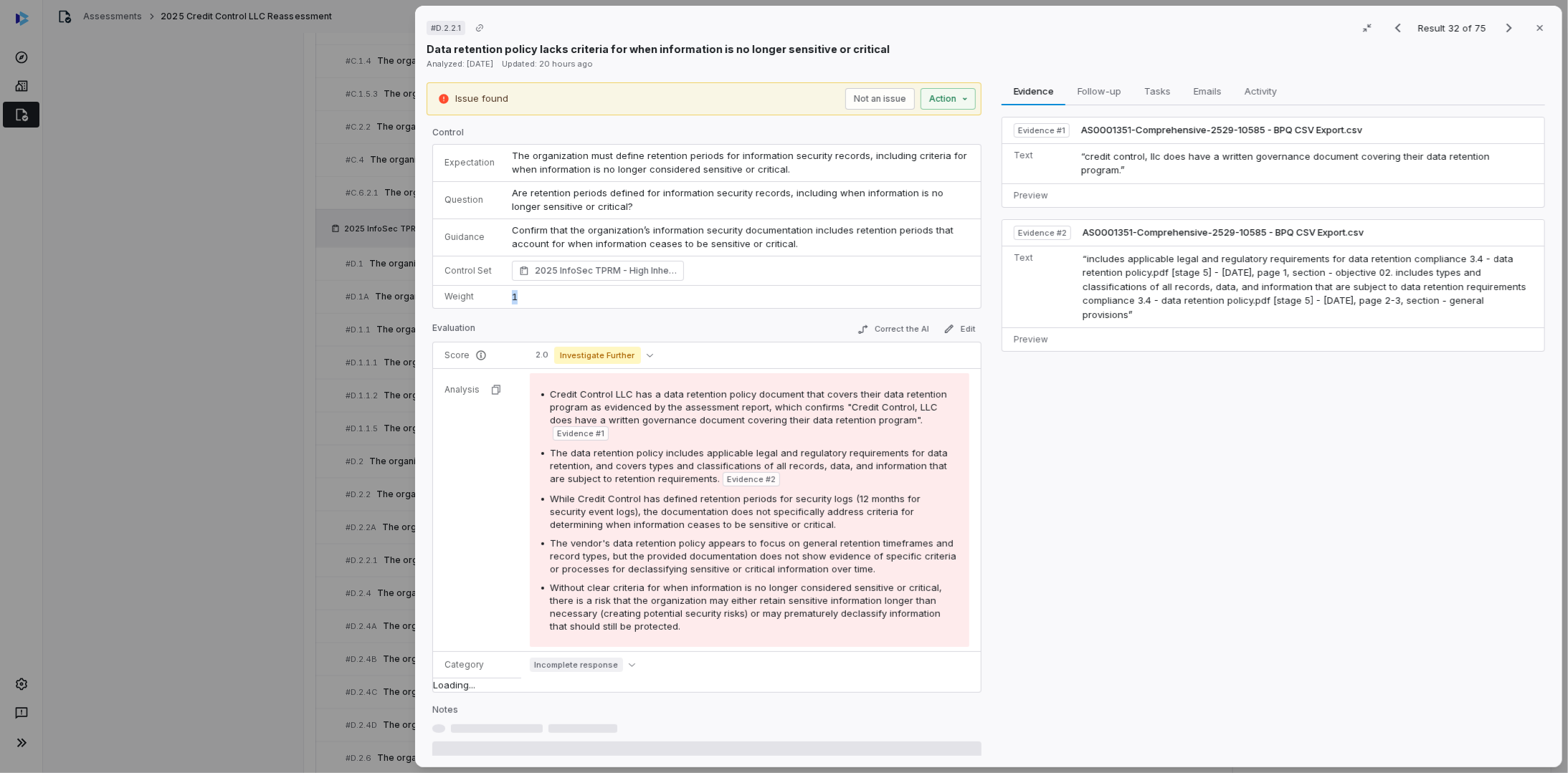
click at [507, 292] on td "1" at bounding box center [741, 296] width 477 height 23
drag, startPoint x: 654, startPoint y: 152, endPoint x: 796, endPoint y: 168, distance: 142.9
click at [796, 168] on td "The organization must define retention periods for information security records…" at bounding box center [741, 163] width 477 height 37
drag, startPoint x: 796, startPoint y: 168, endPoint x: 769, endPoint y: 209, distance: 49.1
click at [769, 209] on td "Are retention periods defined for information security records, including when …" at bounding box center [741, 200] width 477 height 37
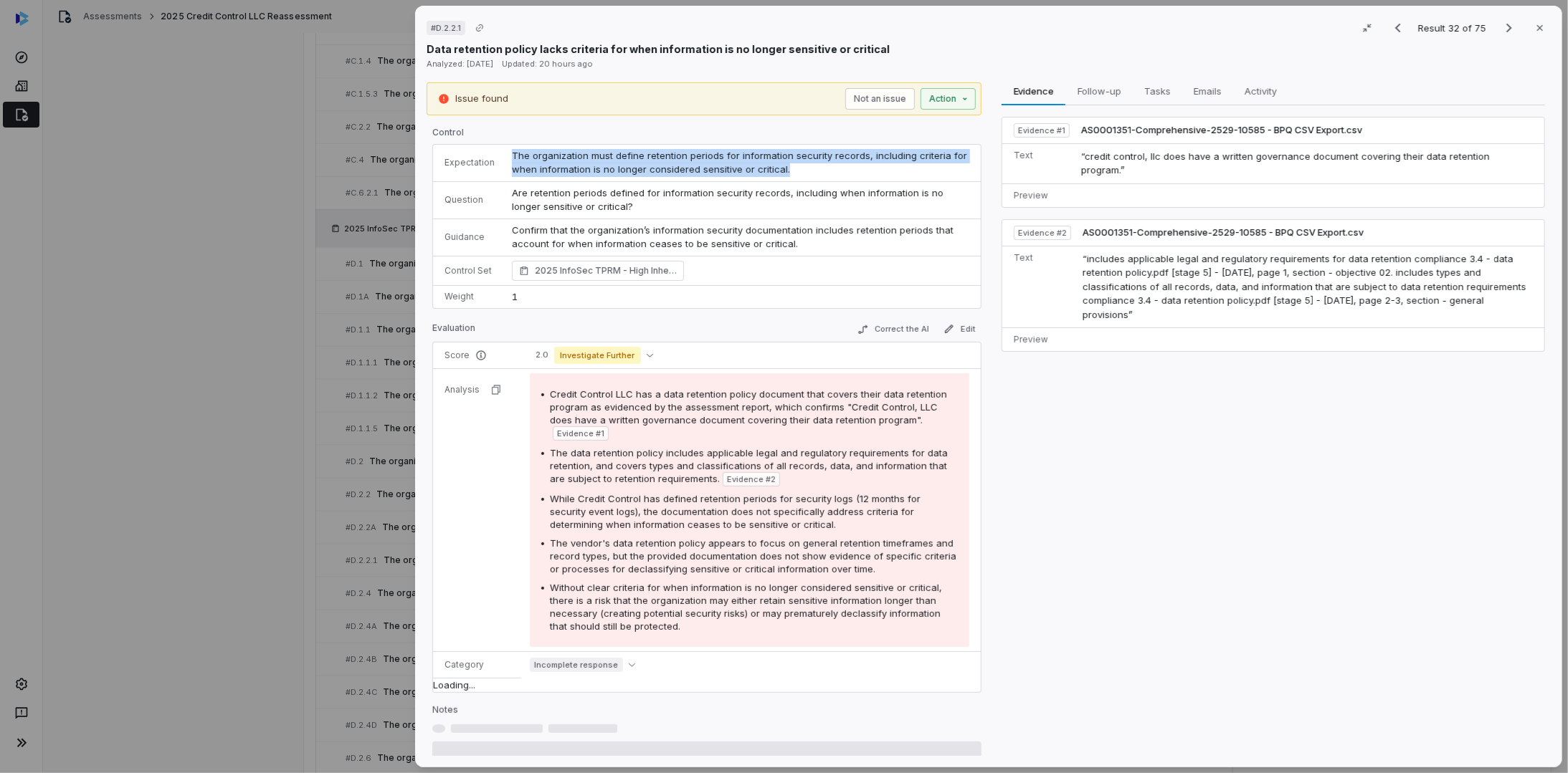
drag, startPoint x: 796, startPoint y: 170, endPoint x: 504, endPoint y: 157, distance: 292.3
click at [504, 157] on td "The organization must define retention periods for information security records…" at bounding box center [741, 163] width 477 height 37
click at [794, 477] on div "The data retention policy includes applicable legal and regulatory requirements…" at bounding box center [754, 467] width 408 height 40
click at [1537, 28] on icon "button" at bounding box center [1540, 28] width 6 height 6
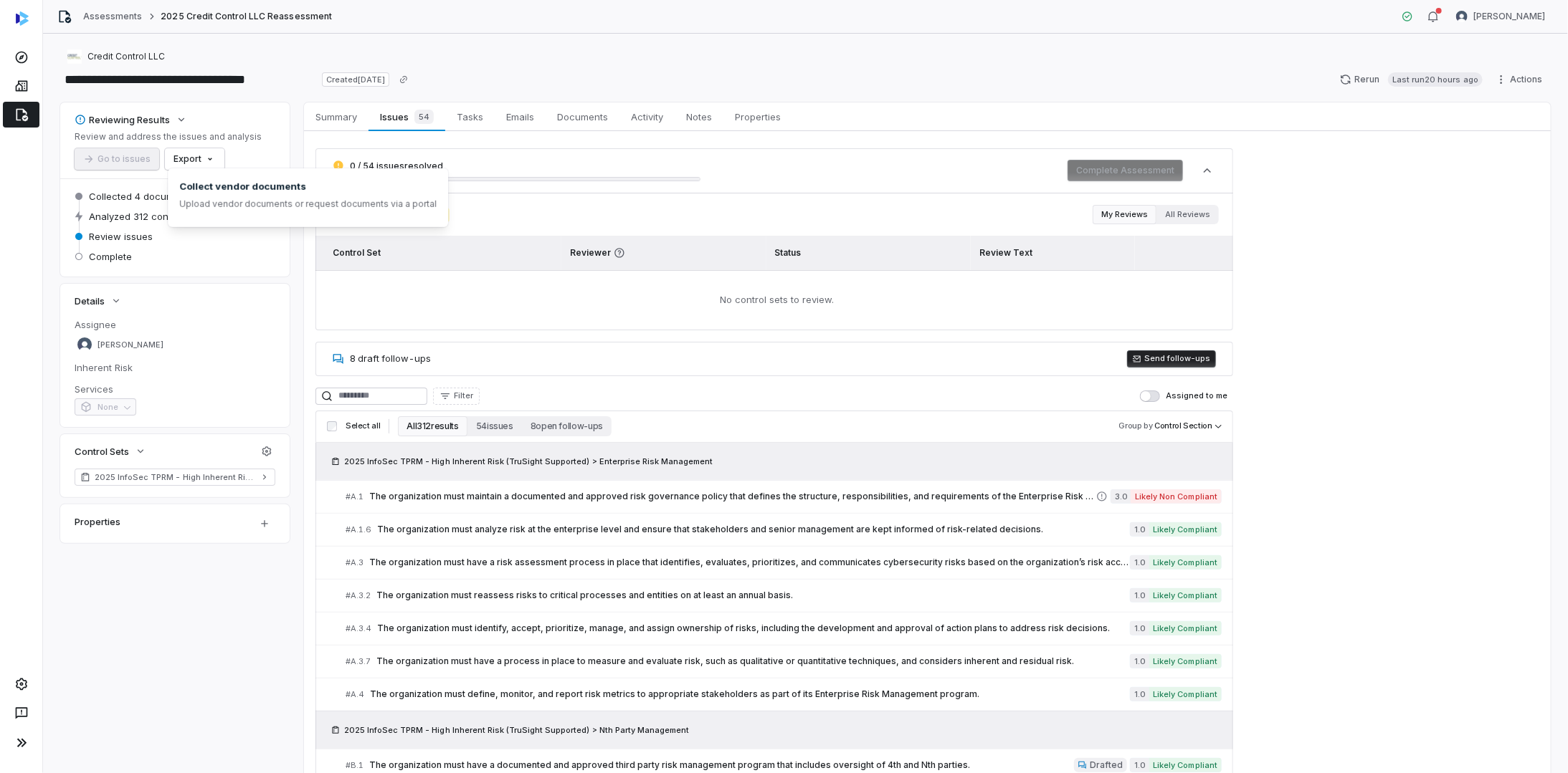
click at [201, 156] on html "**********" at bounding box center [784, 386] width 1568 height 773
click at [229, 209] on div "Export as Excel" at bounding box center [218, 213] width 101 height 23
click at [224, 207] on div "Export as Excel" at bounding box center [218, 213] width 101 height 23
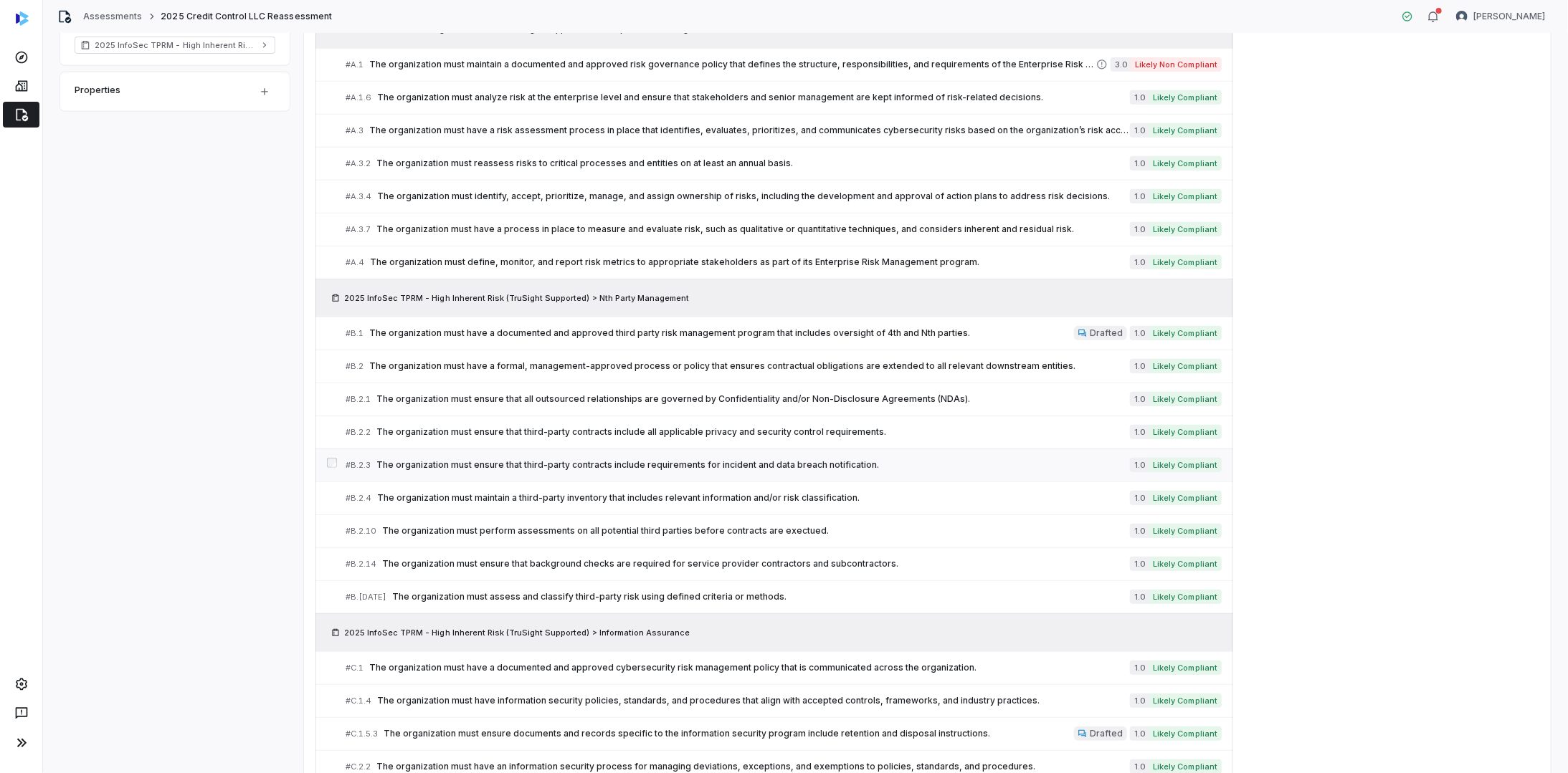
scroll to position [454, 0]
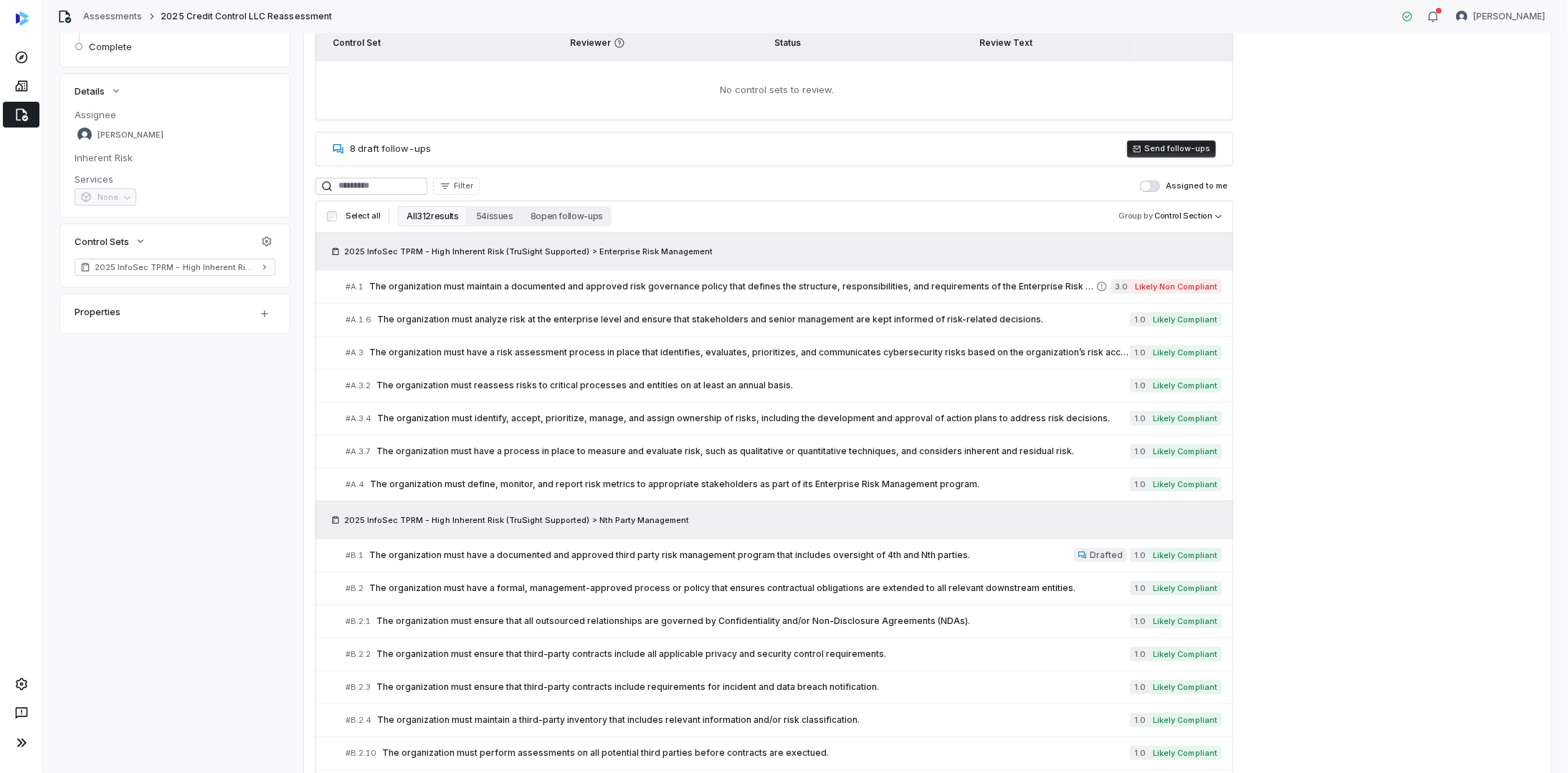
scroll to position [0, 0]
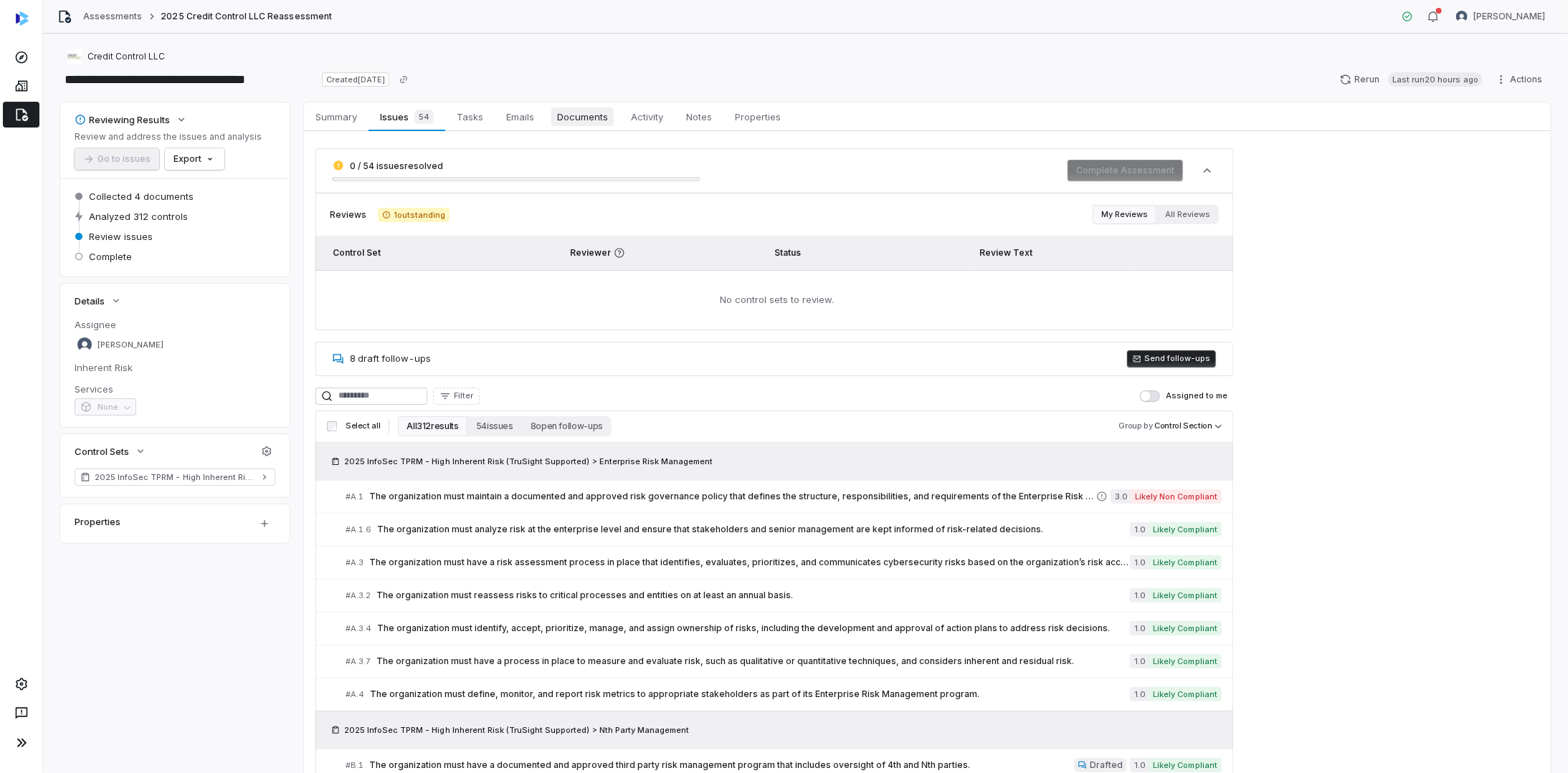
click at [585, 114] on span "Documents" at bounding box center [582, 117] width 62 height 19
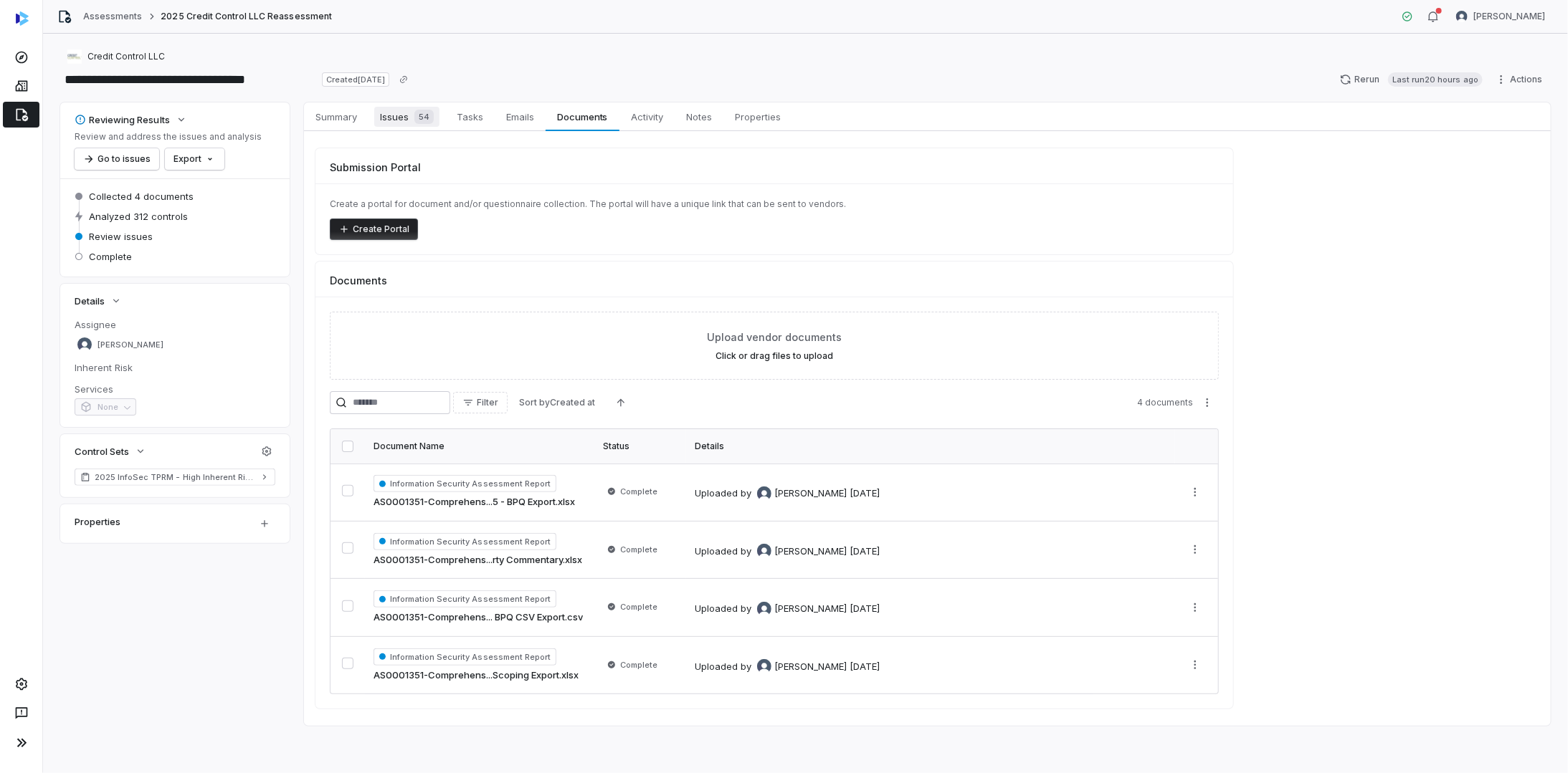
click at [414, 117] on div "54" at bounding box center [421, 116] width 25 height 15
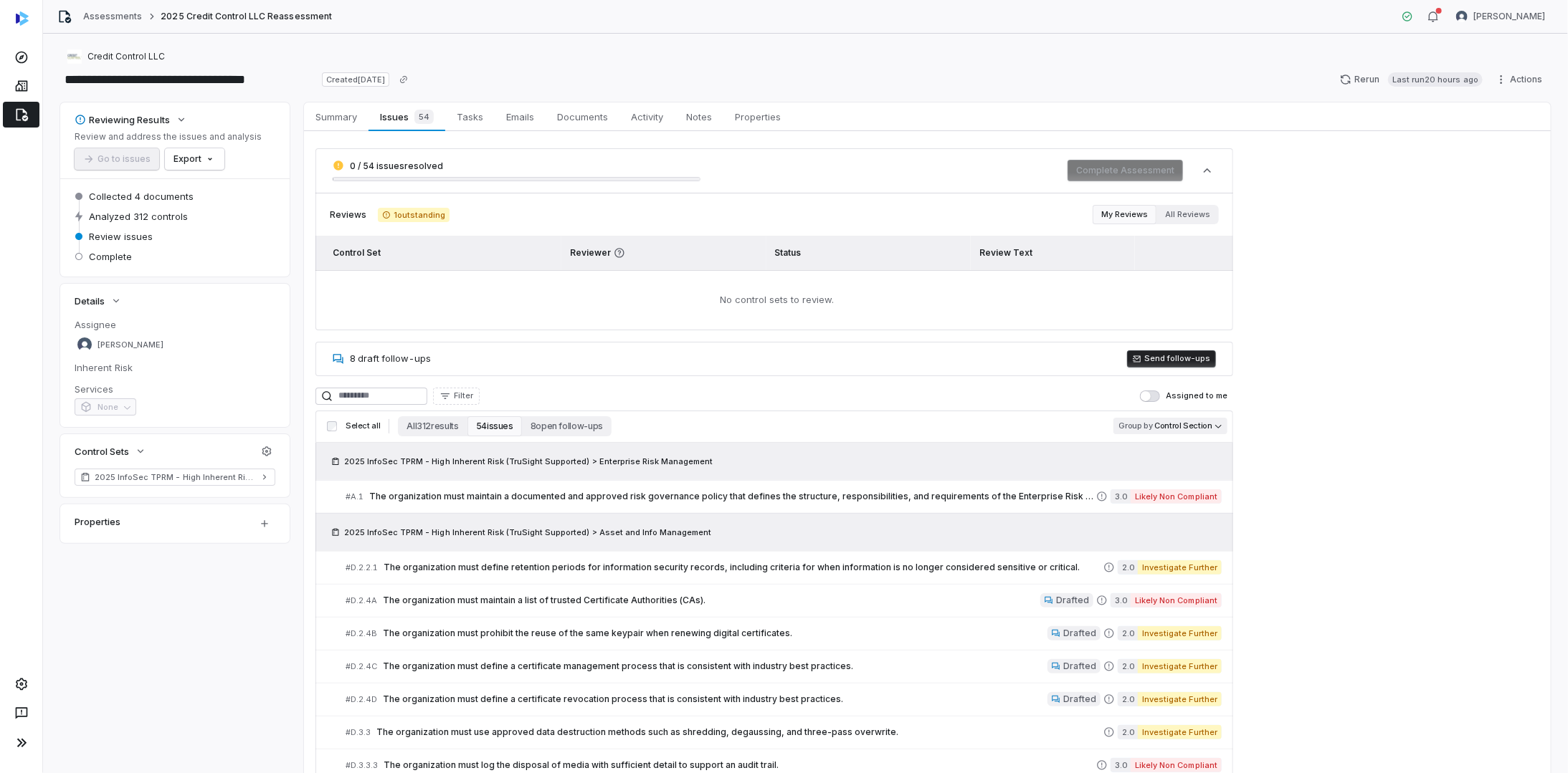
click at [1212, 424] on body "**********" at bounding box center [784, 386] width 1568 height 773
click at [1289, 415] on html "**********" at bounding box center [784, 386] width 1568 height 773
click at [480, 393] on button "Filter" at bounding box center [456, 396] width 46 height 17
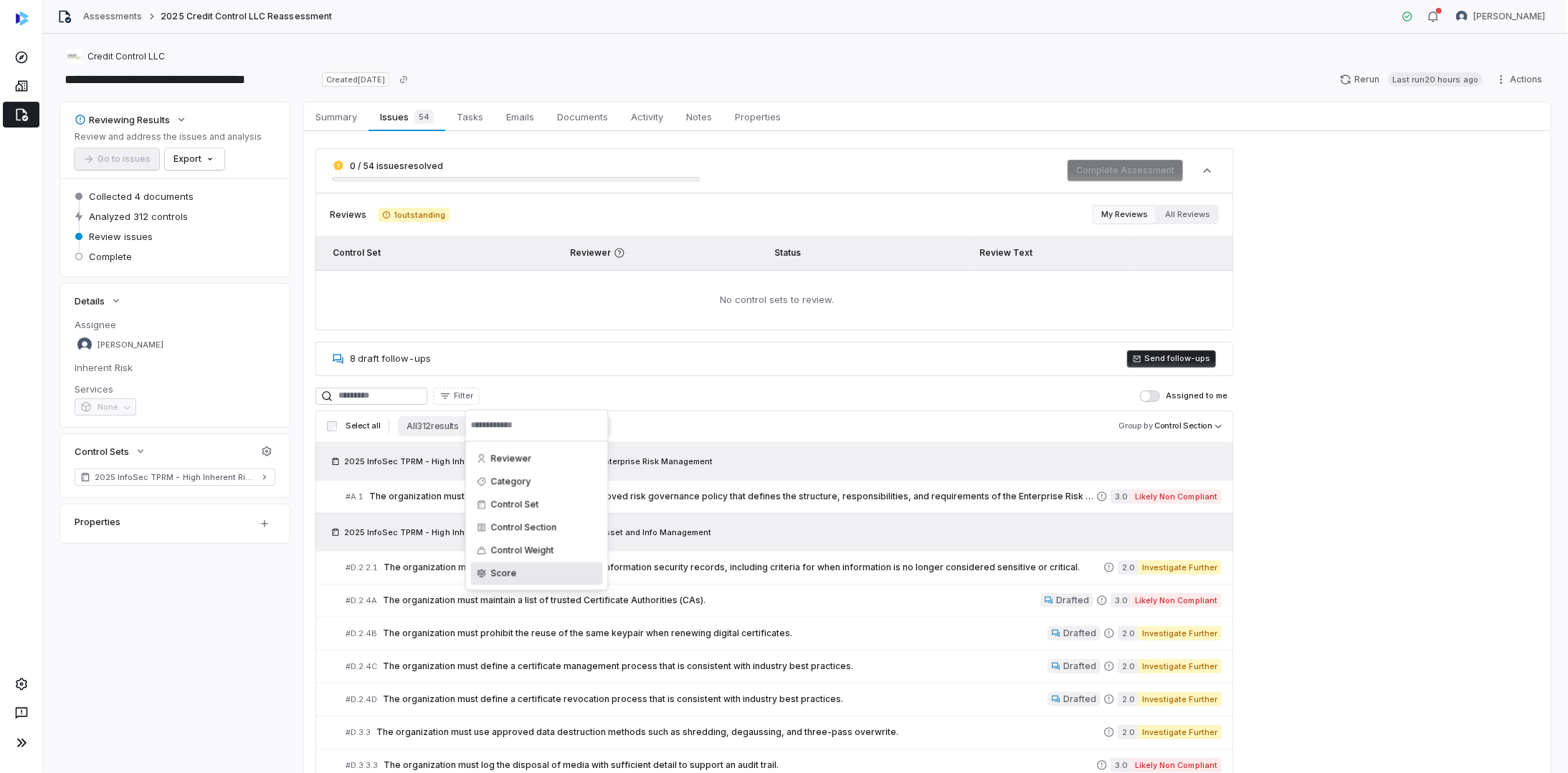
click at [541, 572] on div "Score" at bounding box center [536, 573] width 132 height 23
drag, startPoint x: 492, startPoint y: 465, endPoint x: 444, endPoint y: 462, distance: 48.1
click at [444, 462] on html "**********" at bounding box center [784, 386] width 1568 height 773
drag, startPoint x: 502, startPoint y: 467, endPoint x: 464, endPoint y: 464, distance: 38.1
click at [465, 464] on div "Score Reset Minimum * Maximum *" at bounding box center [536, 455] width 144 height 92
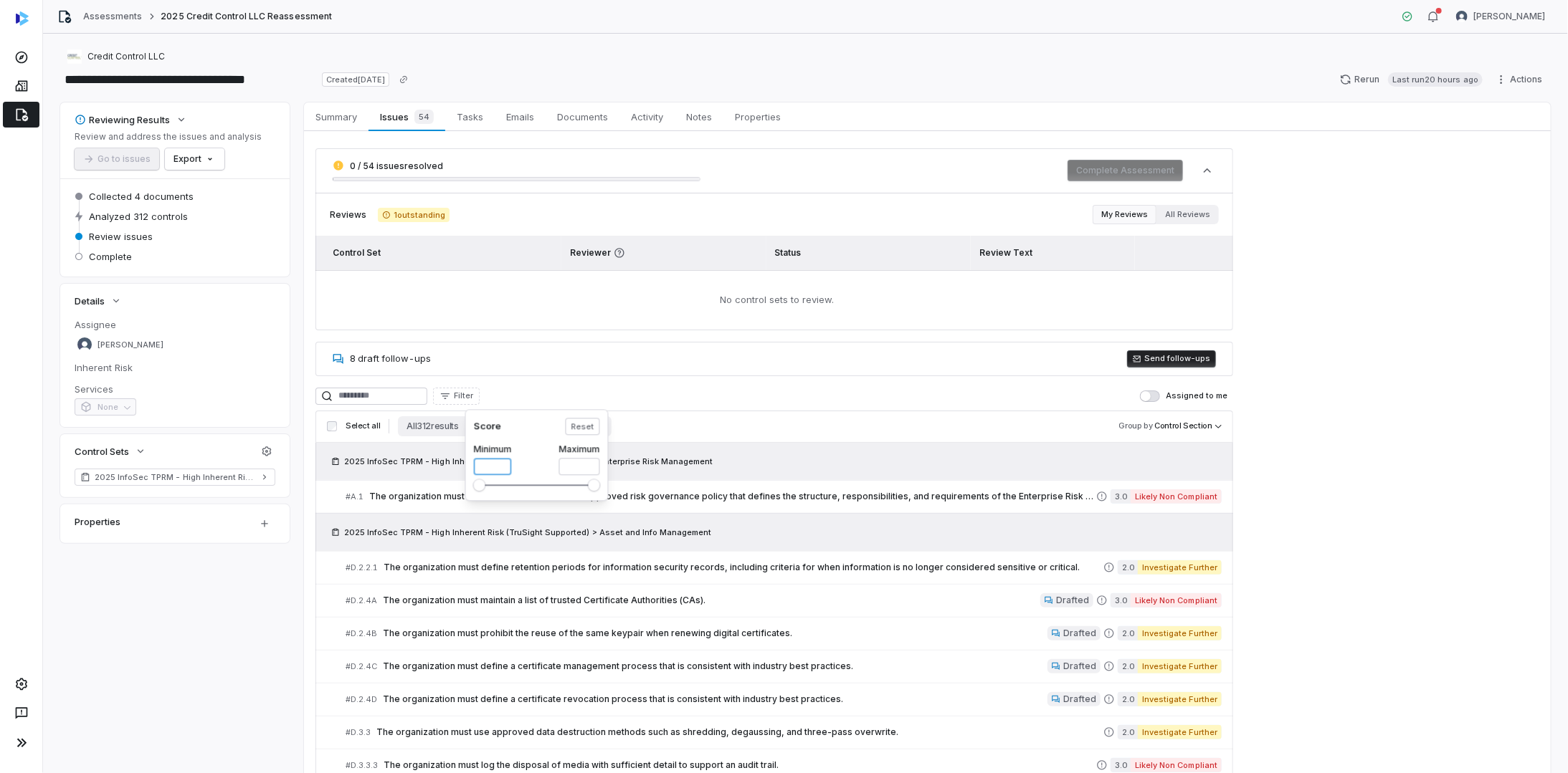
type input "*"
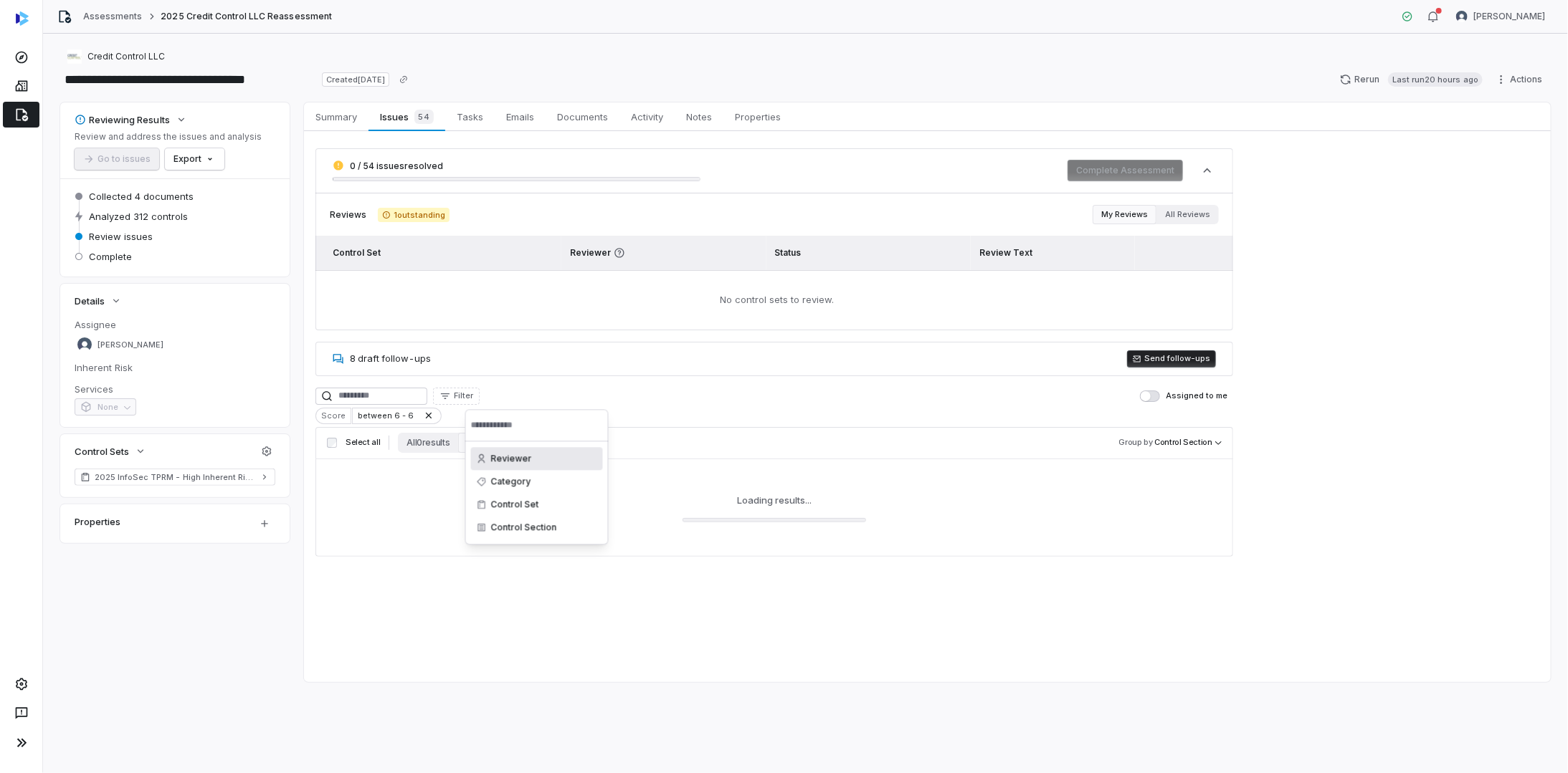
click at [666, 456] on html "**********" at bounding box center [784, 386] width 1568 height 773
click at [473, 392] on span "Filter" at bounding box center [463, 396] width 19 height 10
click at [424, 416] on html "**********" at bounding box center [784, 386] width 1568 height 773
click at [425, 414] on icon at bounding box center [428, 416] width 6 height 6
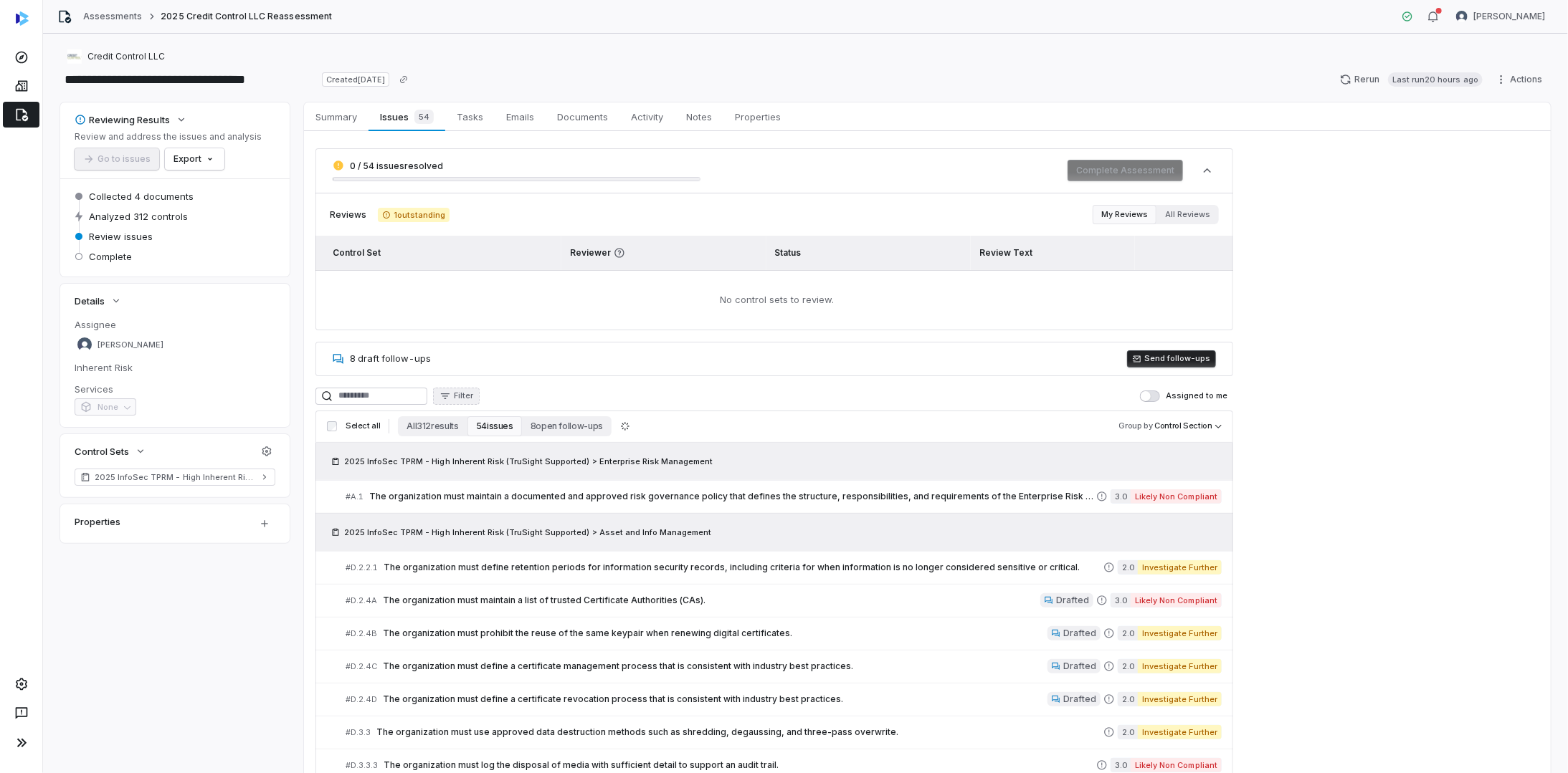
click at [473, 396] on span "Filter" at bounding box center [463, 396] width 19 height 10
click at [503, 569] on div "Score" at bounding box center [536, 573] width 132 height 23
drag, startPoint x: 495, startPoint y: 465, endPoint x: 468, endPoint y: 464, distance: 27.0
click at [468, 464] on div "Score Reset Minimum * Maximum *" at bounding box center [536, 455] width 144 height 92
type input "*"
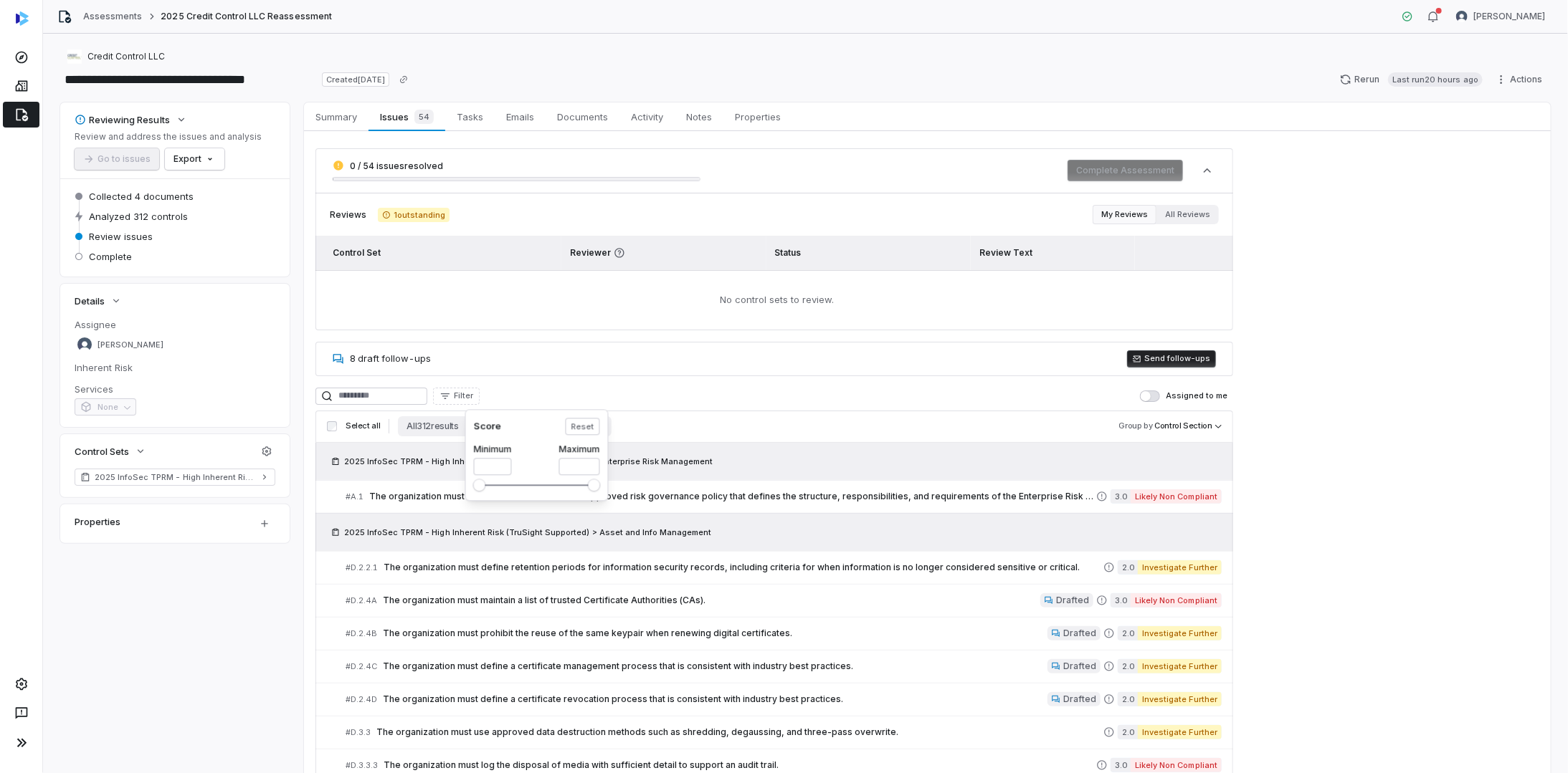
click at [649, 423] on html "**********" at bounding box center [784, 386] width 1568 height 773
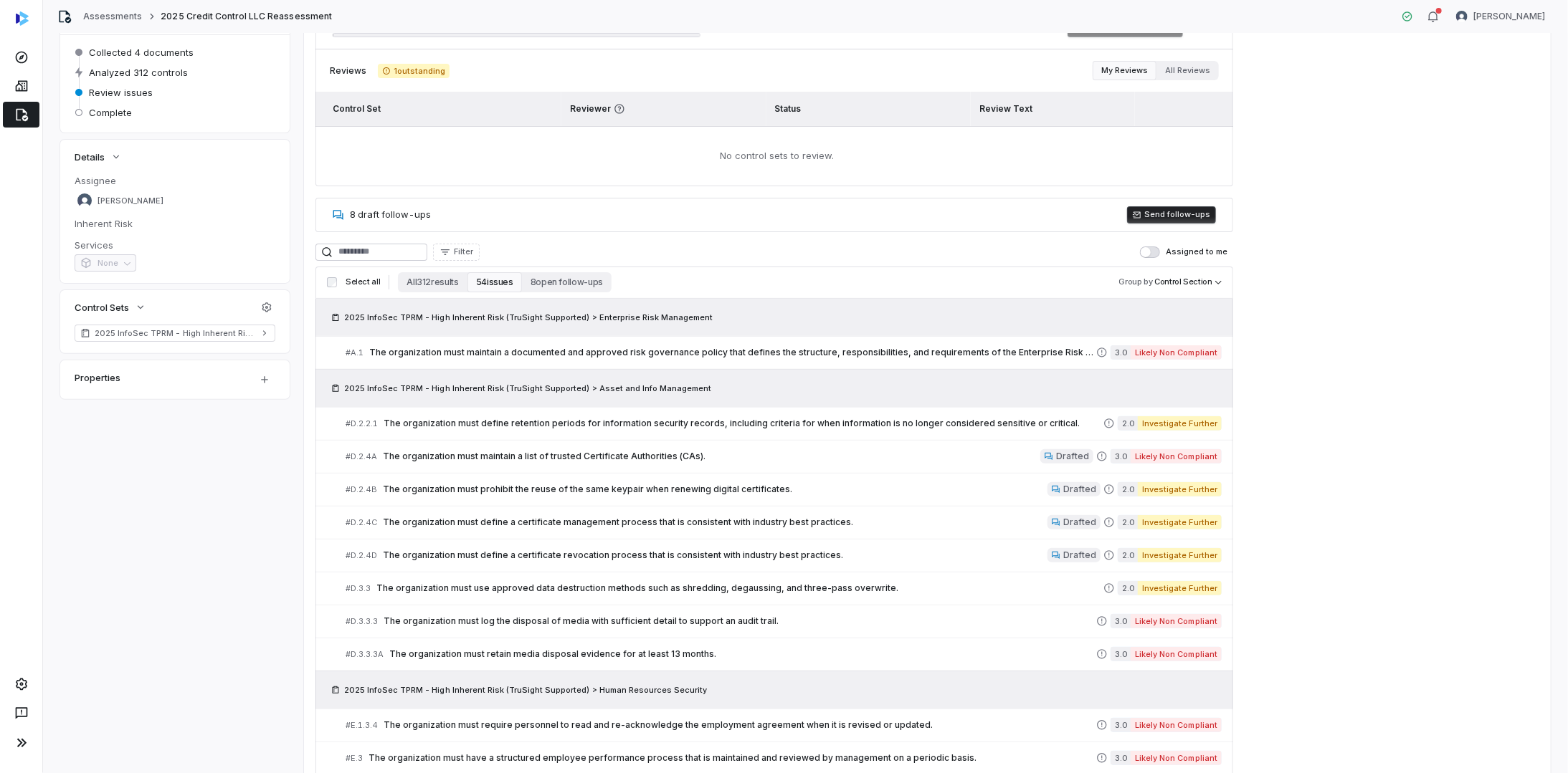
scroll to position [144, 0]
click at [473, 248] on span "Filter" at bounding box center [463, 252] width 19 height 10
click at [1551, 461] on html "**********" at bounding box center [784, 386] width 1568 height 773
click at [1386, 483] on div "0 / 54 issues resolved Complete Assessment Reviews 1 outstanding My Reviews All…" at bounding box center [927, 698] width 1247 height 1420
click at [558, 455] on span "The organization must maintain a list of trusted Certificate Authorities (CAs)." at bounding box center [711, 457] width 657 height 11
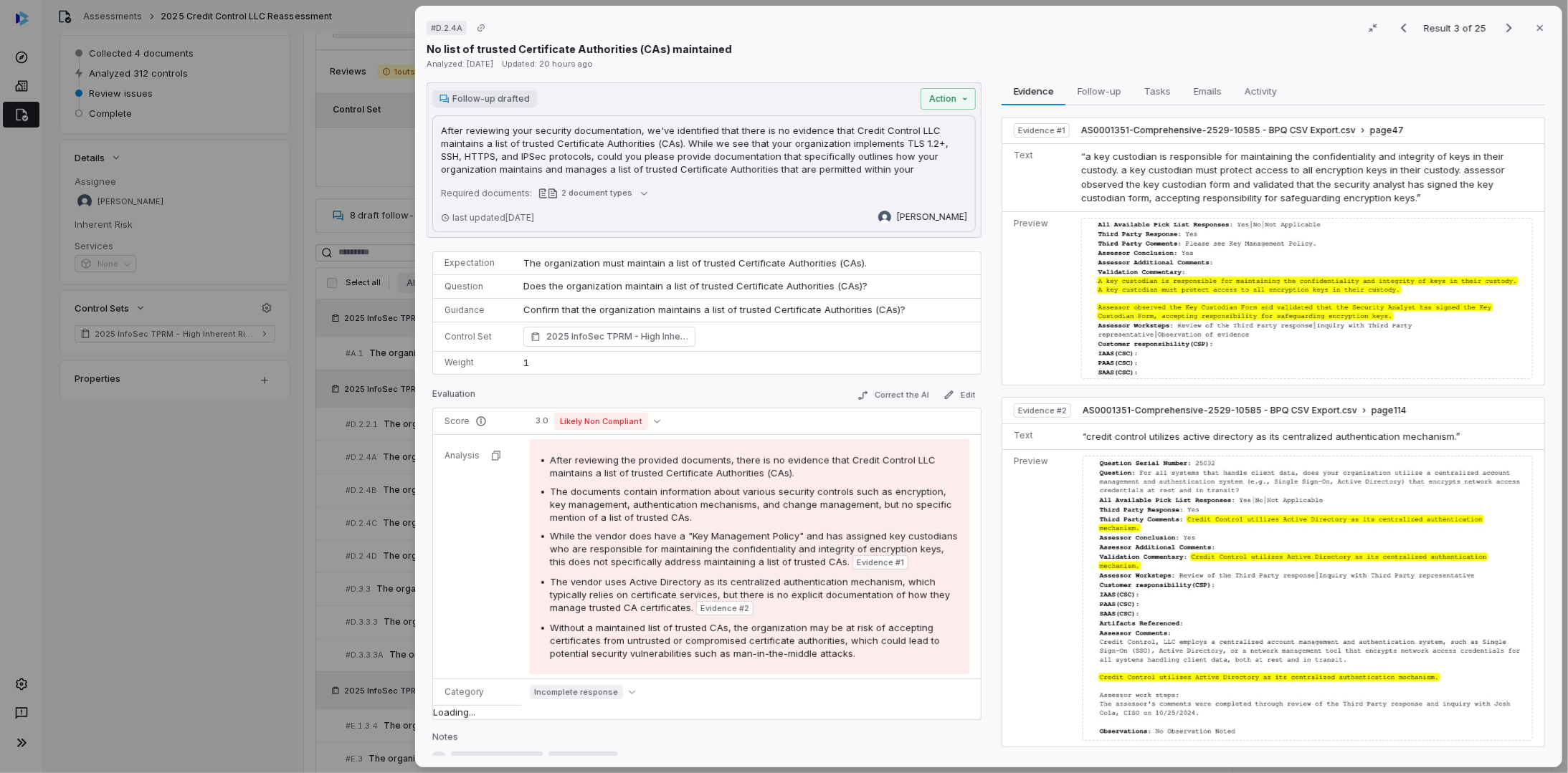
scroll to position [47, 0]
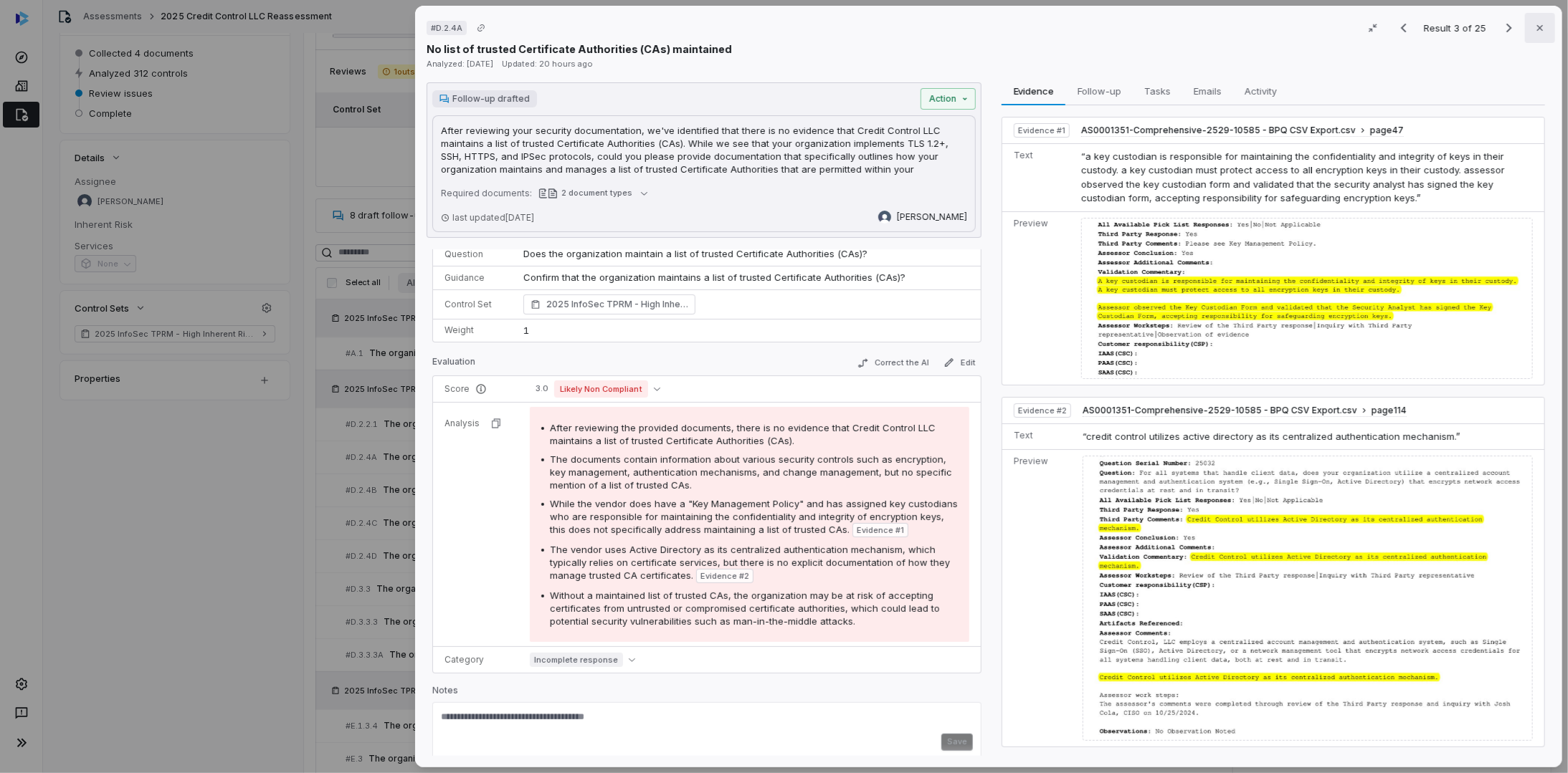
click at [1534, 23] on icon "button" at bounding box center [1540, 28] width 11 height 11
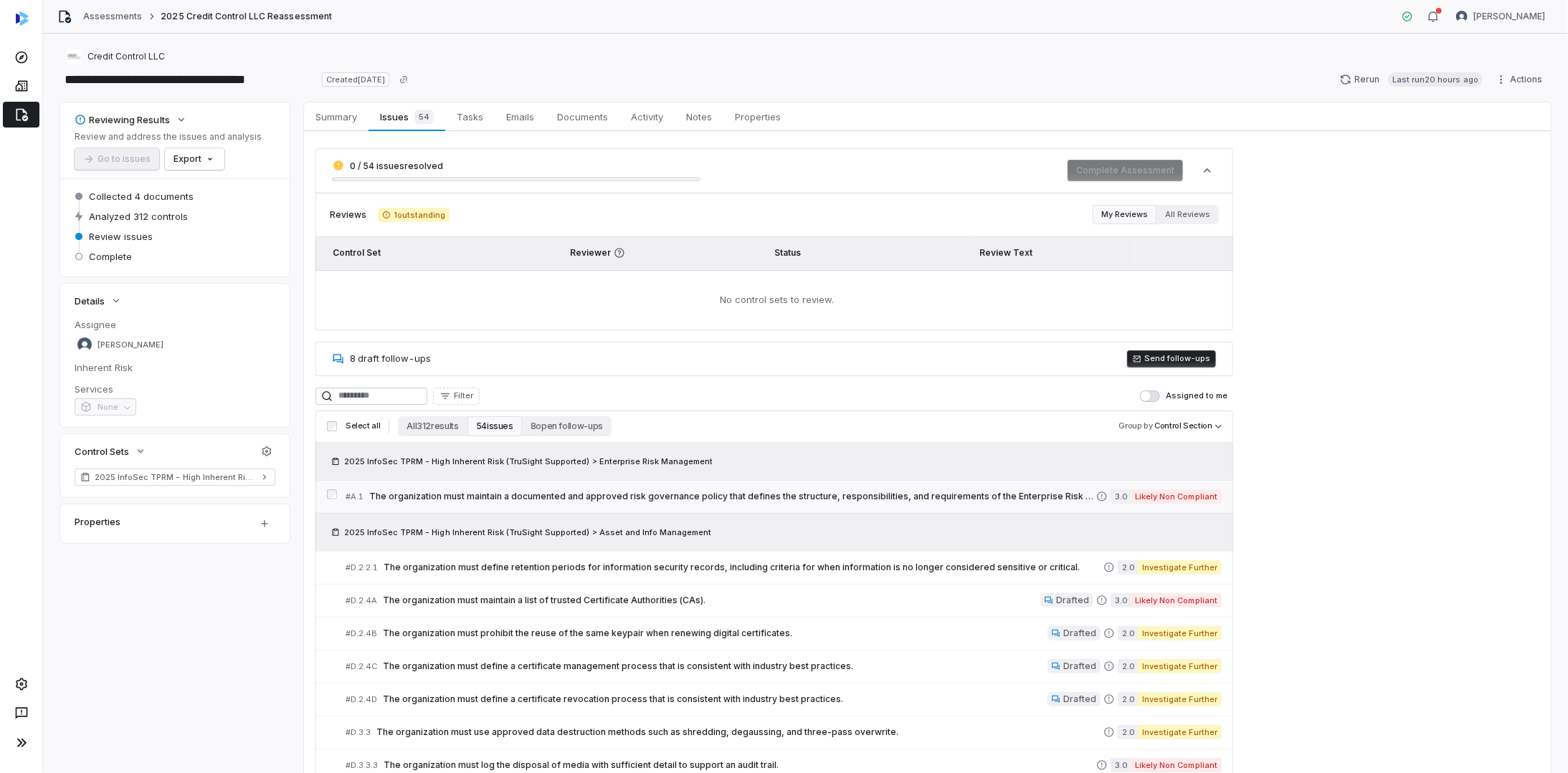
drag, startPoint x: 429, startPoint y: 418, endPoint x: 470, endPoint y: 492, distance: 84.6
click at [428, 418] on button "All 312 results" at bounding box center [432, 426] width 69 height 20
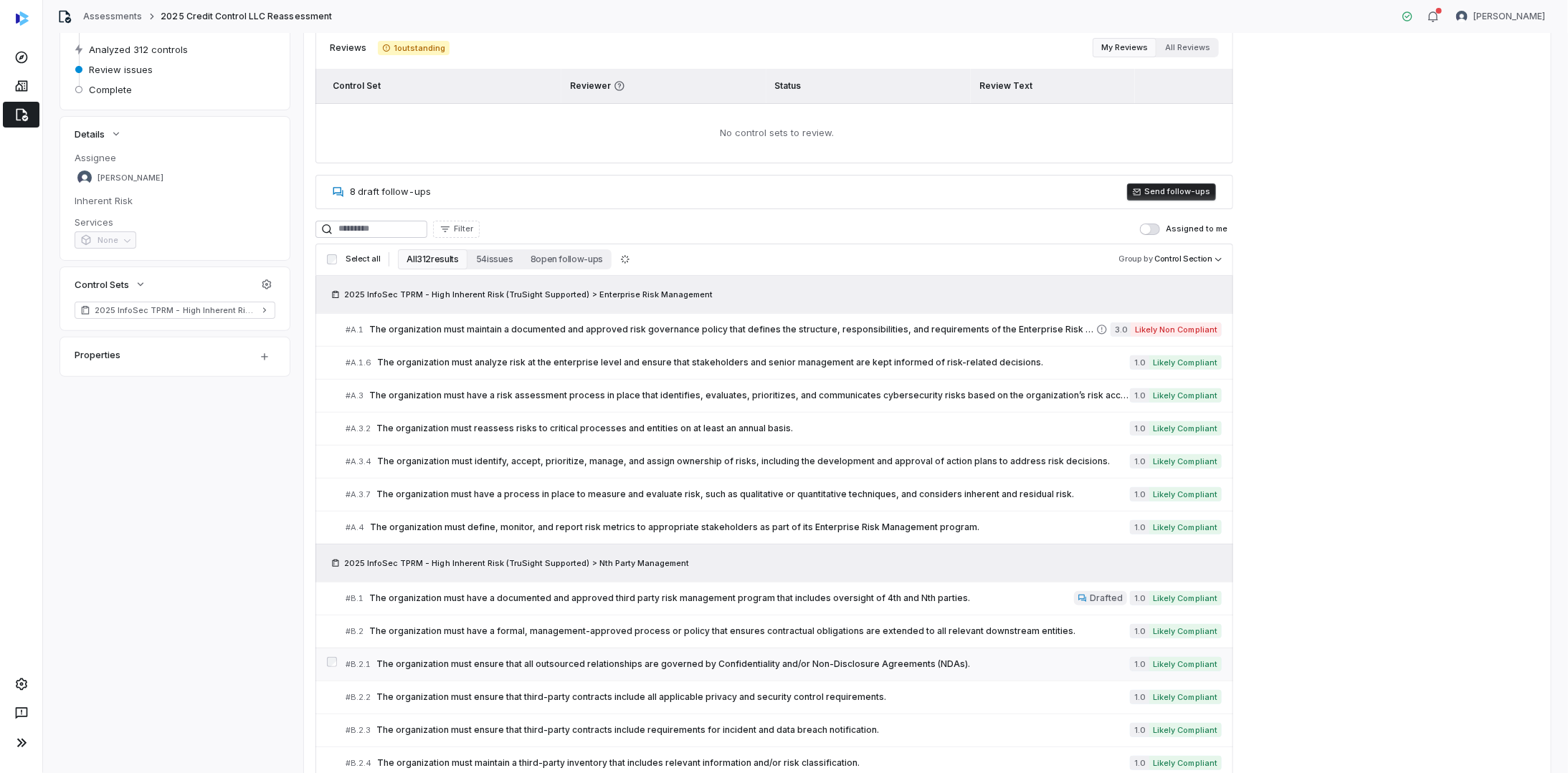
scroll to position [144, 0]
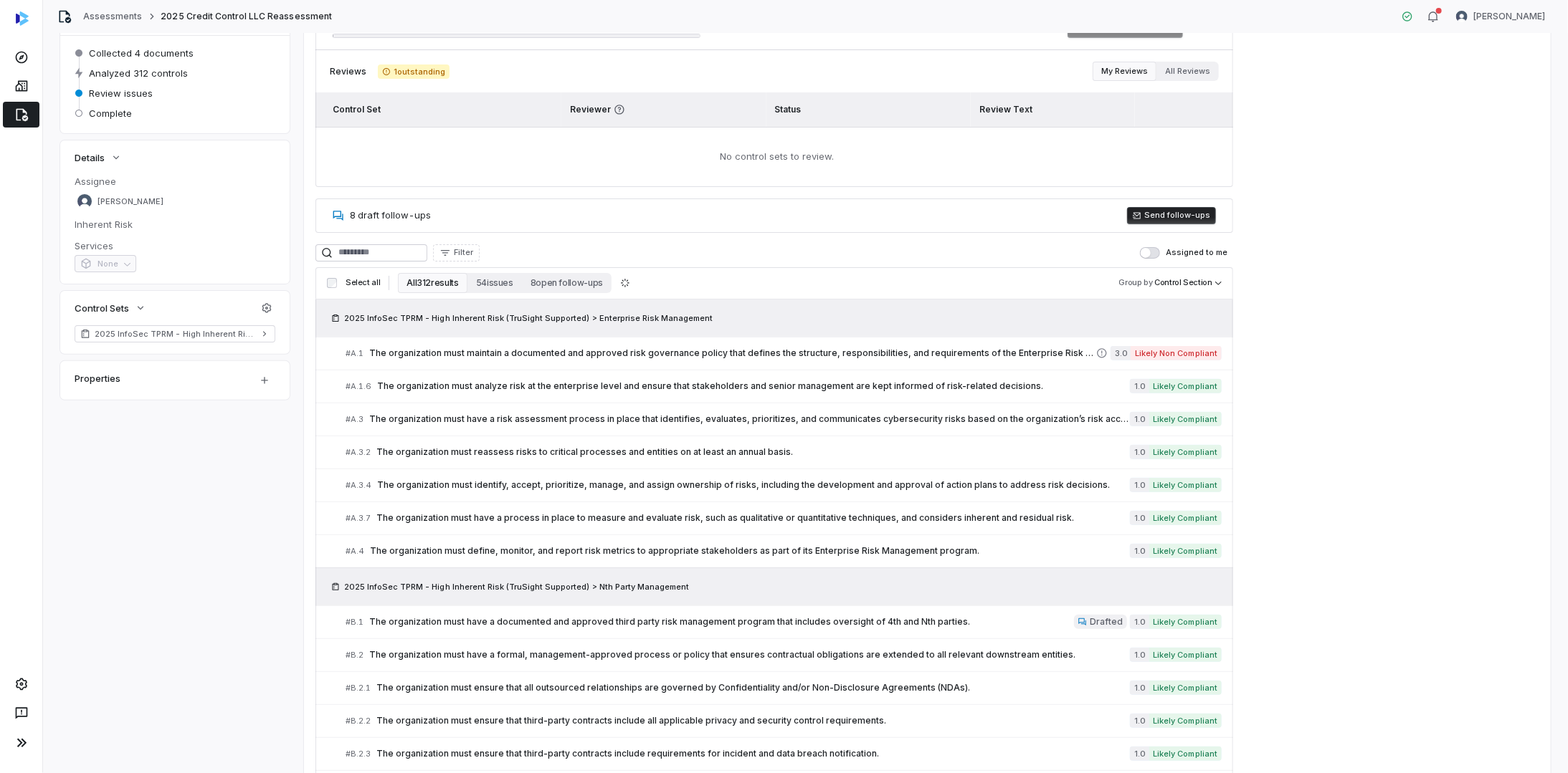
click at [1170, 207] on button "Send follow-ups" at bounding box center [1171, 216] width 89 height 17
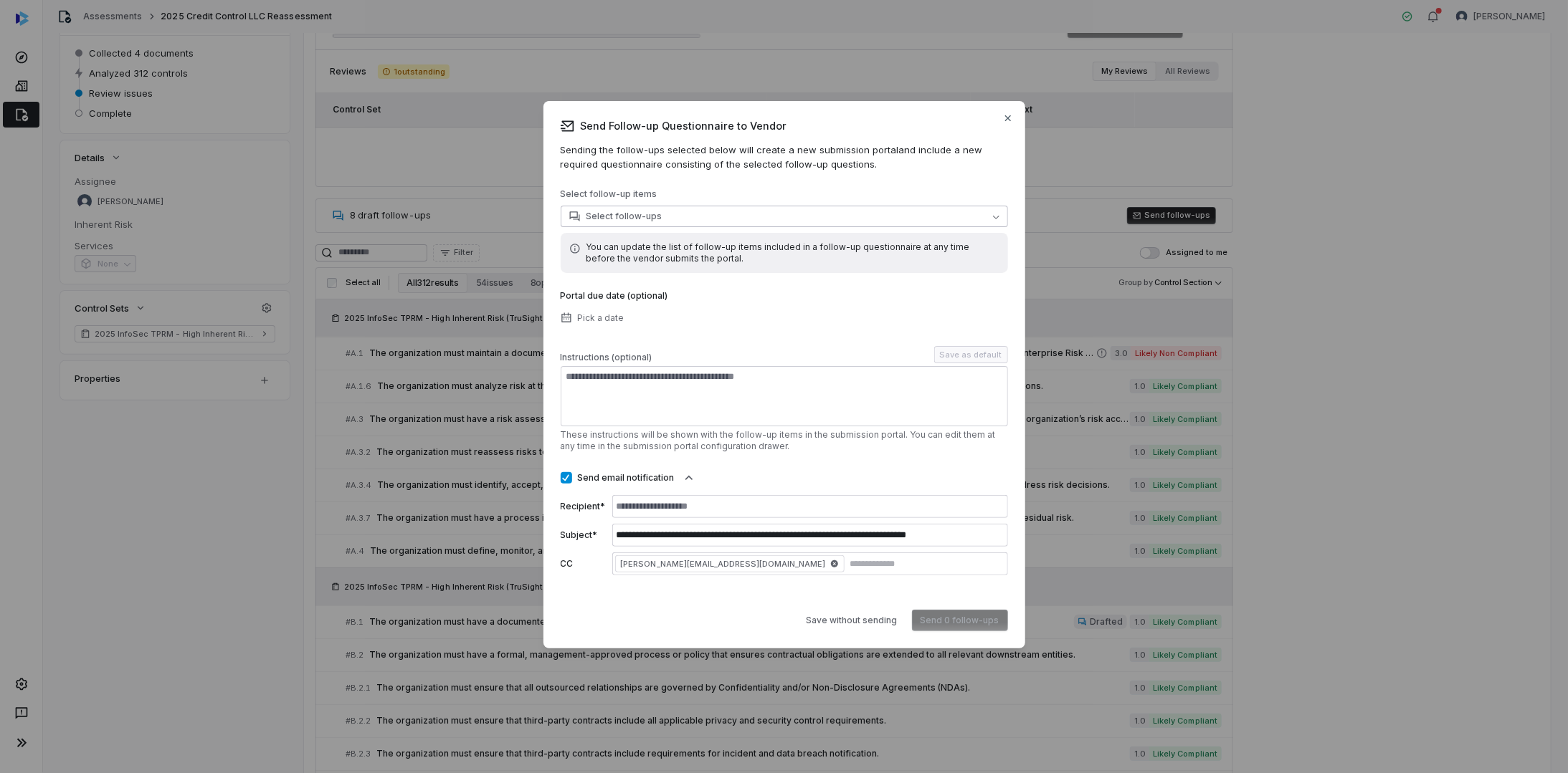
click at [670, 215] on button "Select follow-ups" at bounding box center [784, 216] width 448 height 22
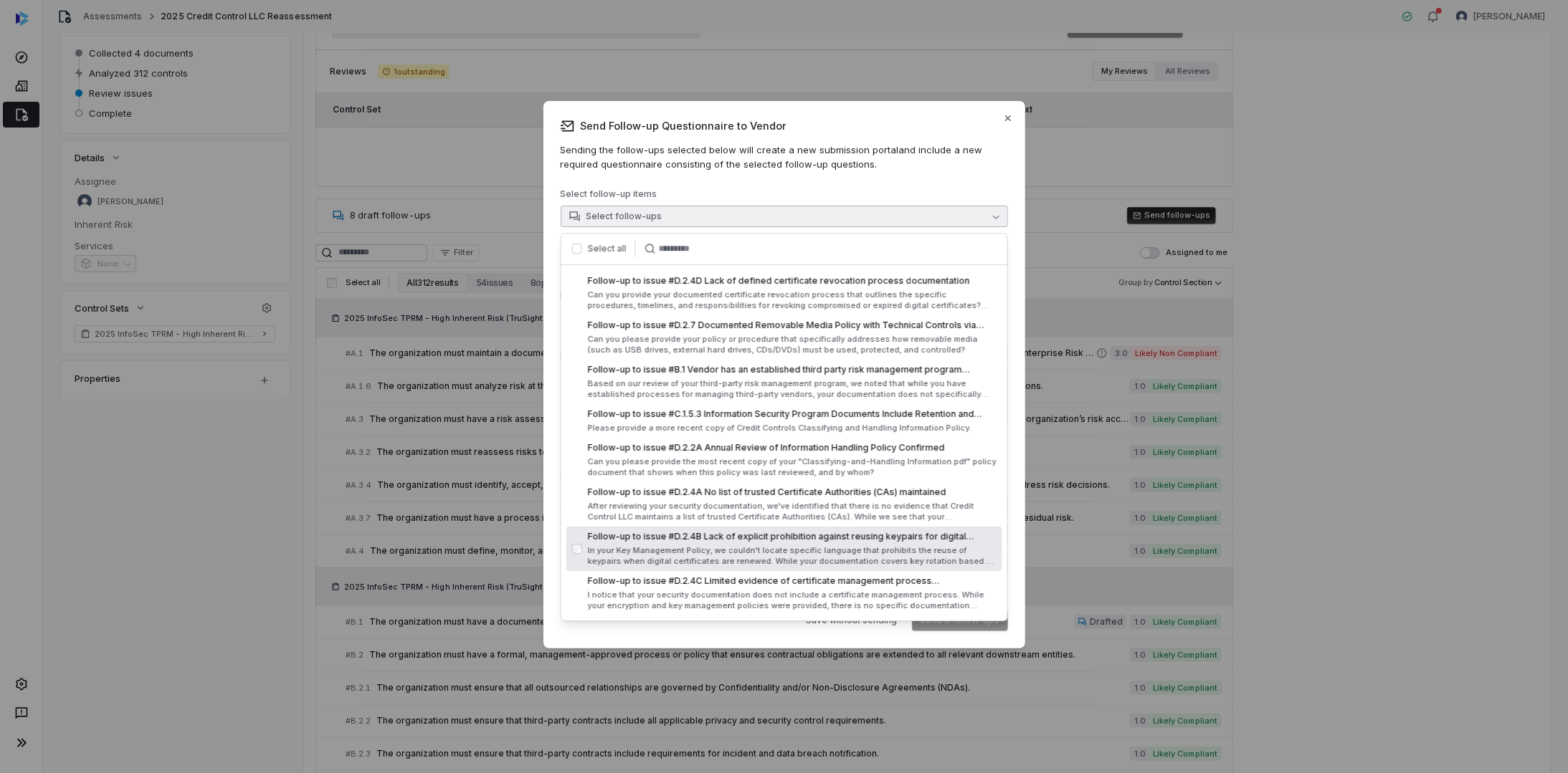
click at [1156, 520] on div "**********" at bounding box center [784, 386] width 1568 height 617
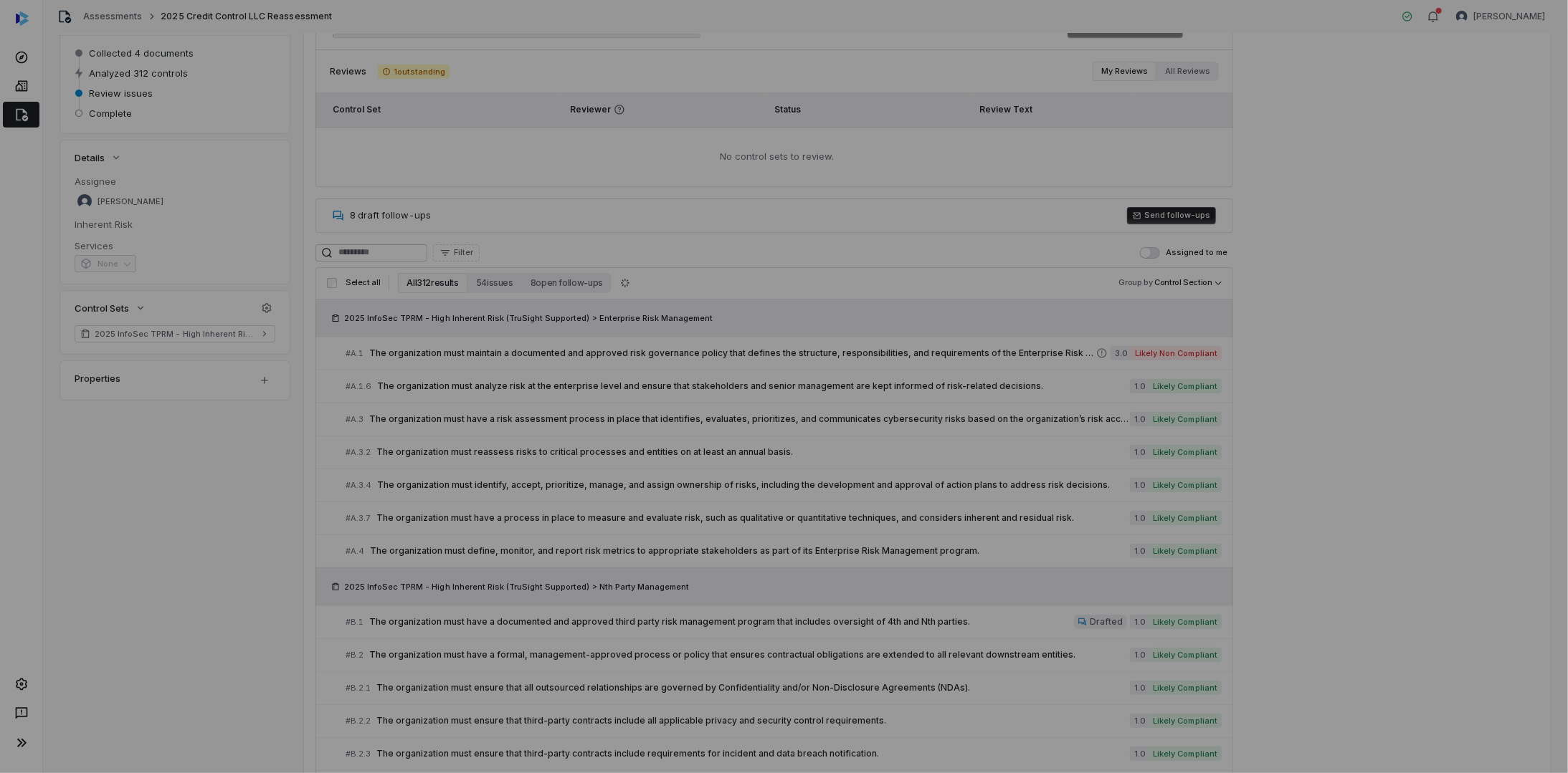
click at [1369, 331] on div "**********" at bounding box center [784, 386] width 1568 height 773
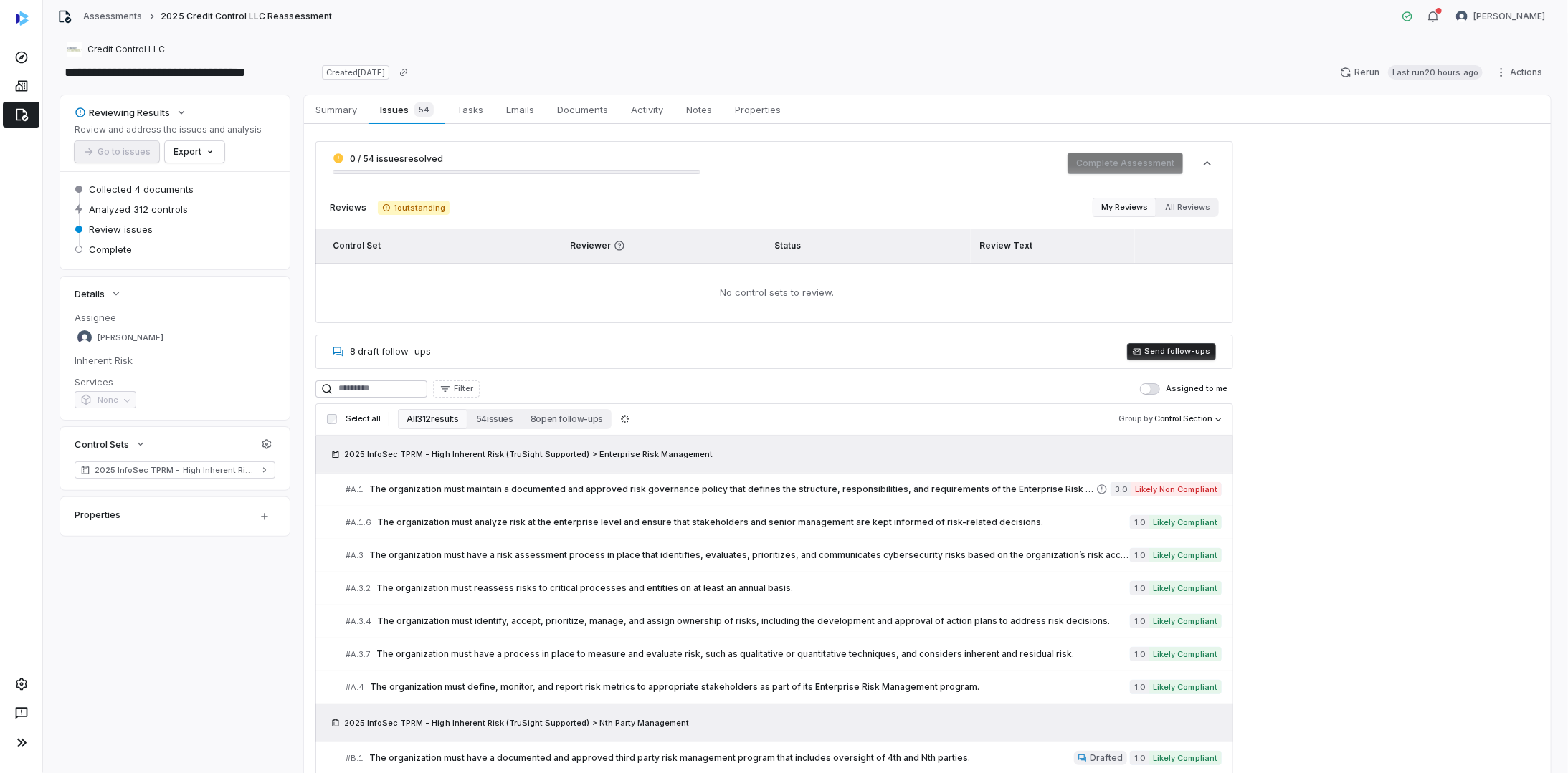
scroll to position [0, 0]
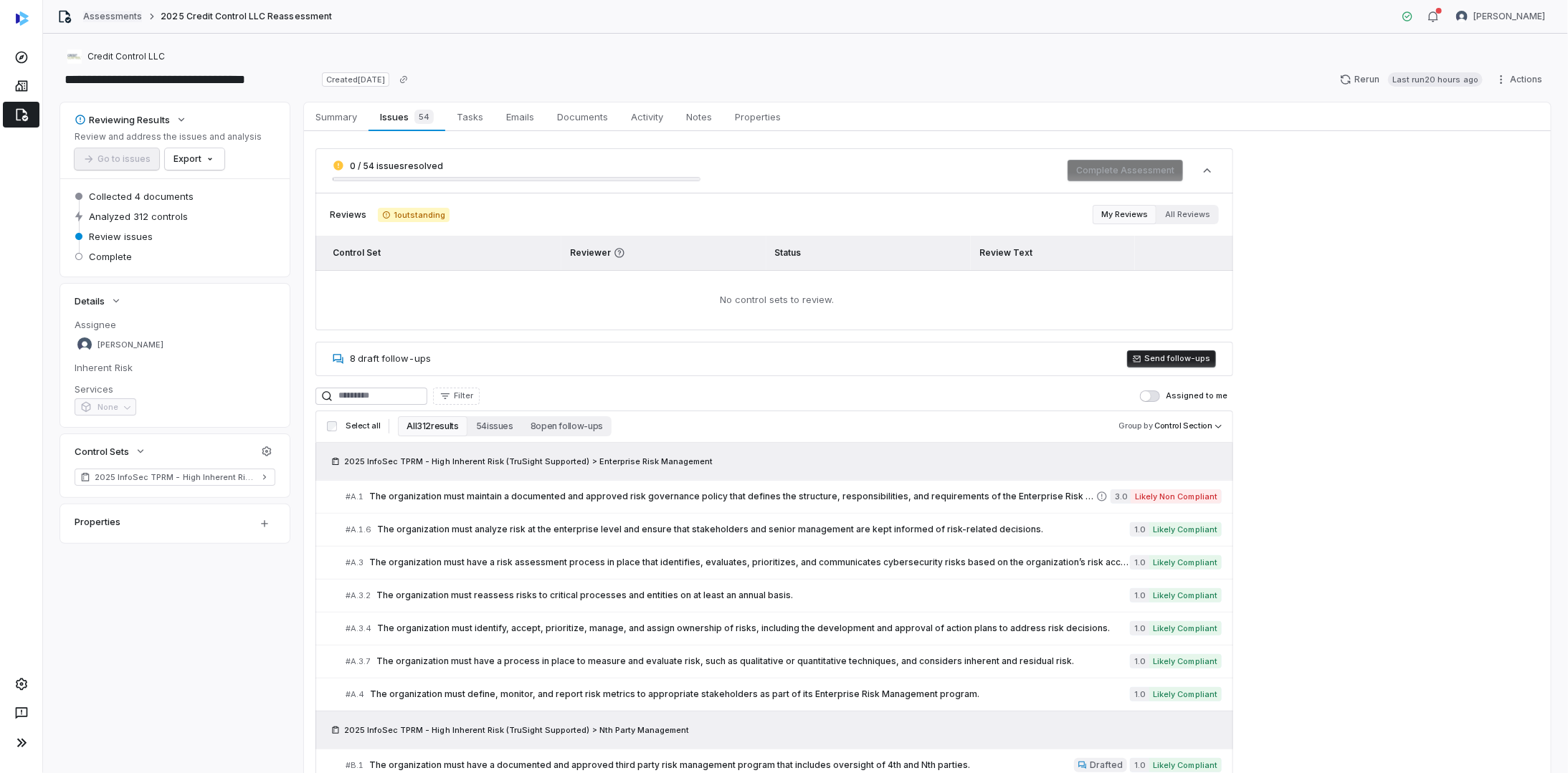
click at [115, 15] on link "Assessments" at bounding box center [113, 15] width 59 height 11
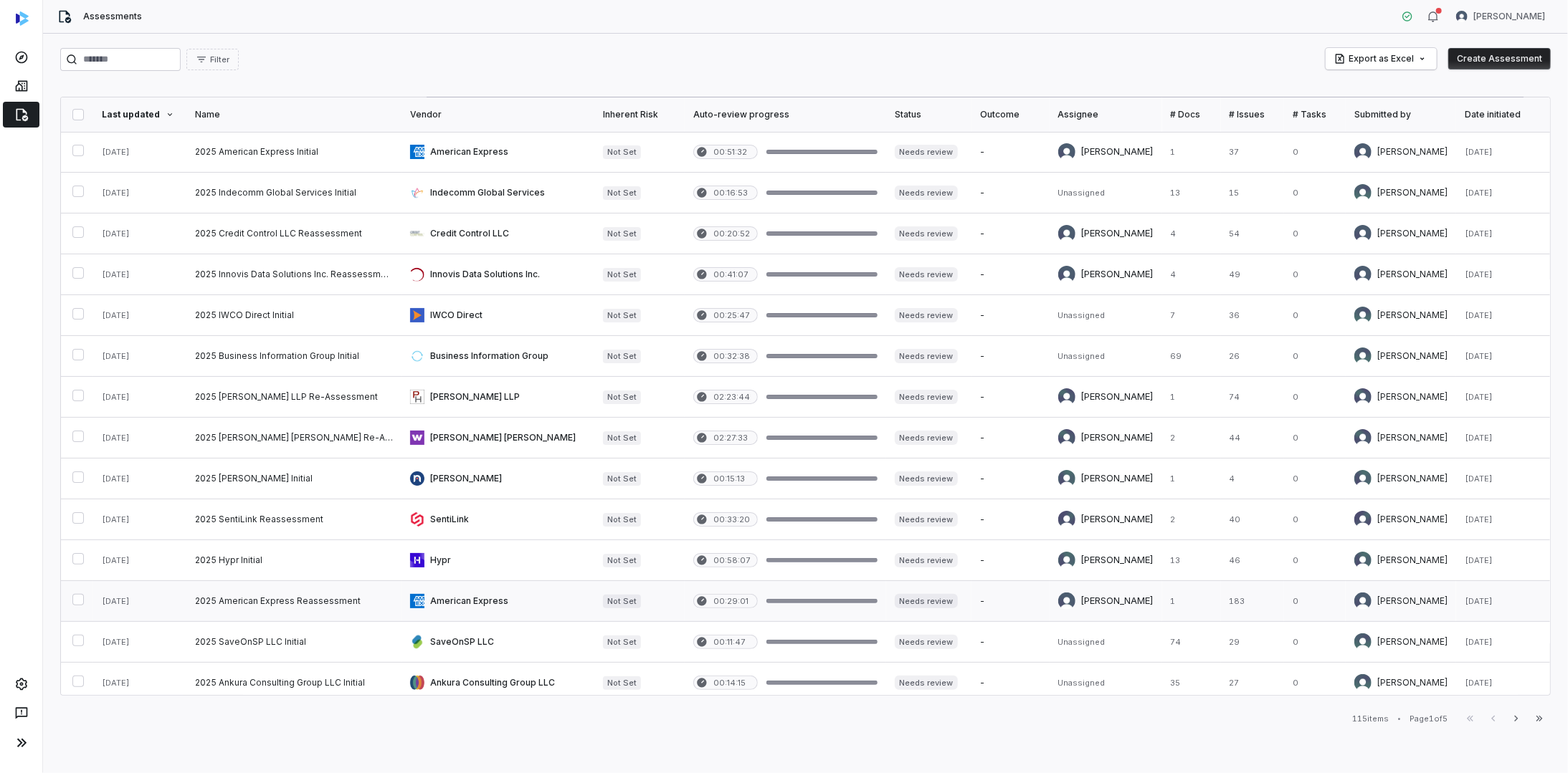
click at [331, 597] on link at bounding box center [294, 601] width 215 height 40
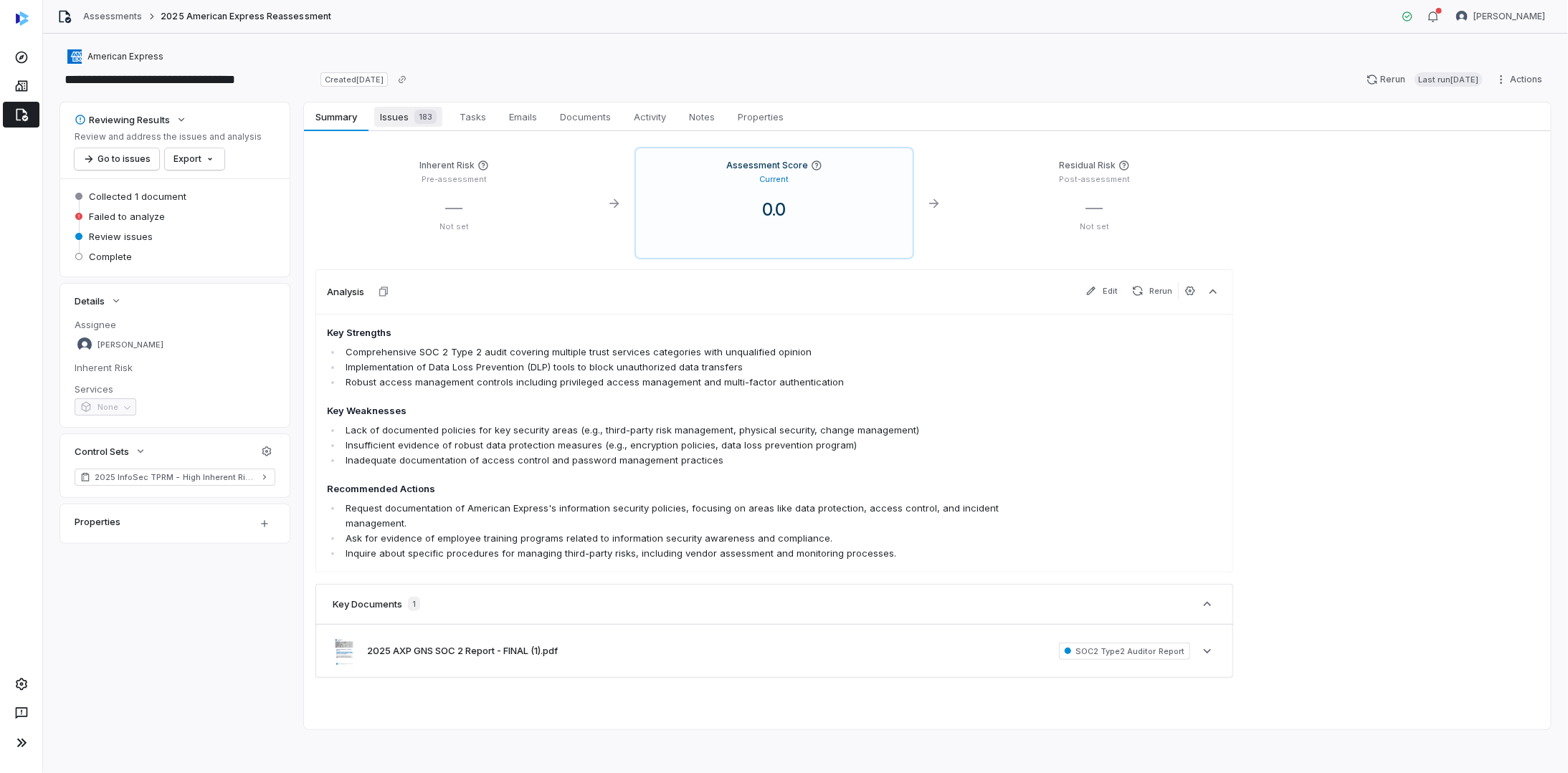
click at [407, 115] on span "Issues 183" at bounding box center [408, 116] width 68 height 20
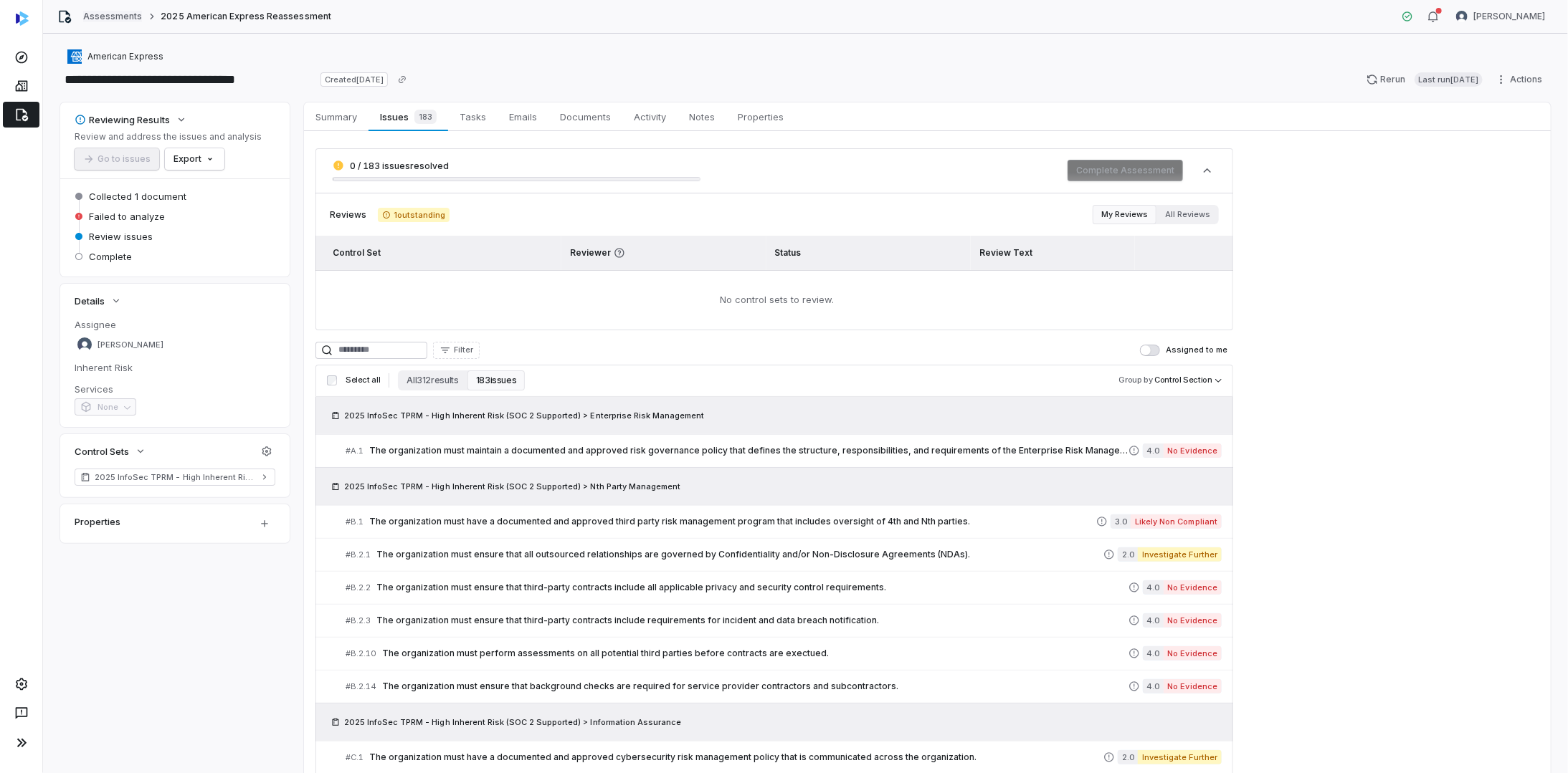
click at [94, 10] on link "Assessments" at bounding box center [113, 15] width 59 height 11
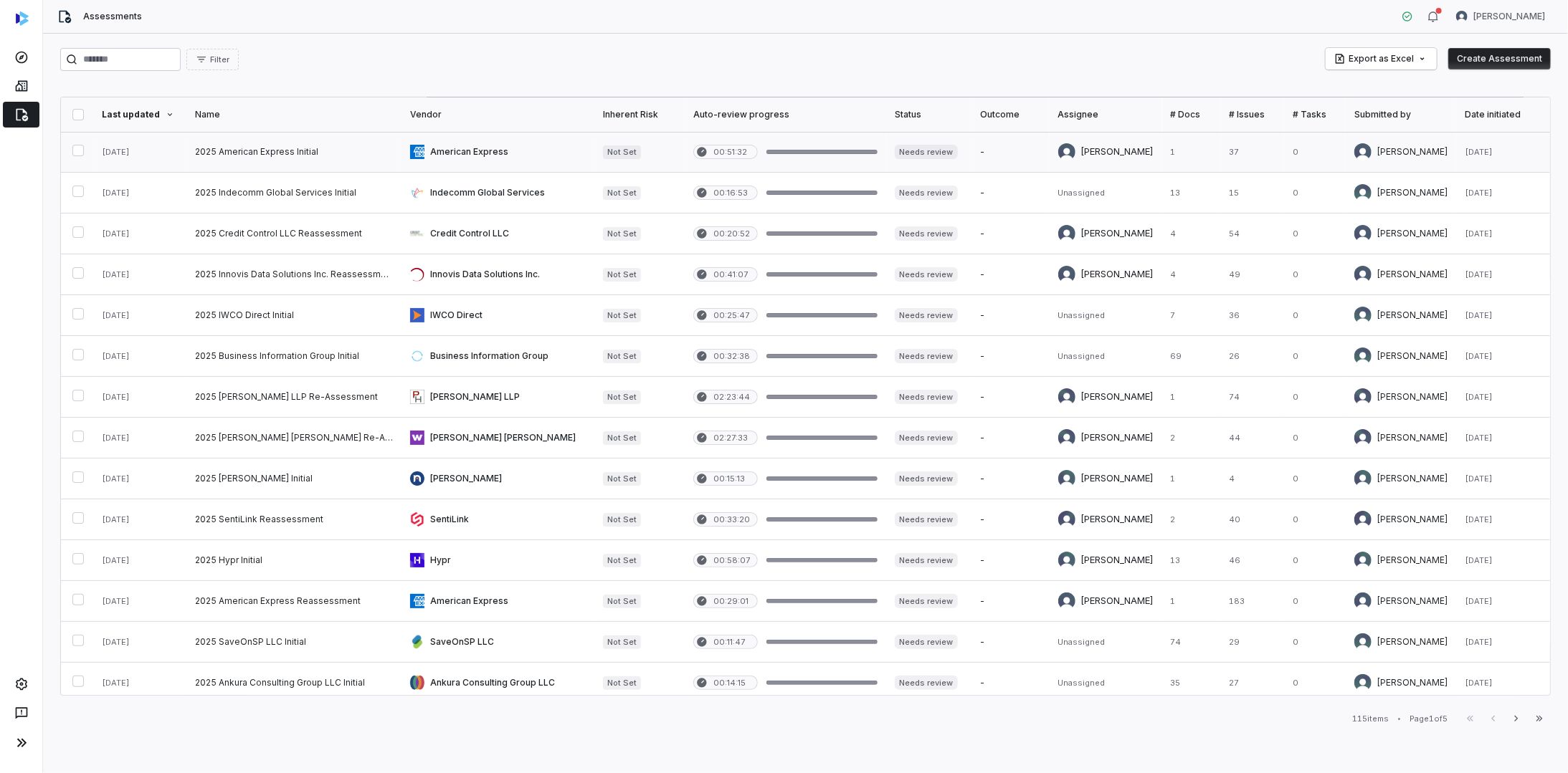
click at [236, 150] on link at bounding box center [294, 152] width 215 height 40
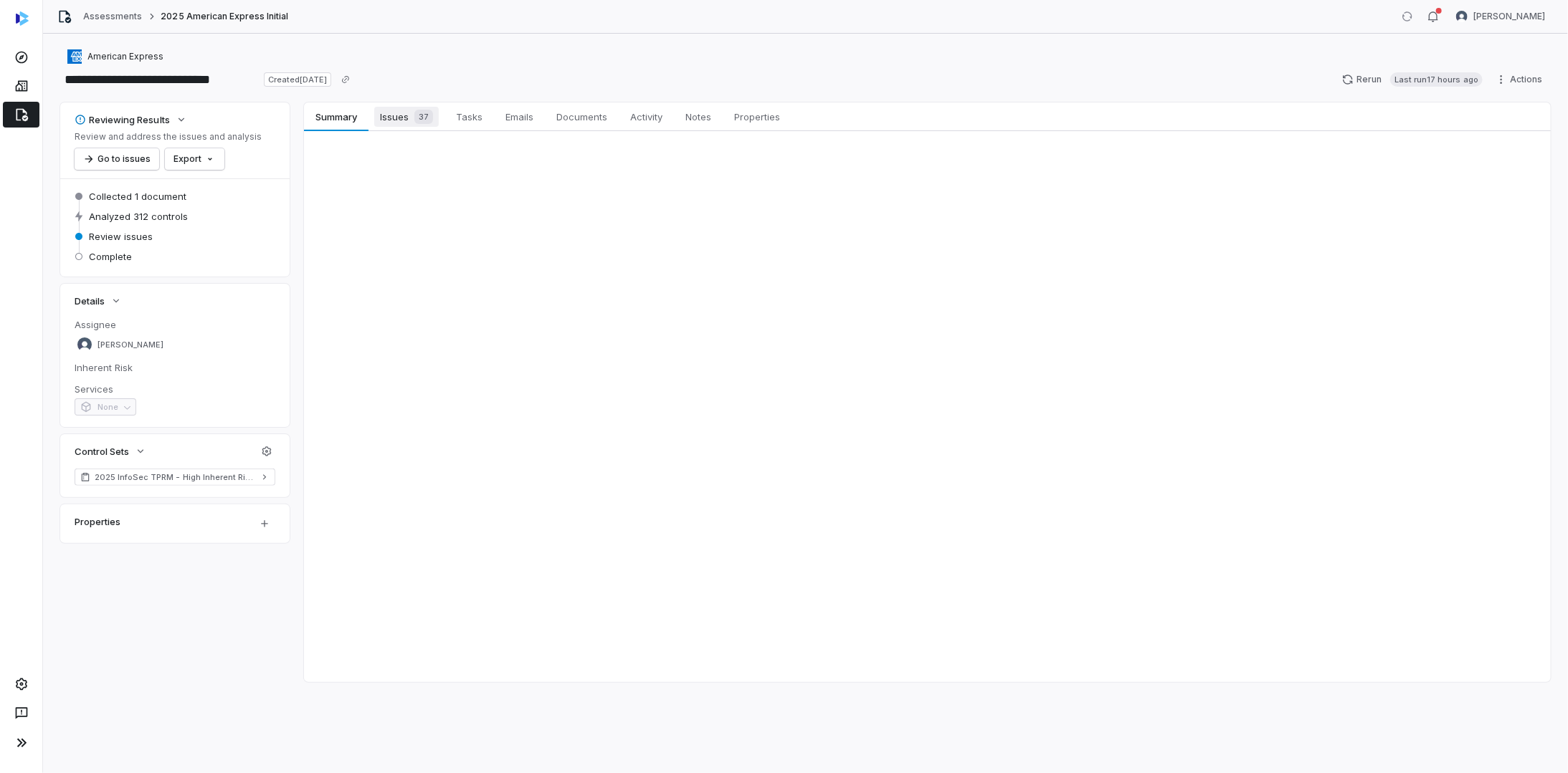
click at [405, 116] on span "Issues 37" at bounding box center [406, 116] width 65 height 20
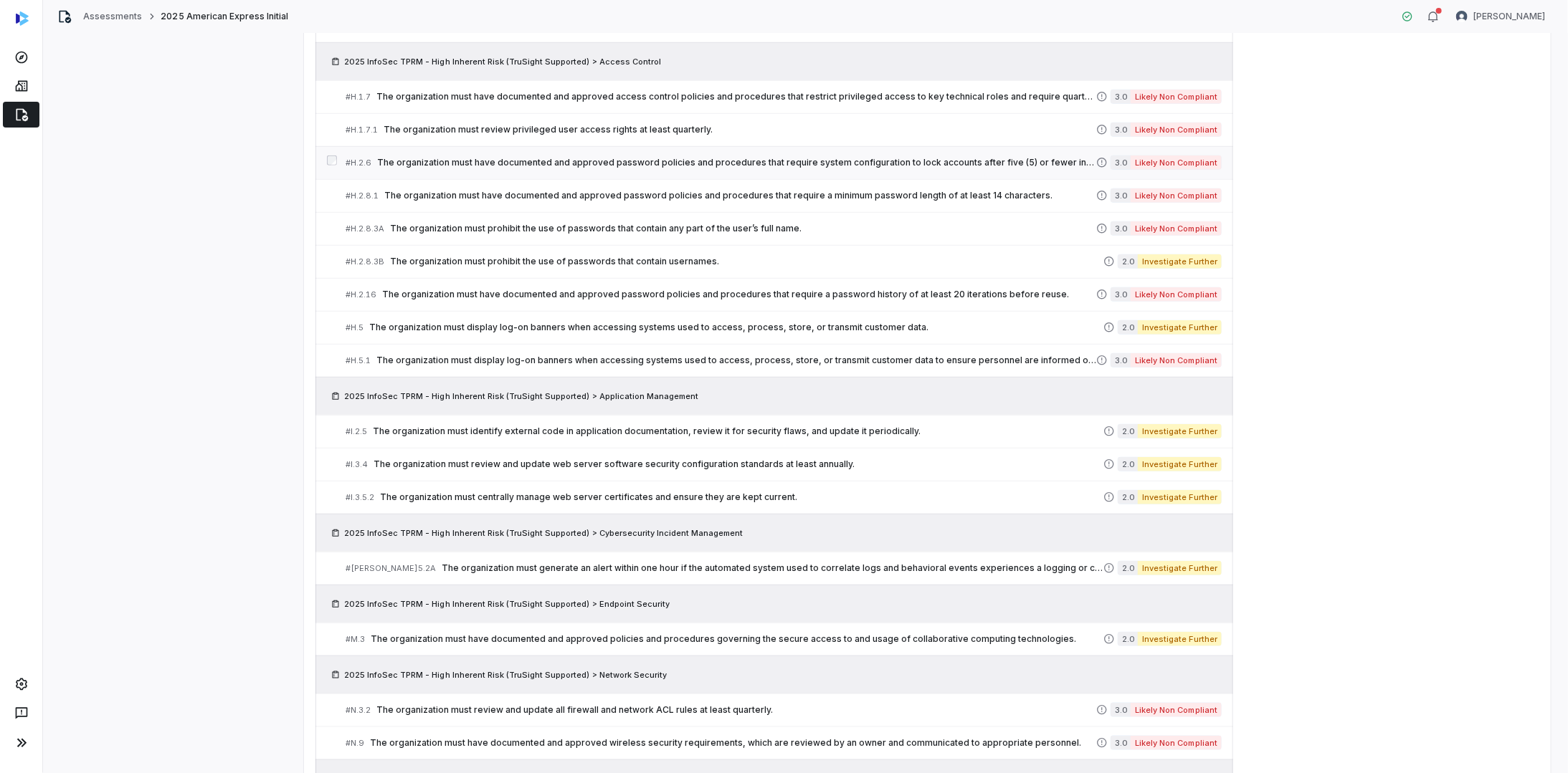
scroll to position [692, 0]
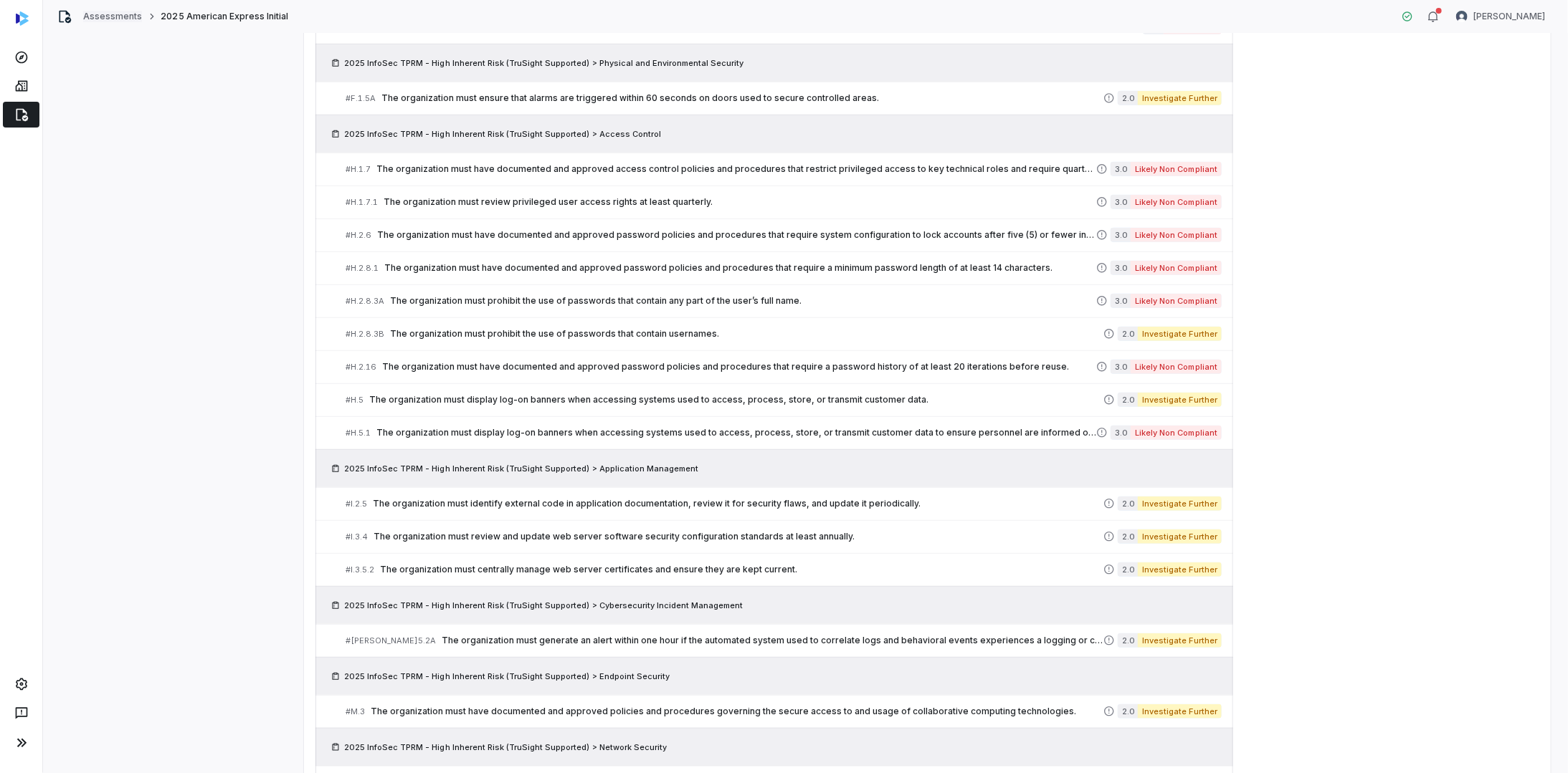
click at [115, 16] on link "Assessments" at bounding box center [113, 15] width 59 height 11
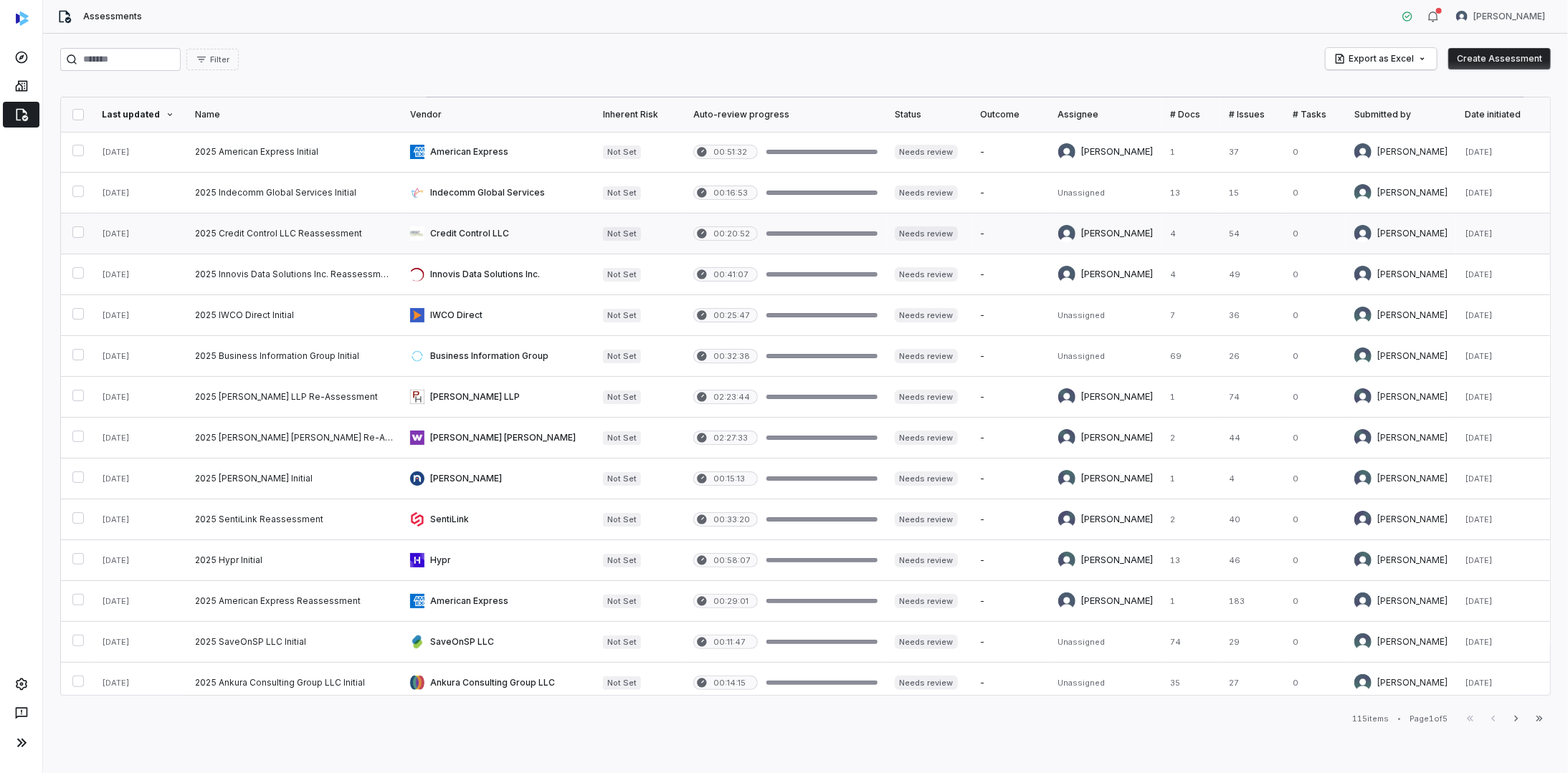
click at [294, 232] on link at bounding box center [294, 233] width 215 height 40
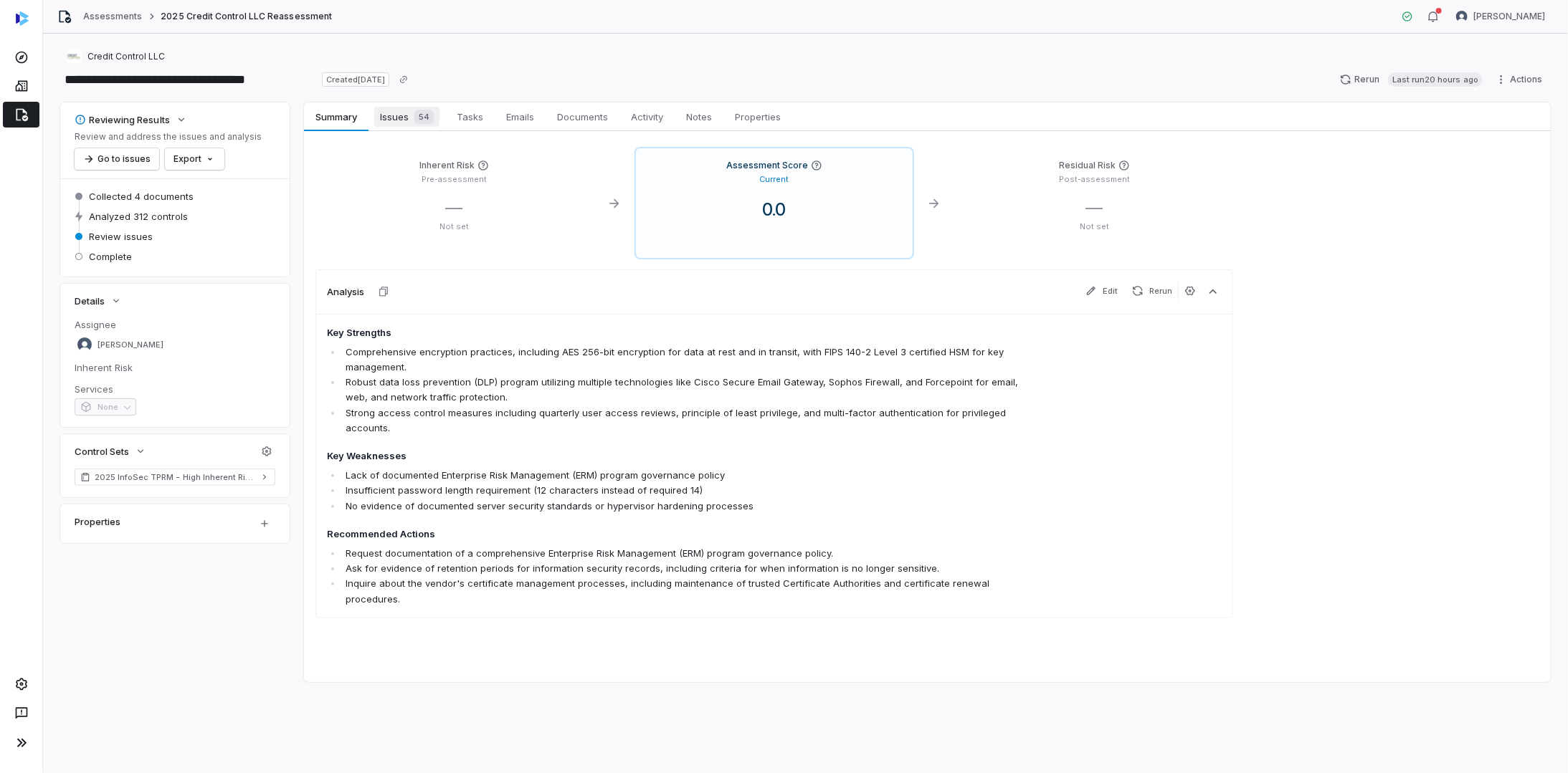
click at [402, 118] on span "Issues 54" at bounding box center [407, 116] width 65 height 20
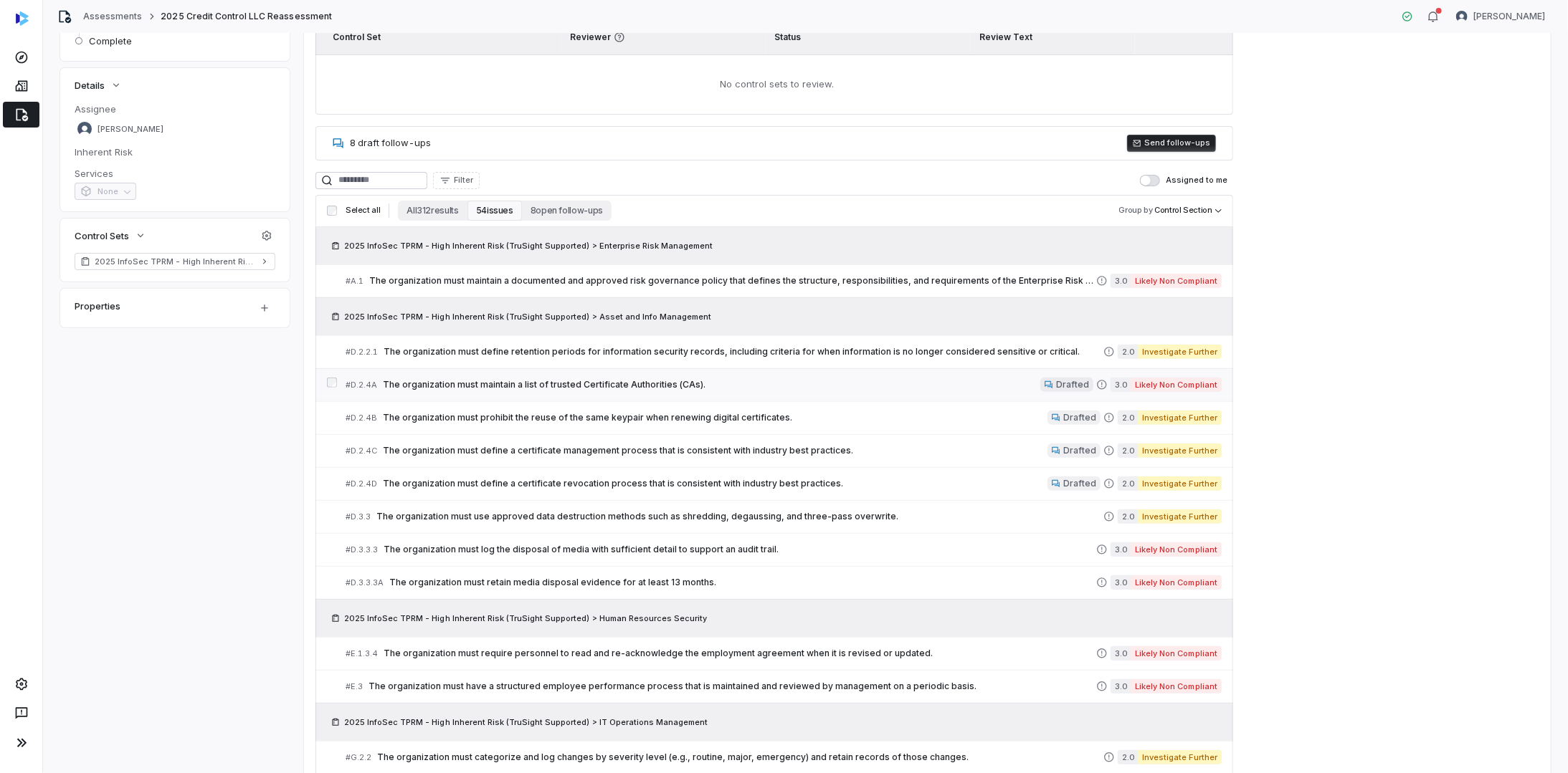
scroll to position [215, 0]
click at [755, 281] on span "The organization must maintain a documented and approved risk governance policy…" at bounding box center [733, 281] width 727 height 11
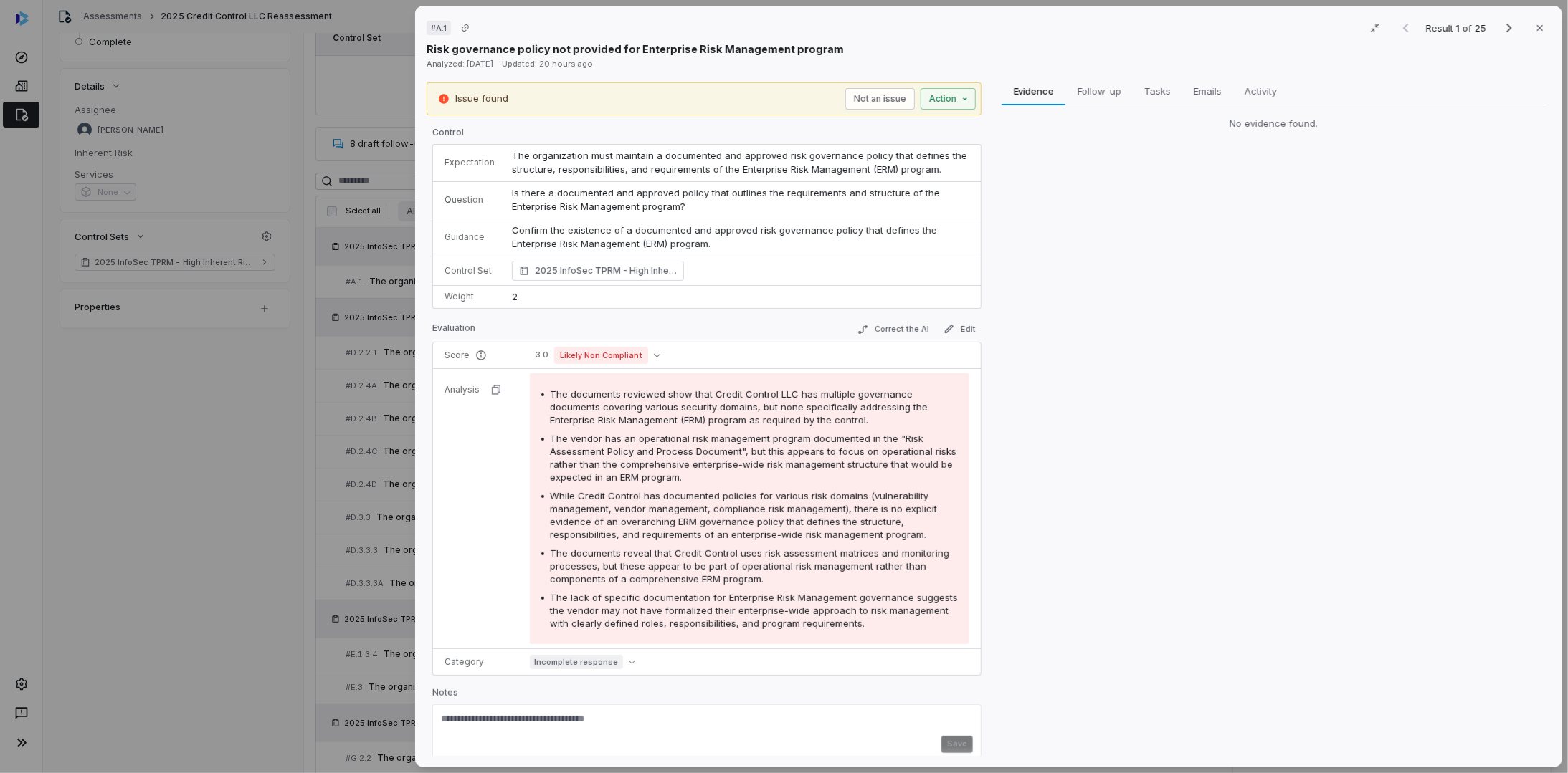
click at [1540, 26] on button "Close" at bounding box center [1540, 28] width 30 height 30
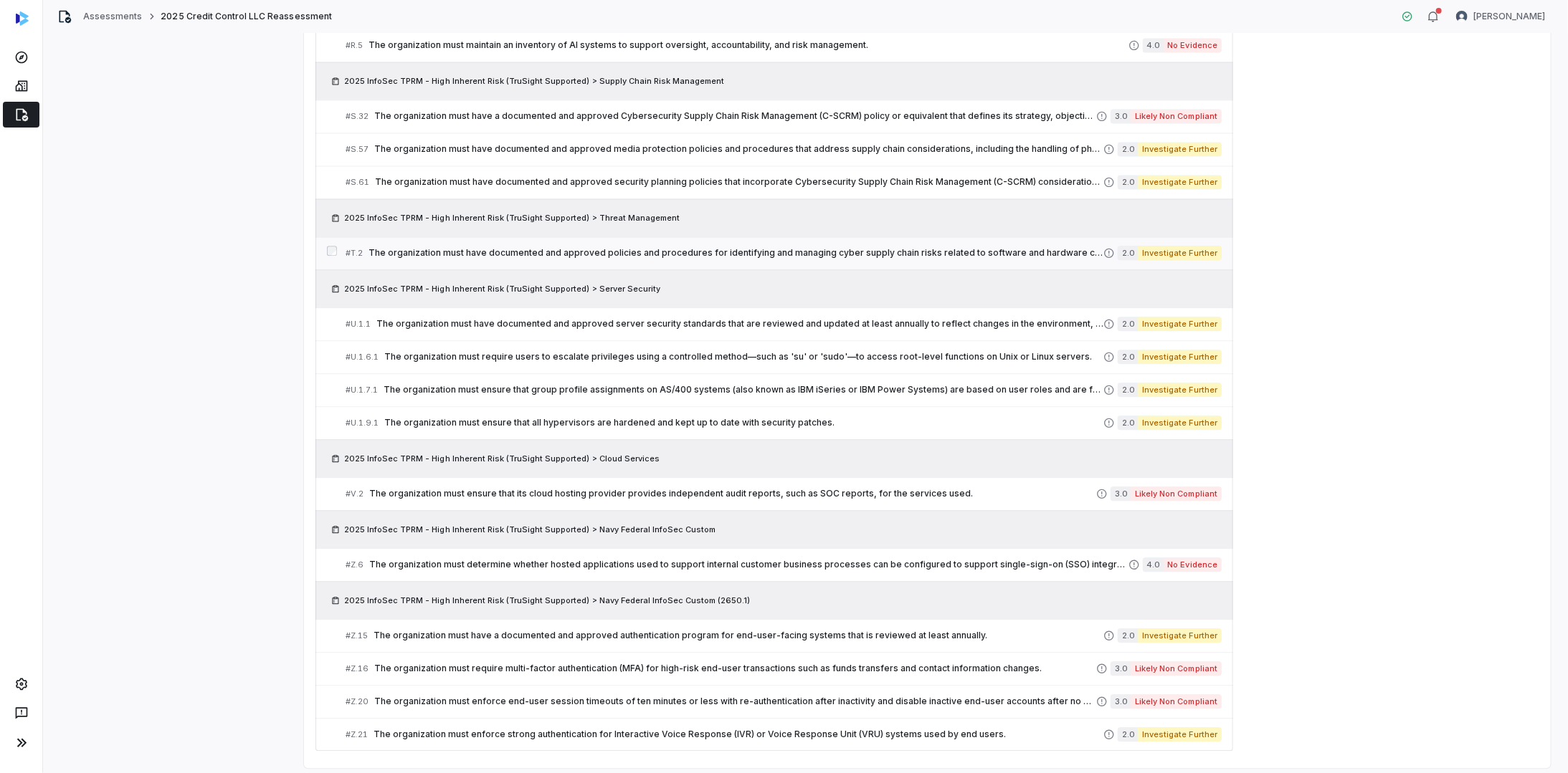
scroll to position [2073, 0]
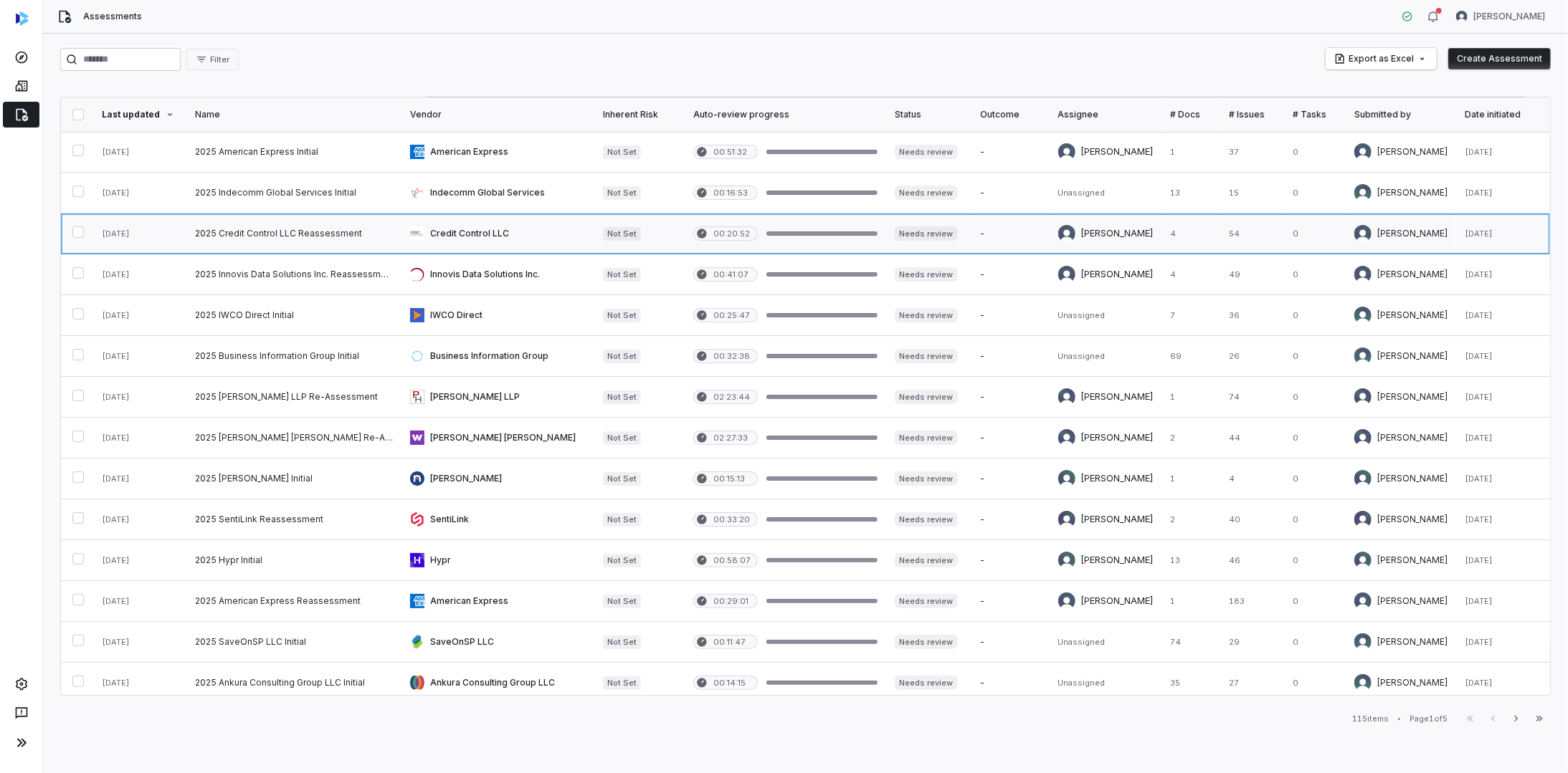
click at [279, 231] on link at bounding box center [294, 233] width 215 height 40
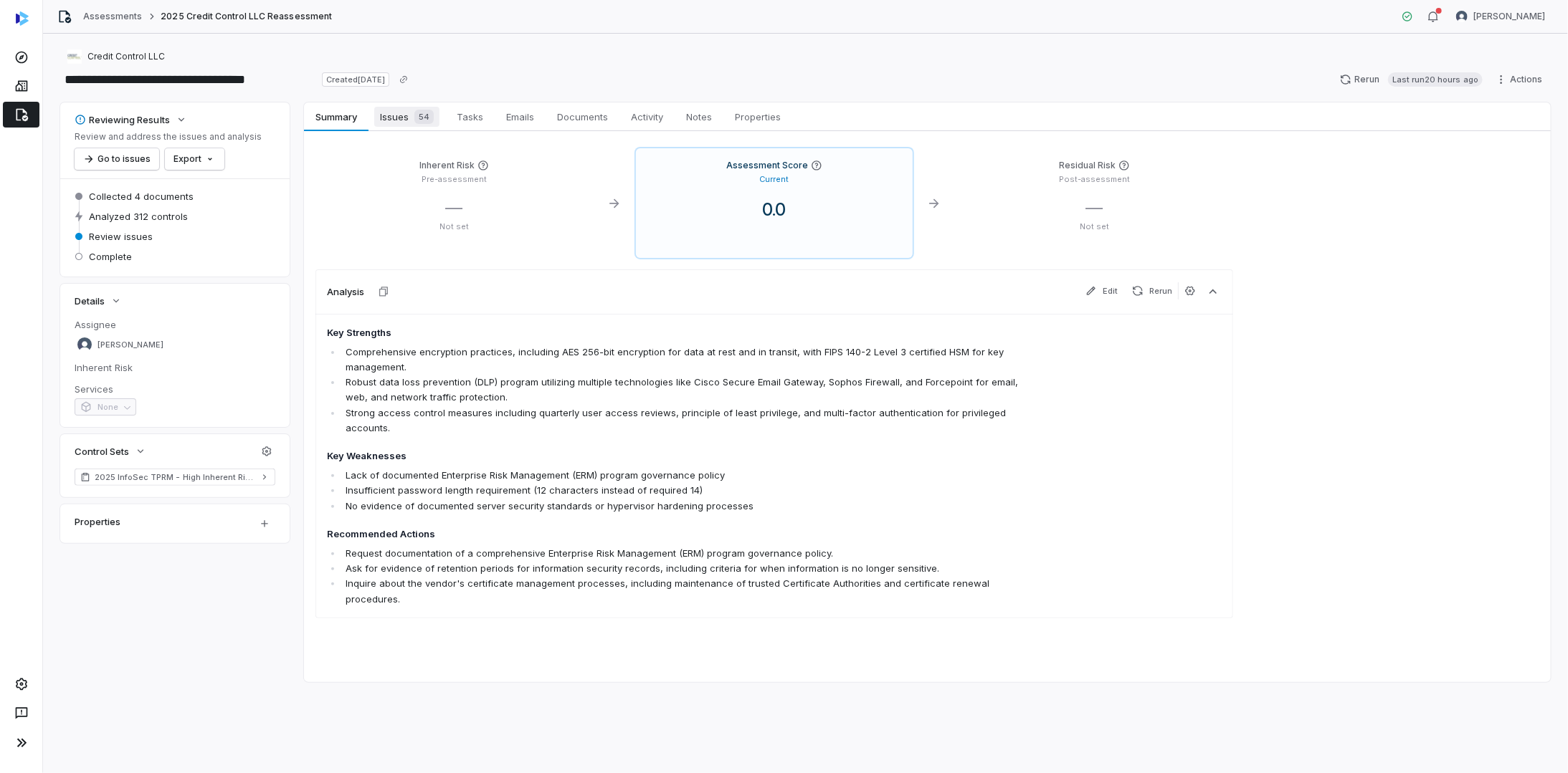
click at [391, 113] on span "Issues 54" at bounding box center [407, 116] width 65 height 20
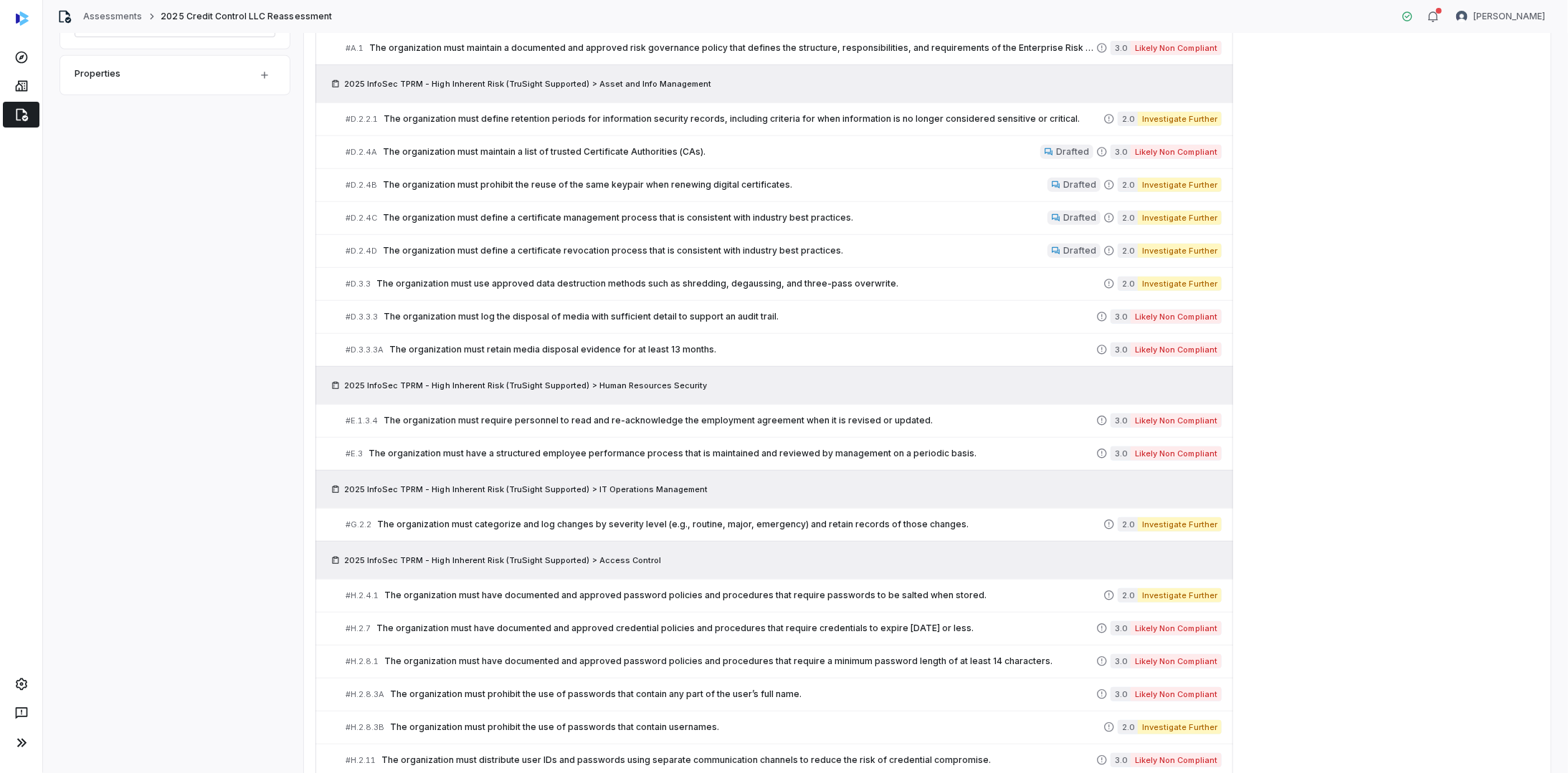
scroll to position [454, 0]
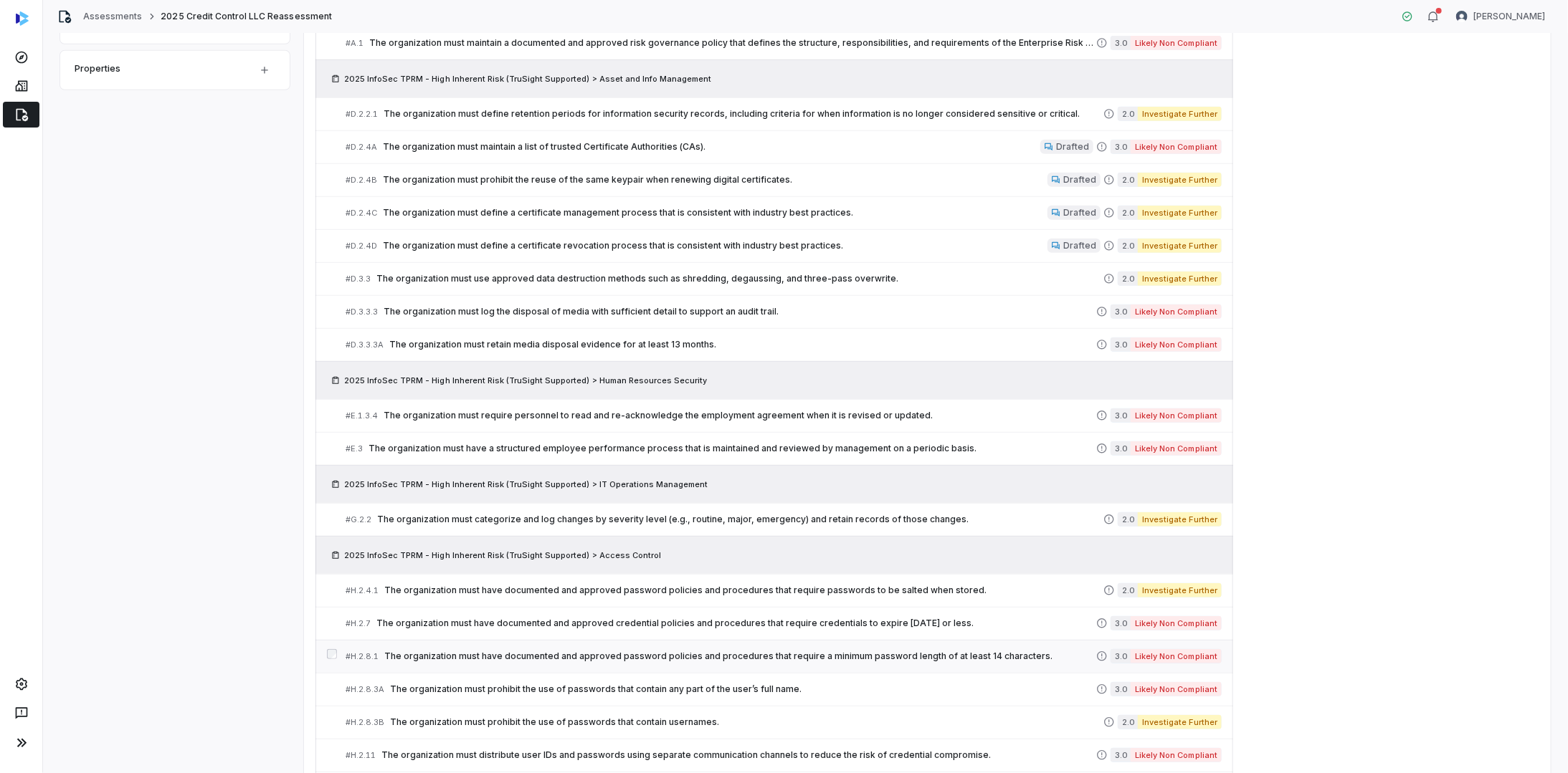
click at [666, 651] on span "The organization must have documented and approved password policies and proced…" at bounding box center [740, 656] width 712 height 11
